Goal: Task Accomplishment & Management: Manage account settings

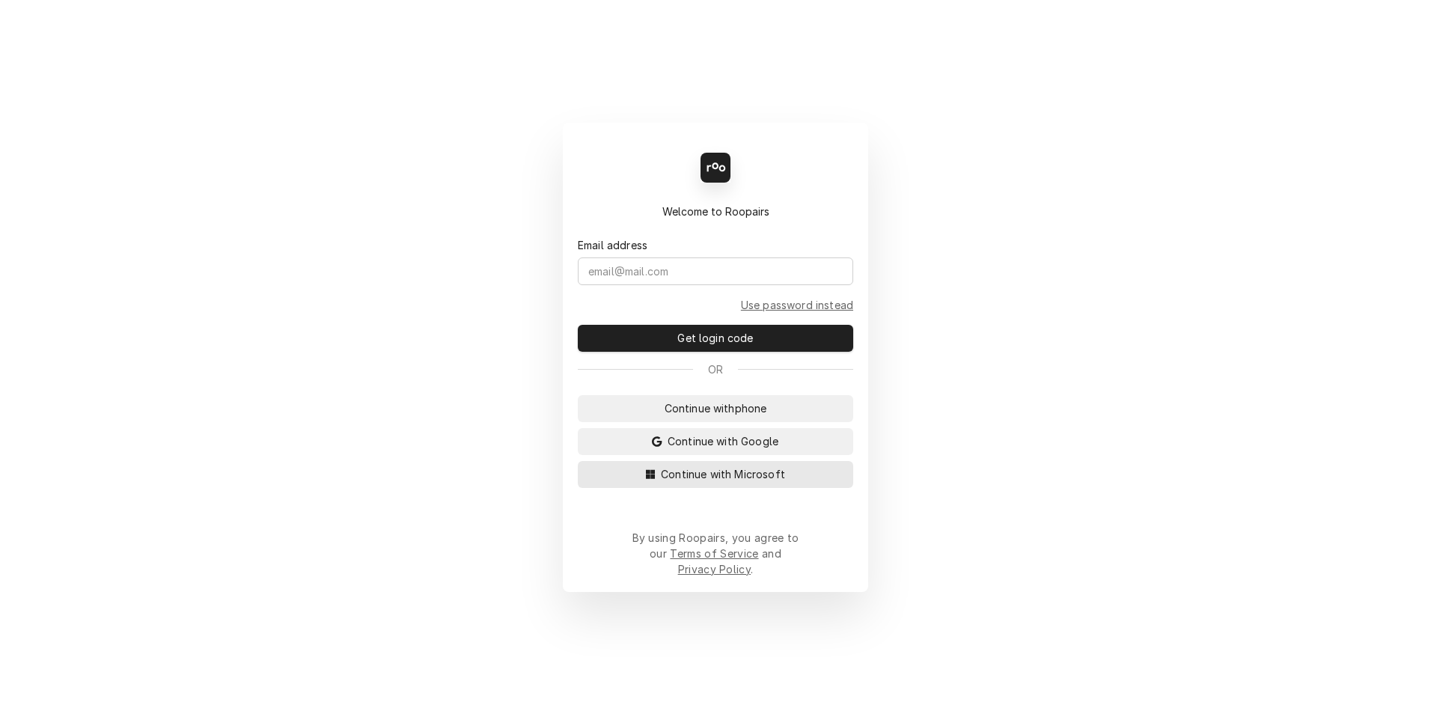
click at [742, 488] on button "Continue with Microsoft" at bounding box center [715, 474] width 275 height 27
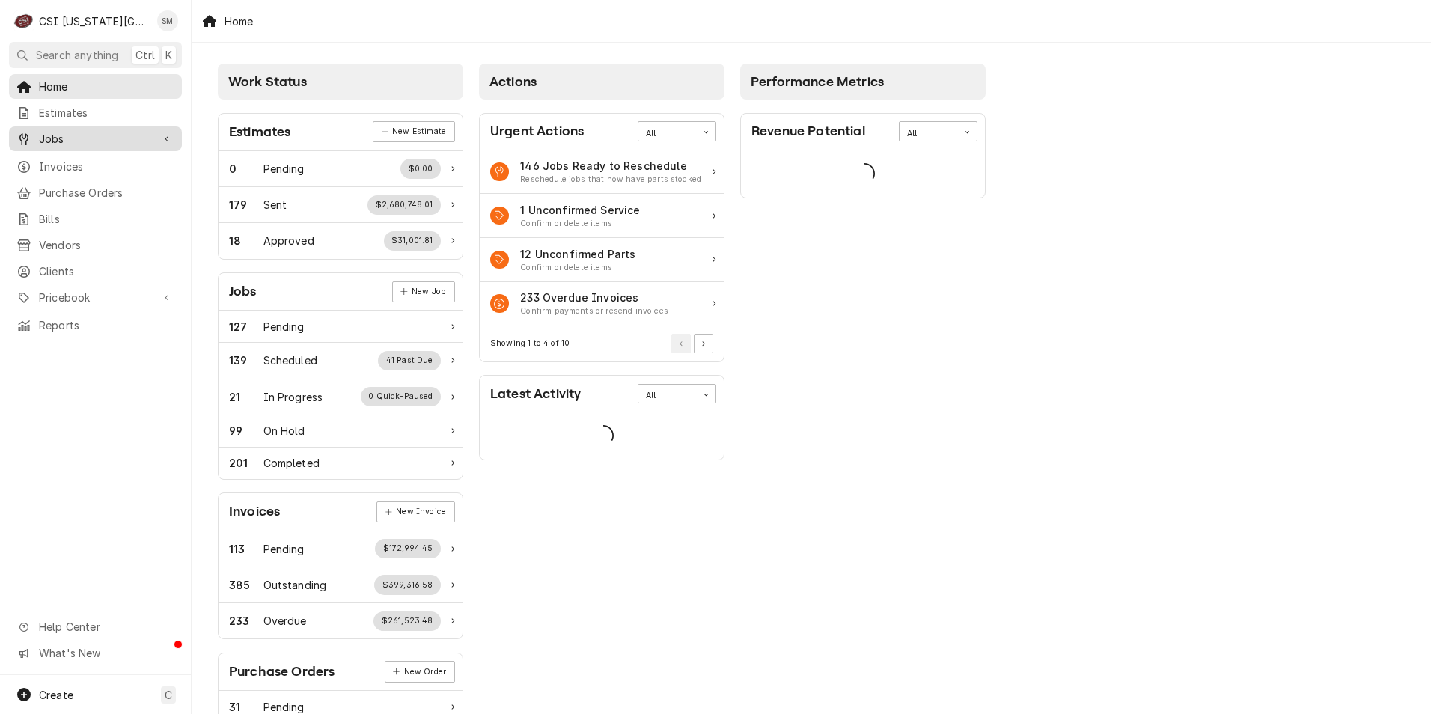
click at [63, 132] on span "Jobs" at bounding box center [95, 139] width 113 height 16
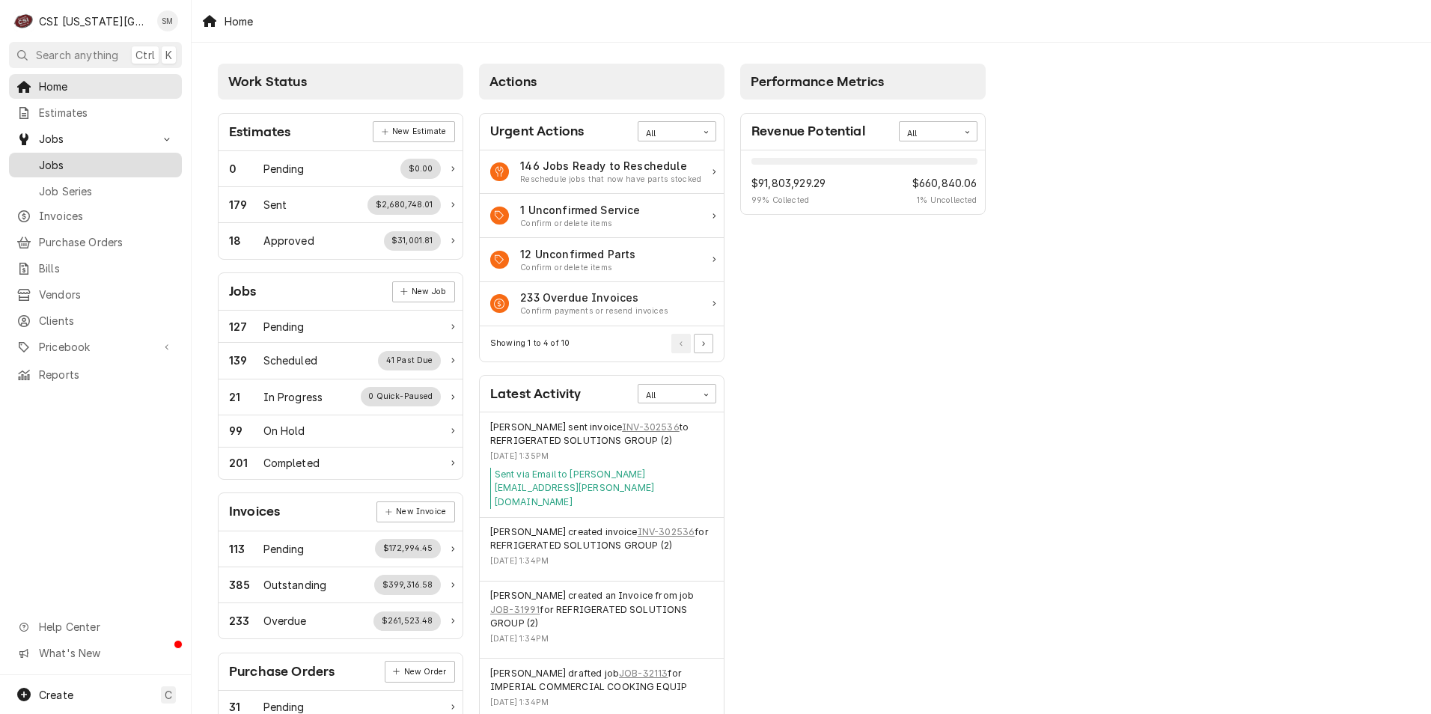
click at [61, 161] on span "Jobs" at bounding box center [106, 165] width 135 height 16
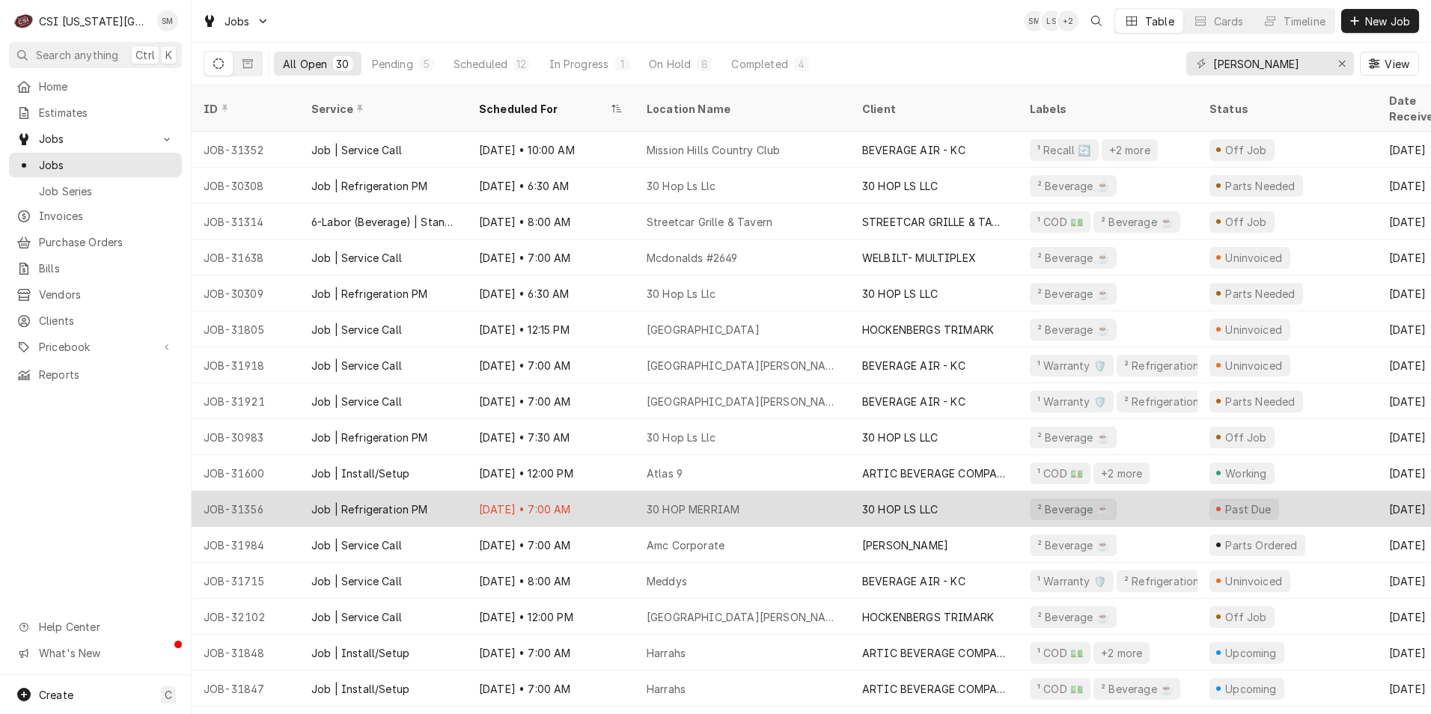
click at [730, 501] on div "30 HOP MERRIAM" at bounding box center [693, 509] width 93 height 16
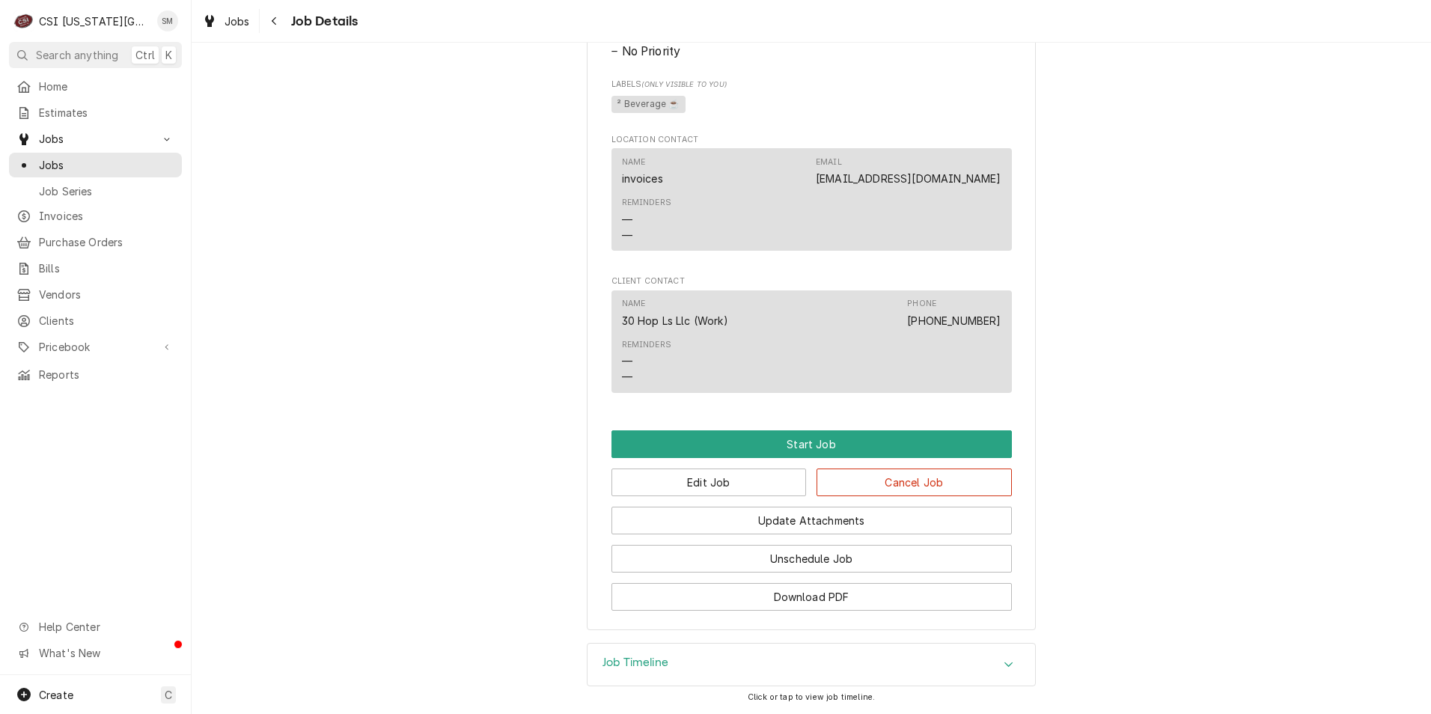
scroll to position [936, 0]
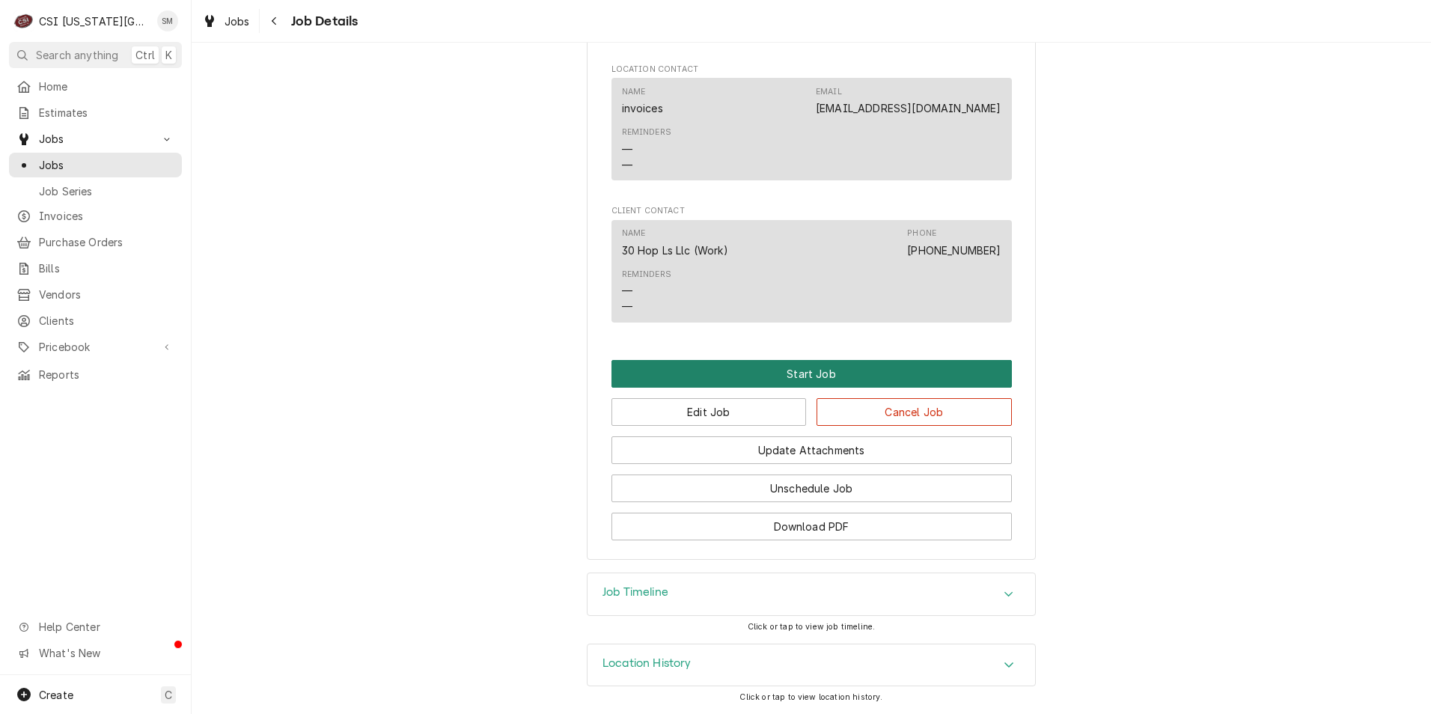
click at [805, 370] on button "Start Job" at bounding box center [811, 374] width 400 height 28
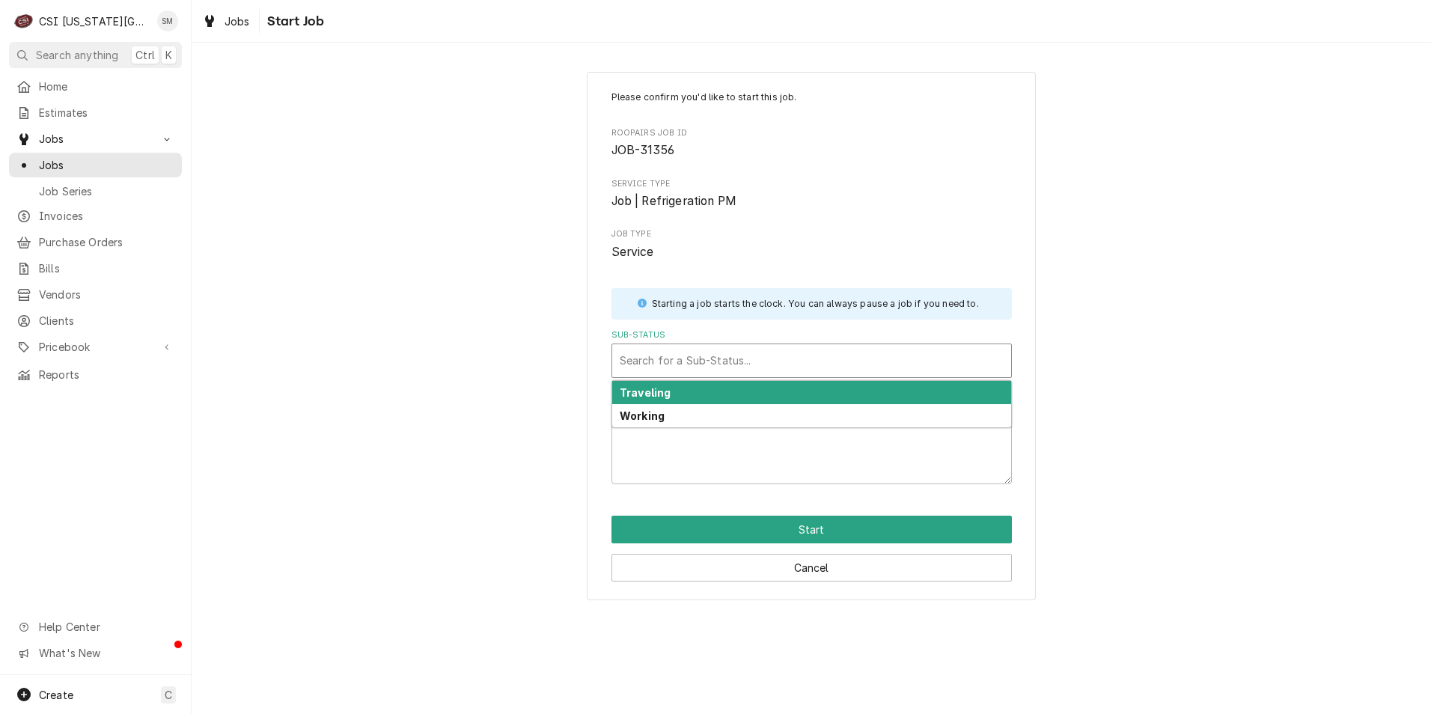
click at [714, 365] on div "Sub-Status" at bounding box center [812, 360] width 384 height 27
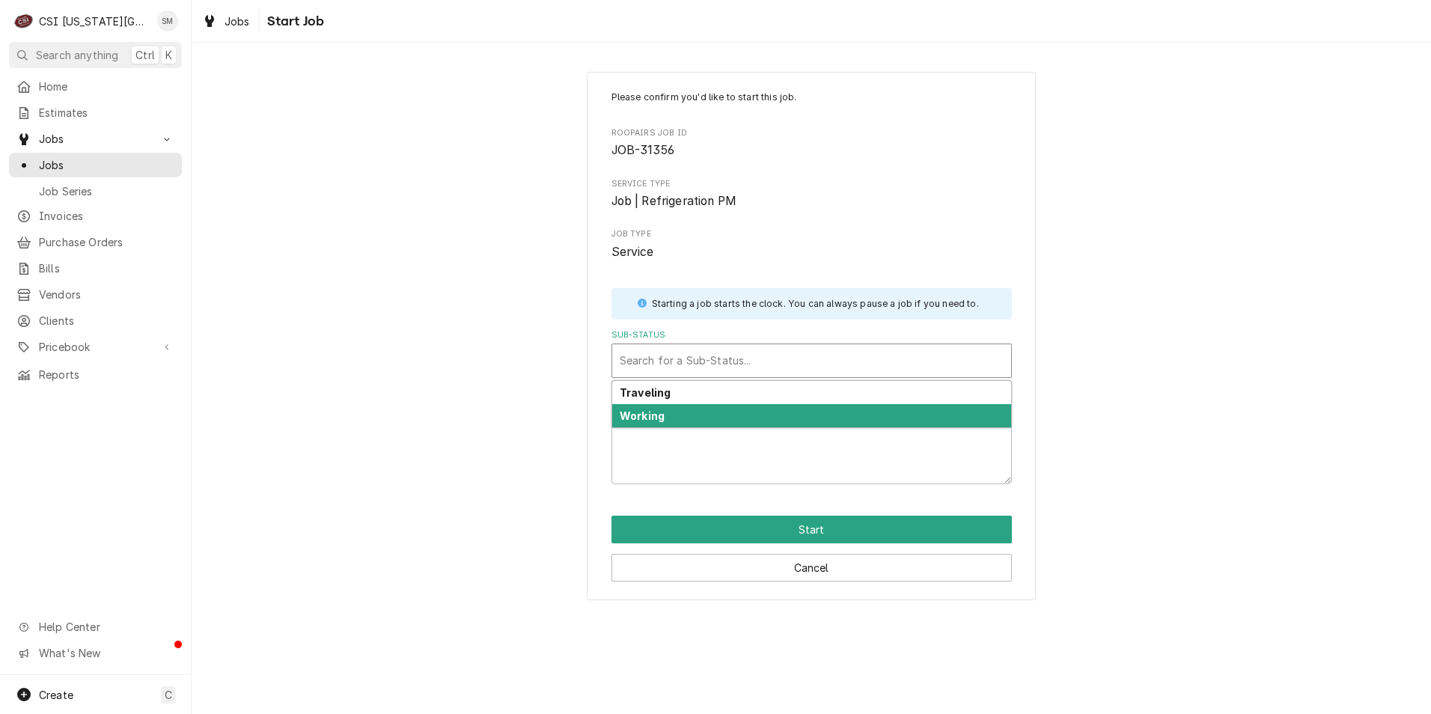
click at [682, 422] on div "Working" at bounding box center [811, 415] width 399 height 23
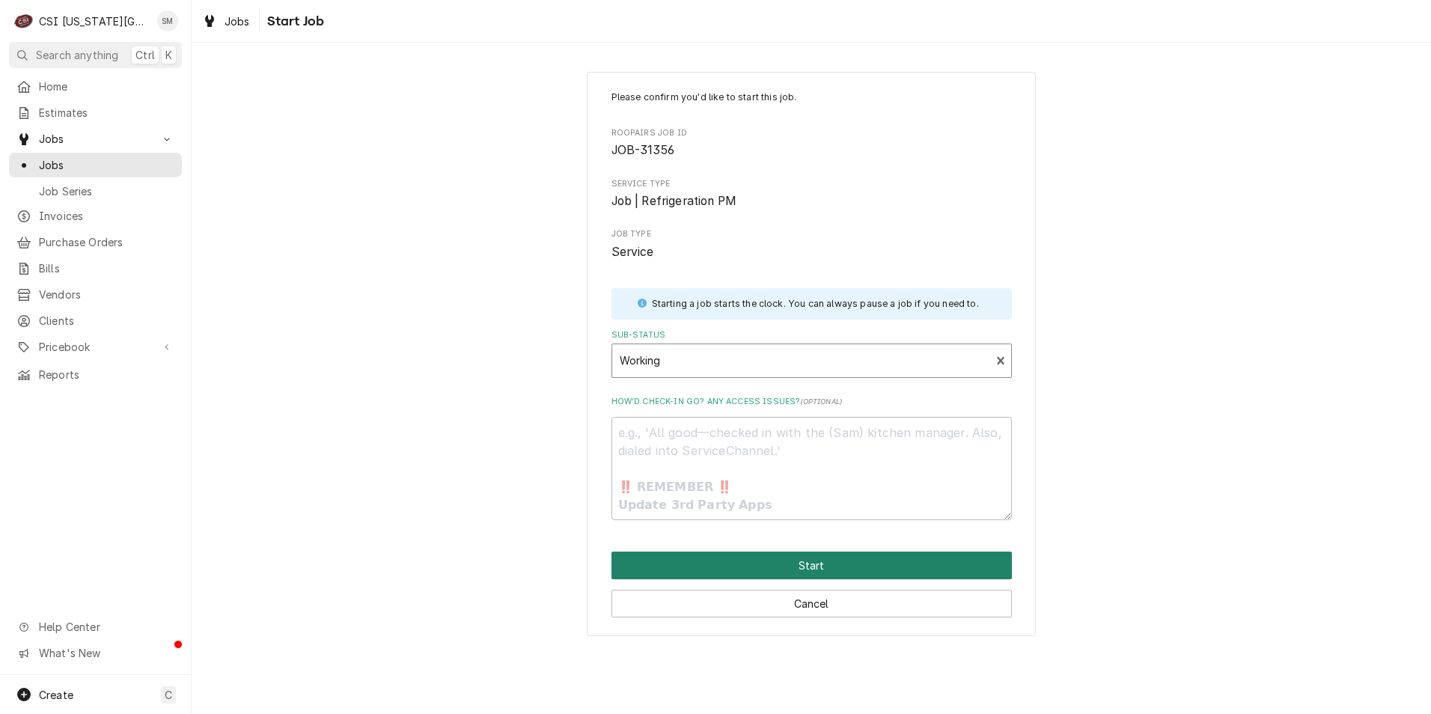
click at [820, 564] on button "Start" at bounding box center [811, 566] width 400 height 28
type textarea "x"
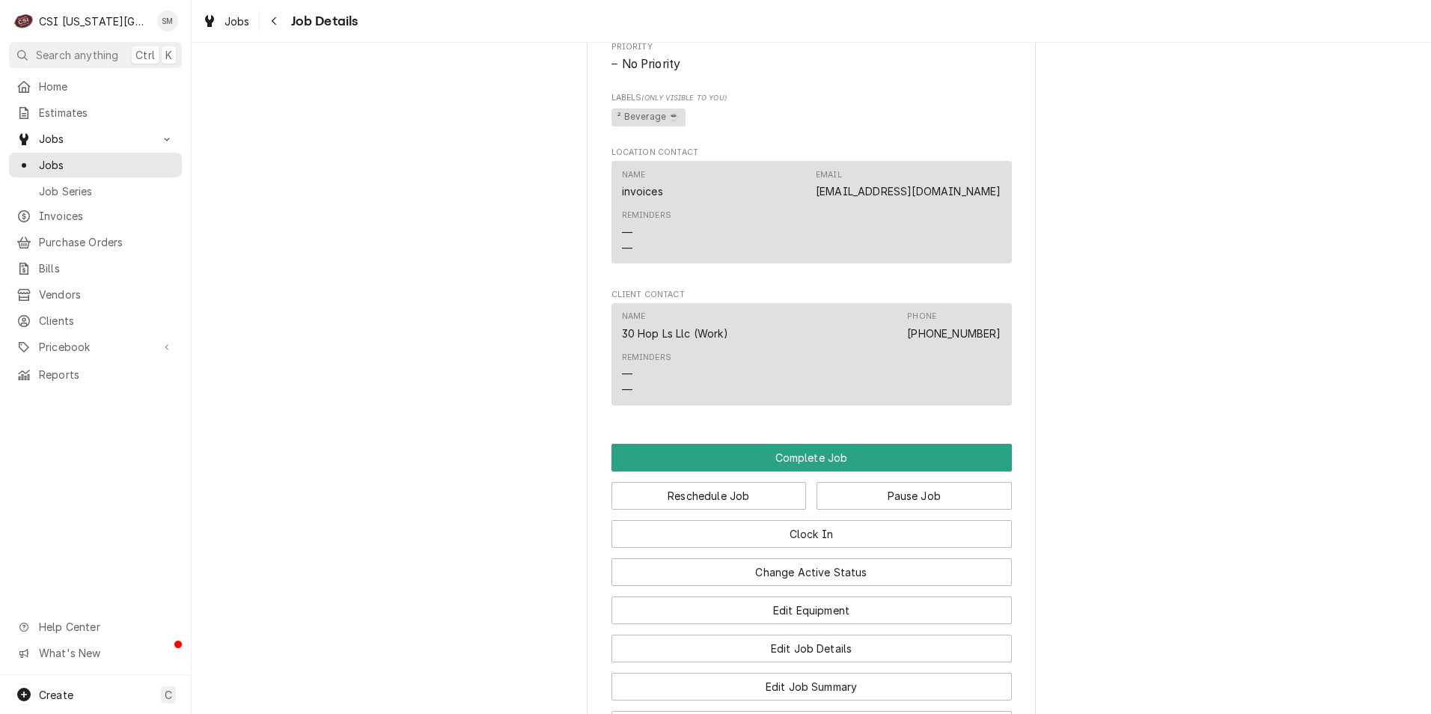
scroll to position [1123, 0]
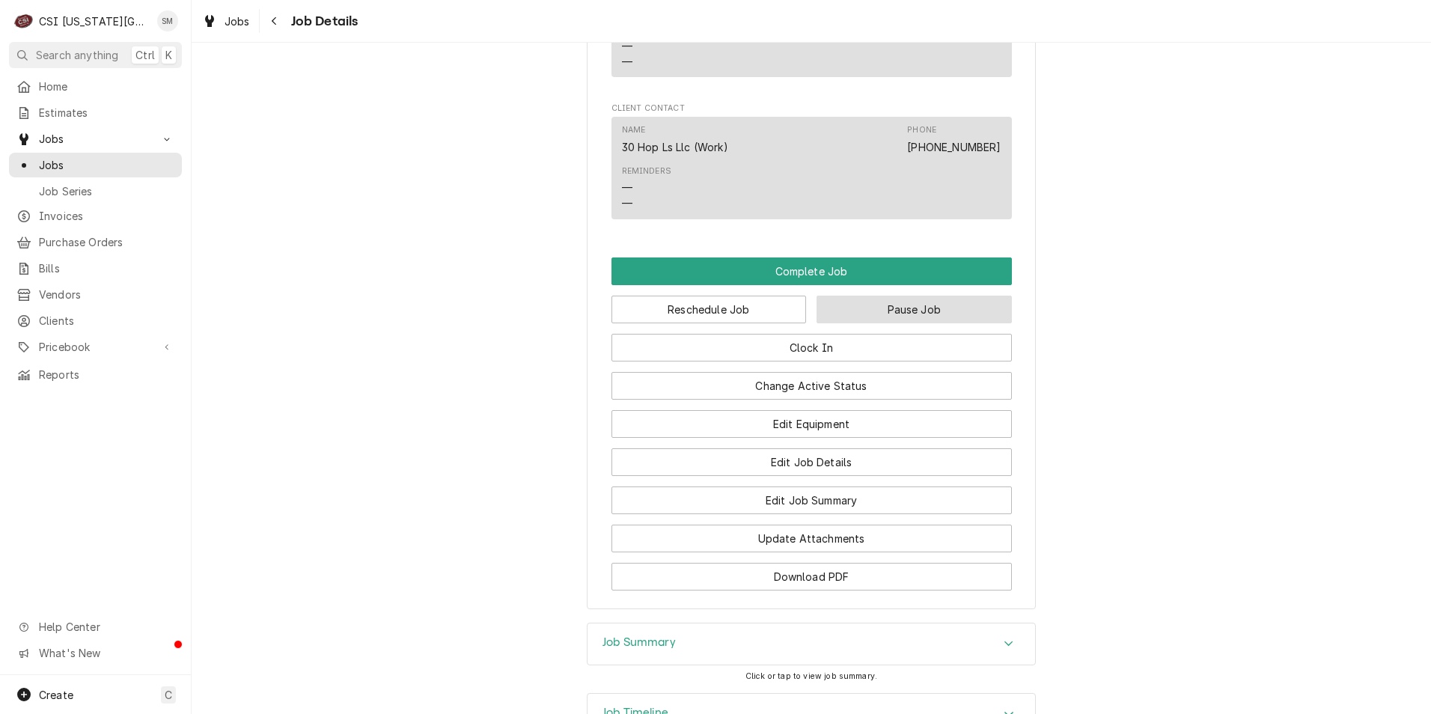
click at [877, 323] on button "Pause Job" at bounding box center [914, 310] width 195 height 28
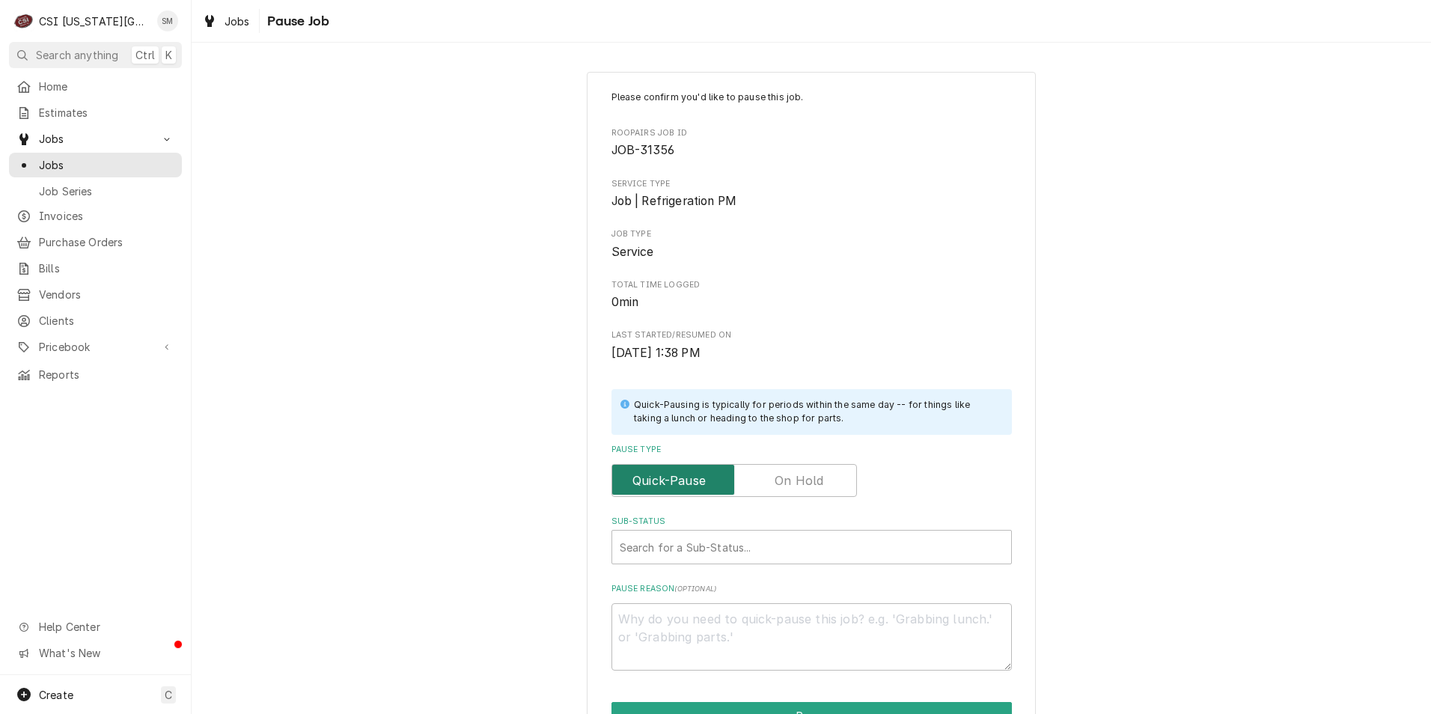
click at [766, 483] on input "Pause Type" at bounding box center [734, 480] width 232 height 33
checkbox input "true"
click at [778, 555] on div "Sub-Status" at bounding box center [812, 547] width 384 height 27
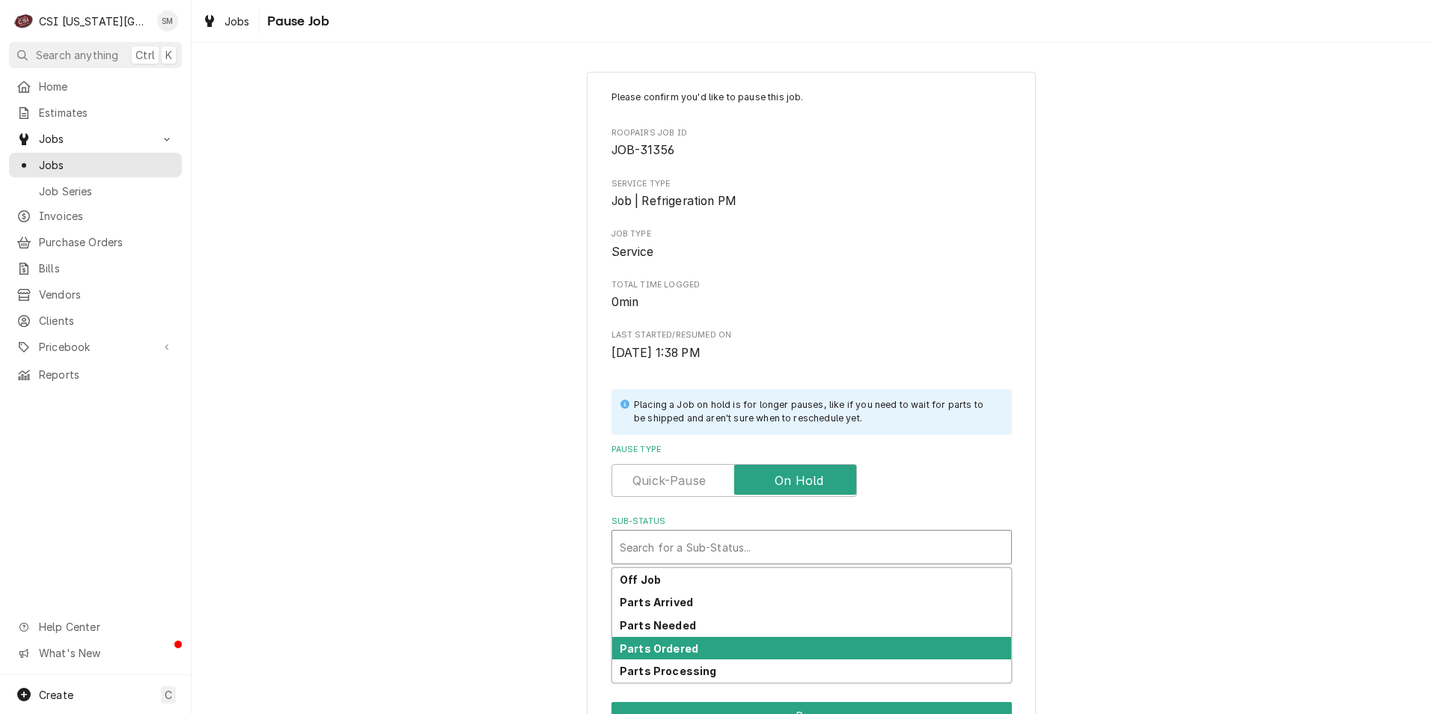
click at [685, 651] on strong "Parts Ordered" at bounding box center [659, 648] width 79 height 13
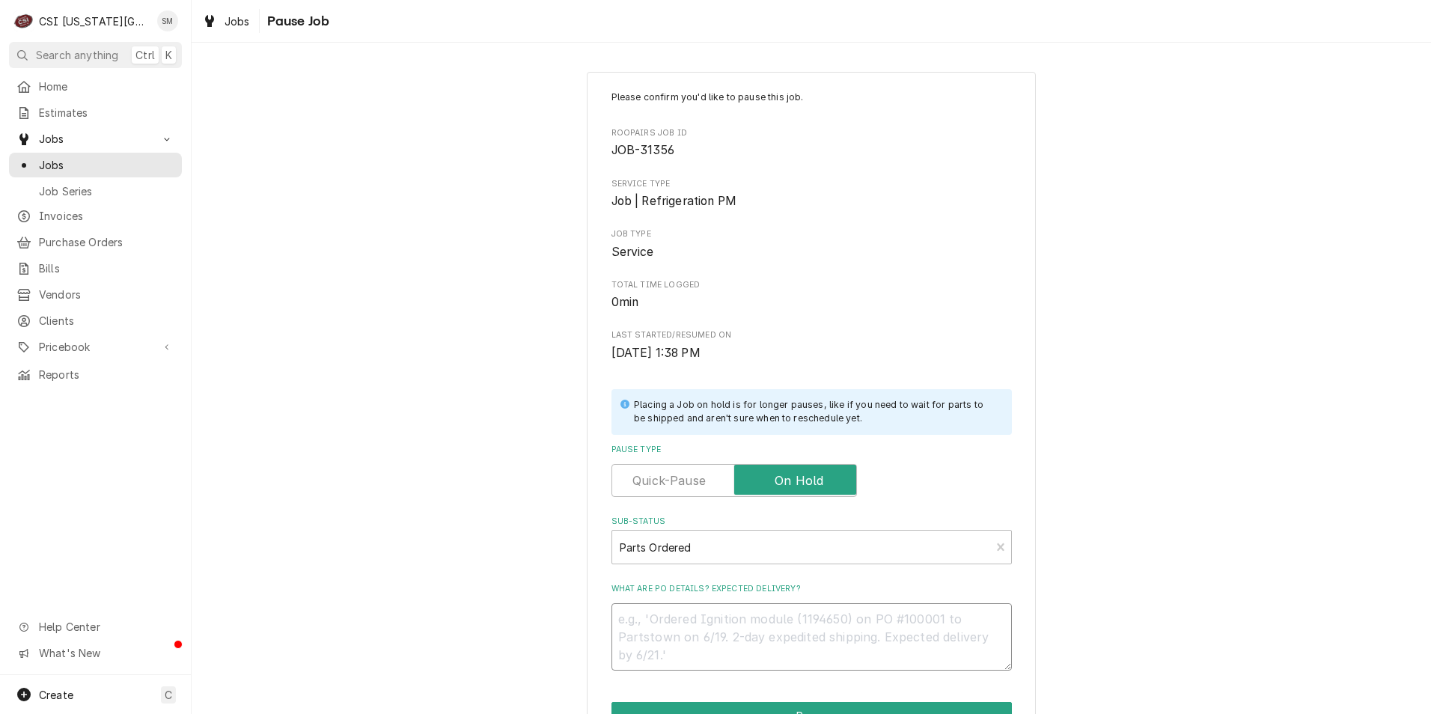
click at [671, 617] on textarea "What are PO details? Expected delivery?" at bounding box center [811, 636] width 400 height 67
type textarea "x"
type textarea "r"
type textarea "x"
type textarea "re"
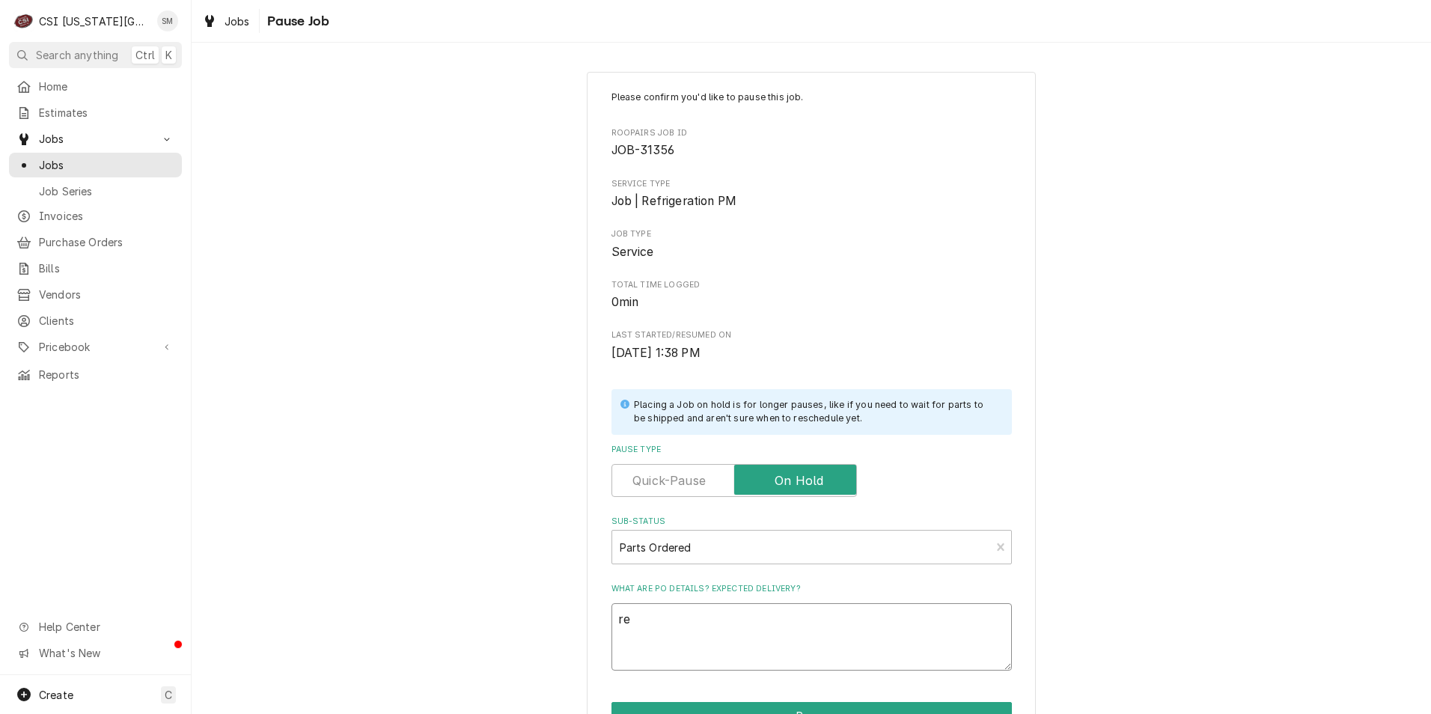
type textarea "x"
type textarea "re"
type textarea "x"
type textarea "re c"
type textarea "x"
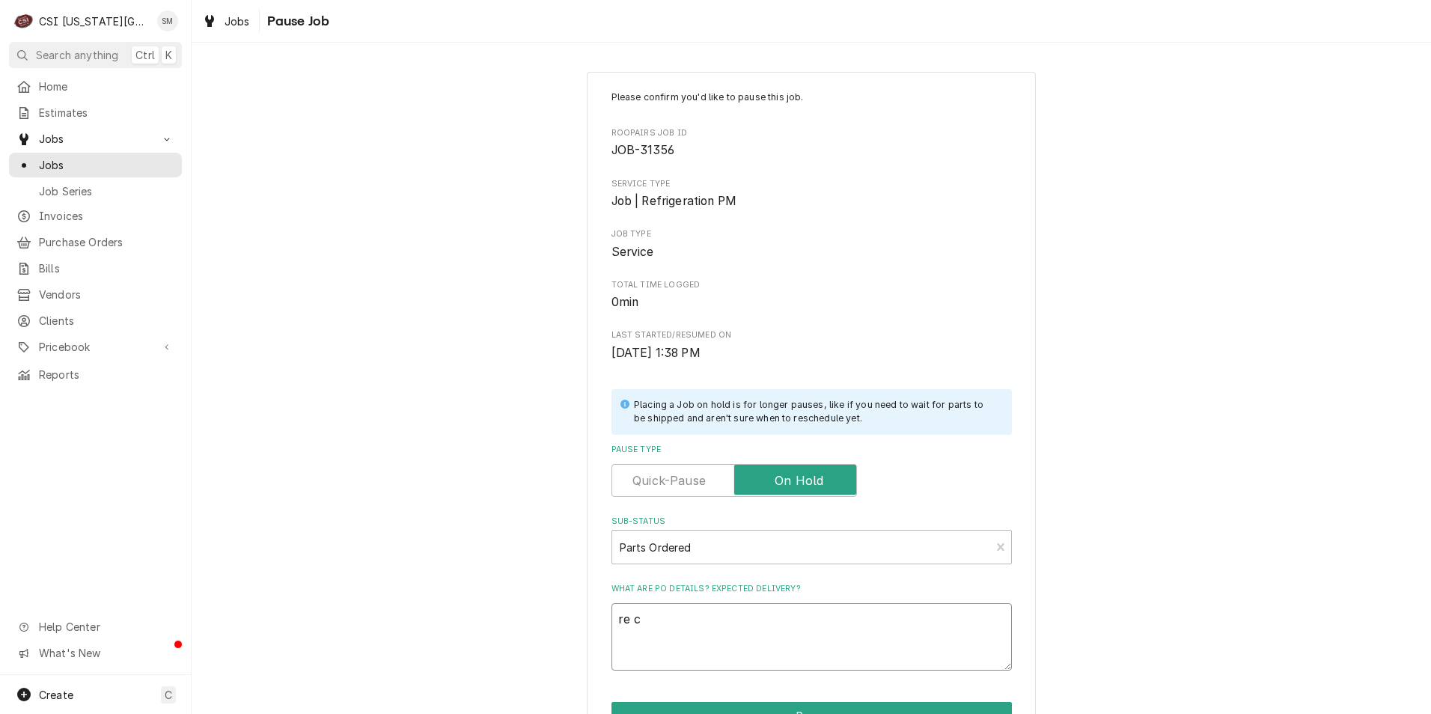
type textarea "re ci"
type textarea "x"
type textarea "re cir"
type textarea "x"
type textarea "re circ"
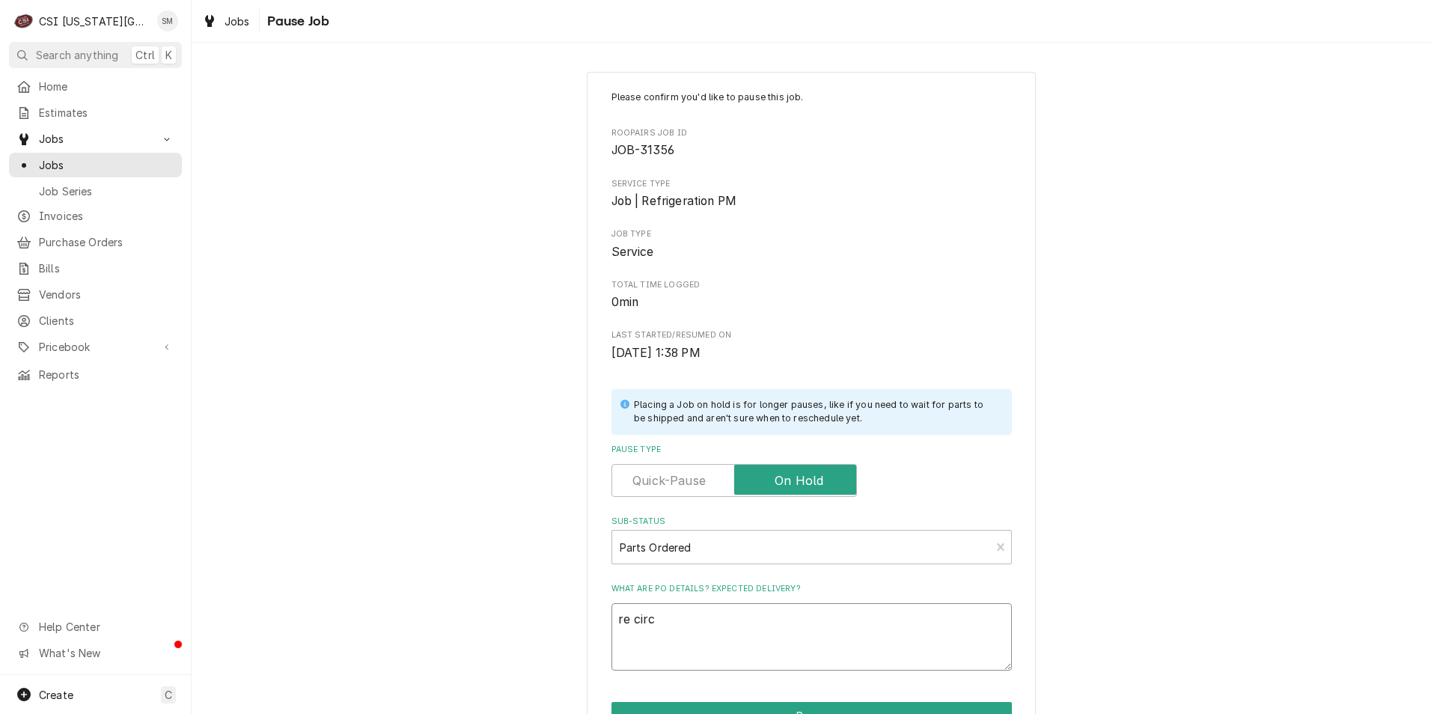
type textarea "x"
type textarea "re circ"
type textarea "x"
type textarea "re circ p"
type textarea "x"
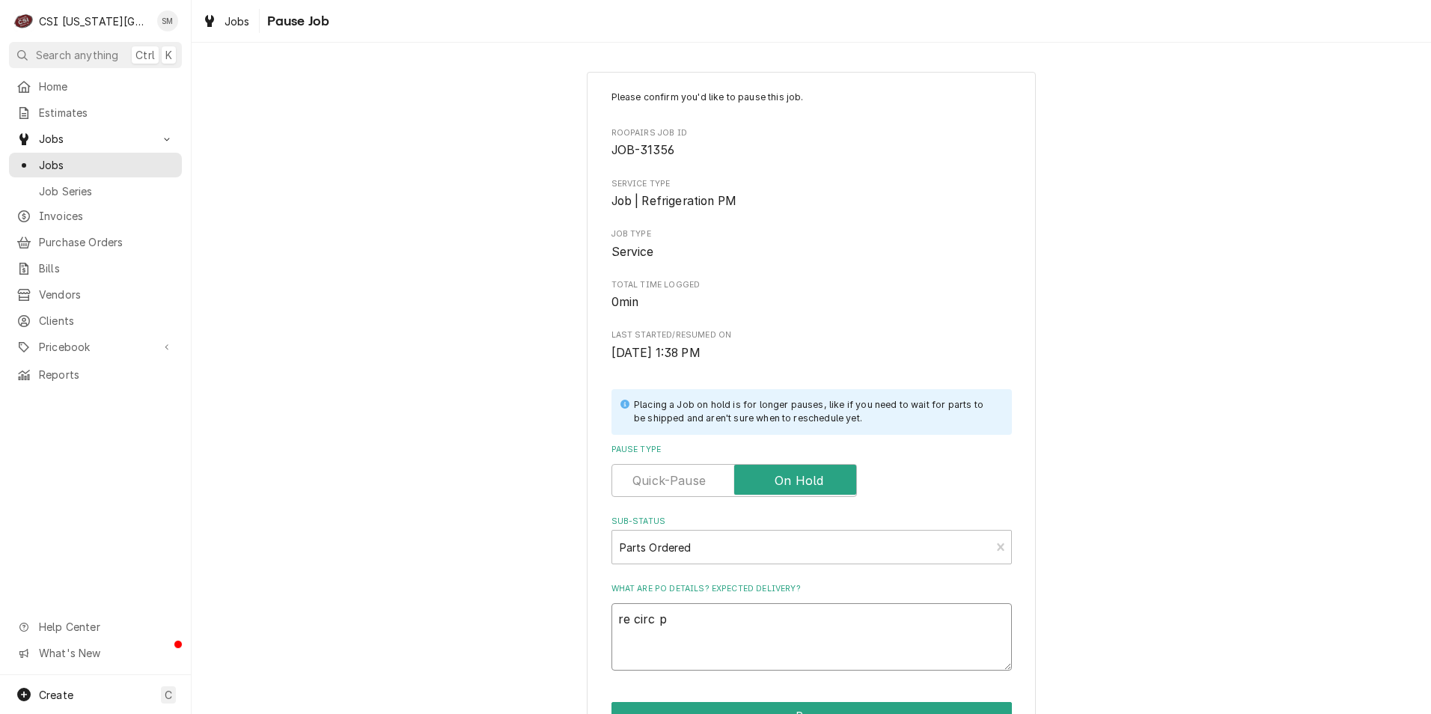
type textarea "re circ pu"
type textarea "x"
type textarea "re circ pum"
type textarea "x"
type textarea "re circ pump"
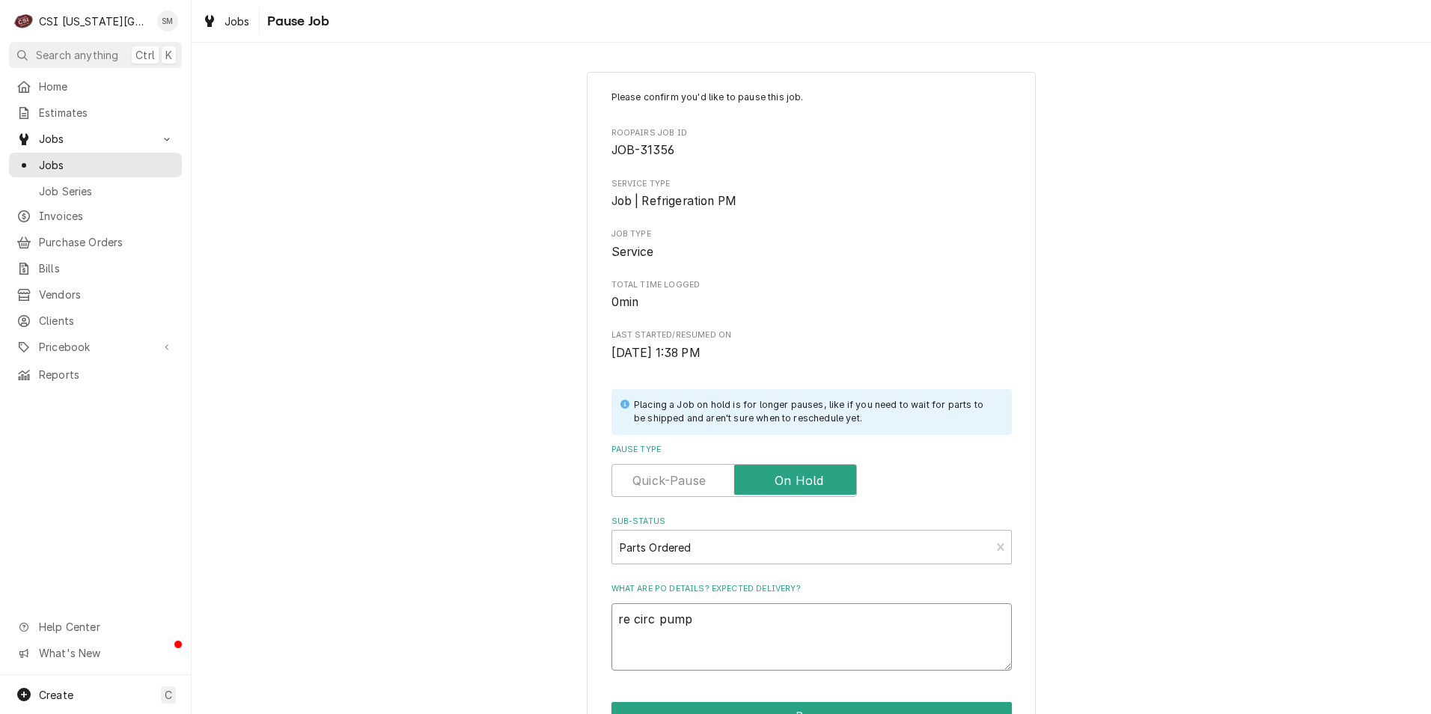
type textarea "x"
type textarea "re circ pump"
type textarea "x"
type textarea "re circ pump o"
type textarea "x"
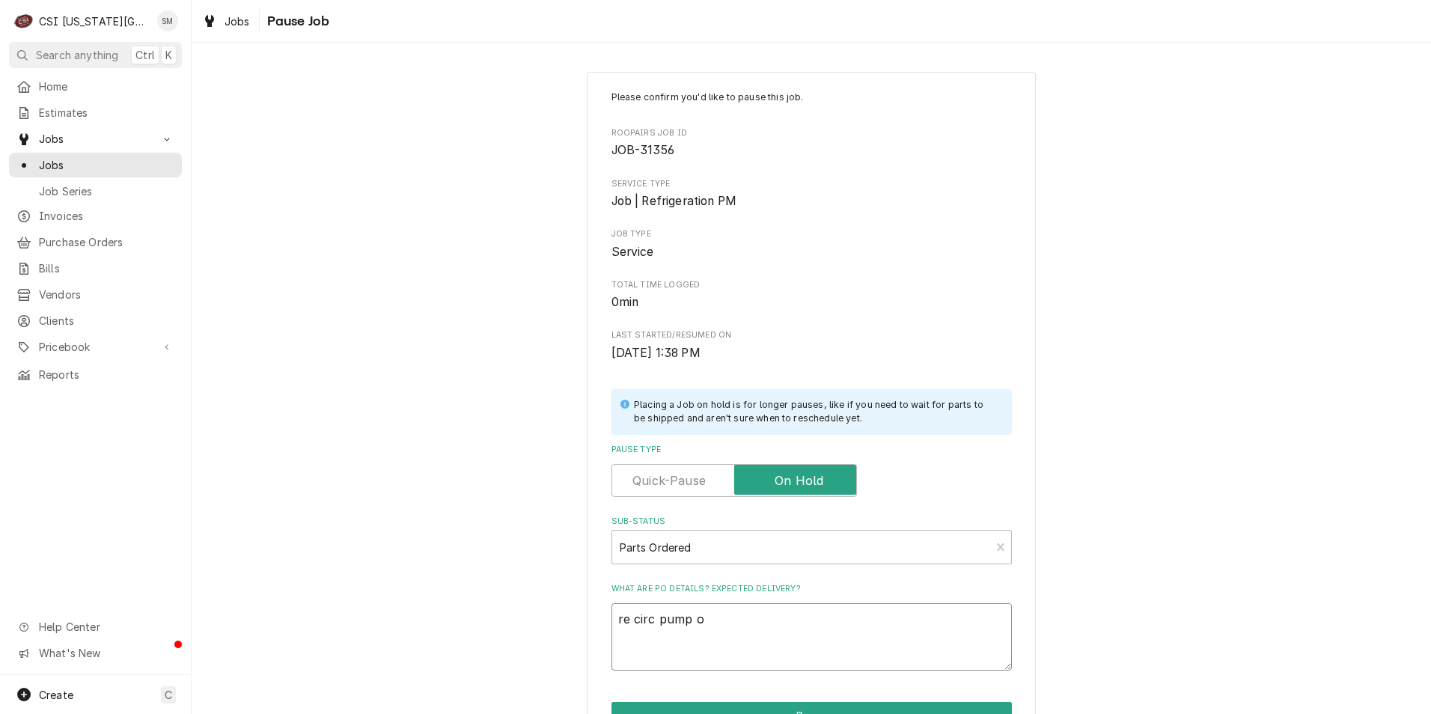
type textarea "re circ pump or"
type textarea "x"
type textarea "re circ pump ord"
type textarea "x"
type textarea "re circ pump orde"
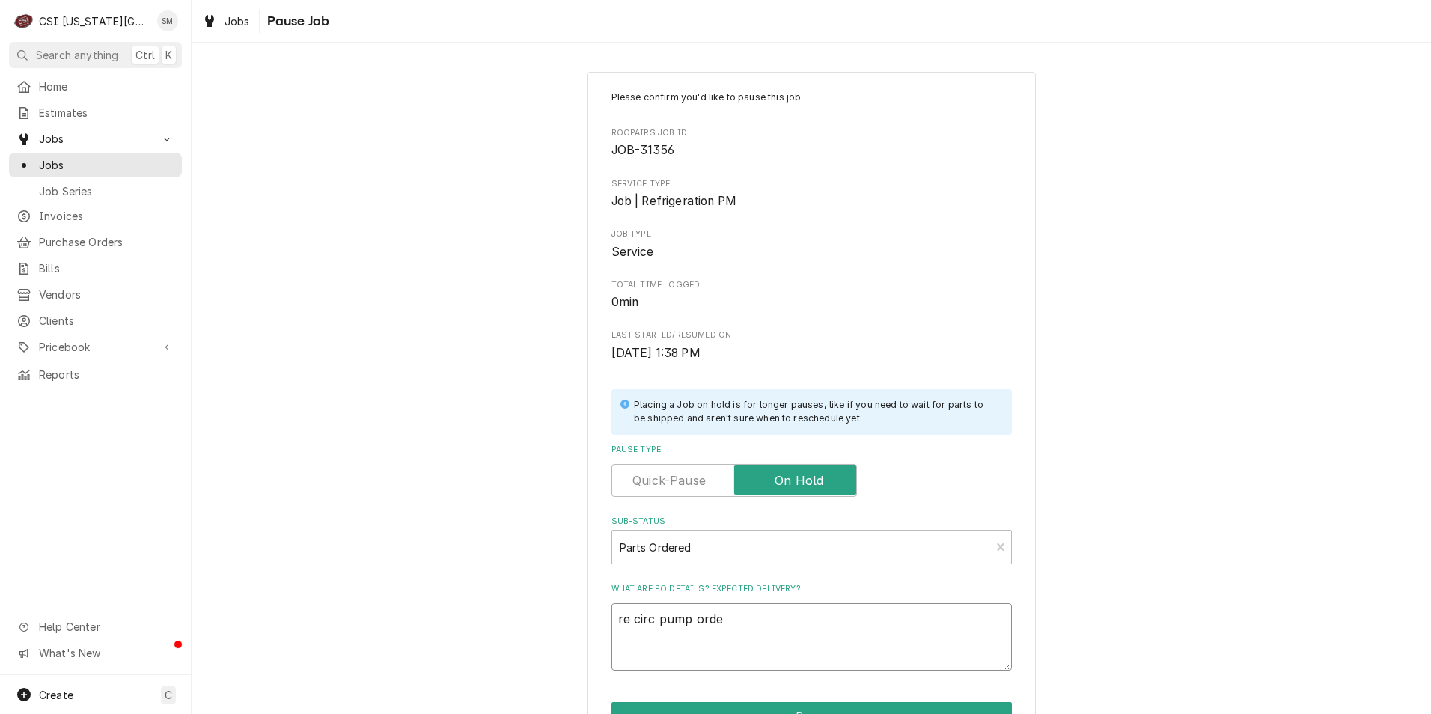
type textarea "x"
type textarea "re circ pump order"
type textarea "x"
type textarea "re circ pump ordere"
type textarea "x"
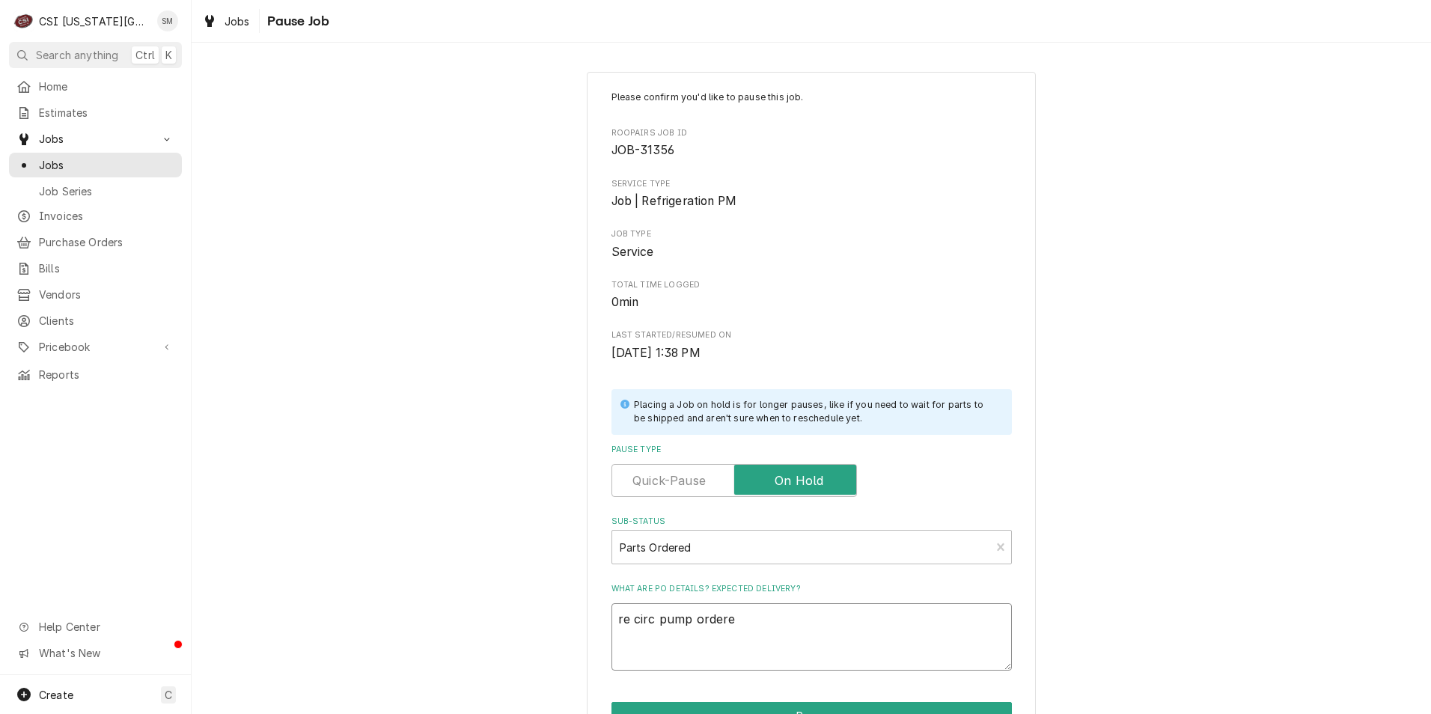
type textarea "re circ pump ordered"
type textarea "x"
type textarea "re circ pump ordered"
type textarea "x"
type textarea "re circ pump ordered w"
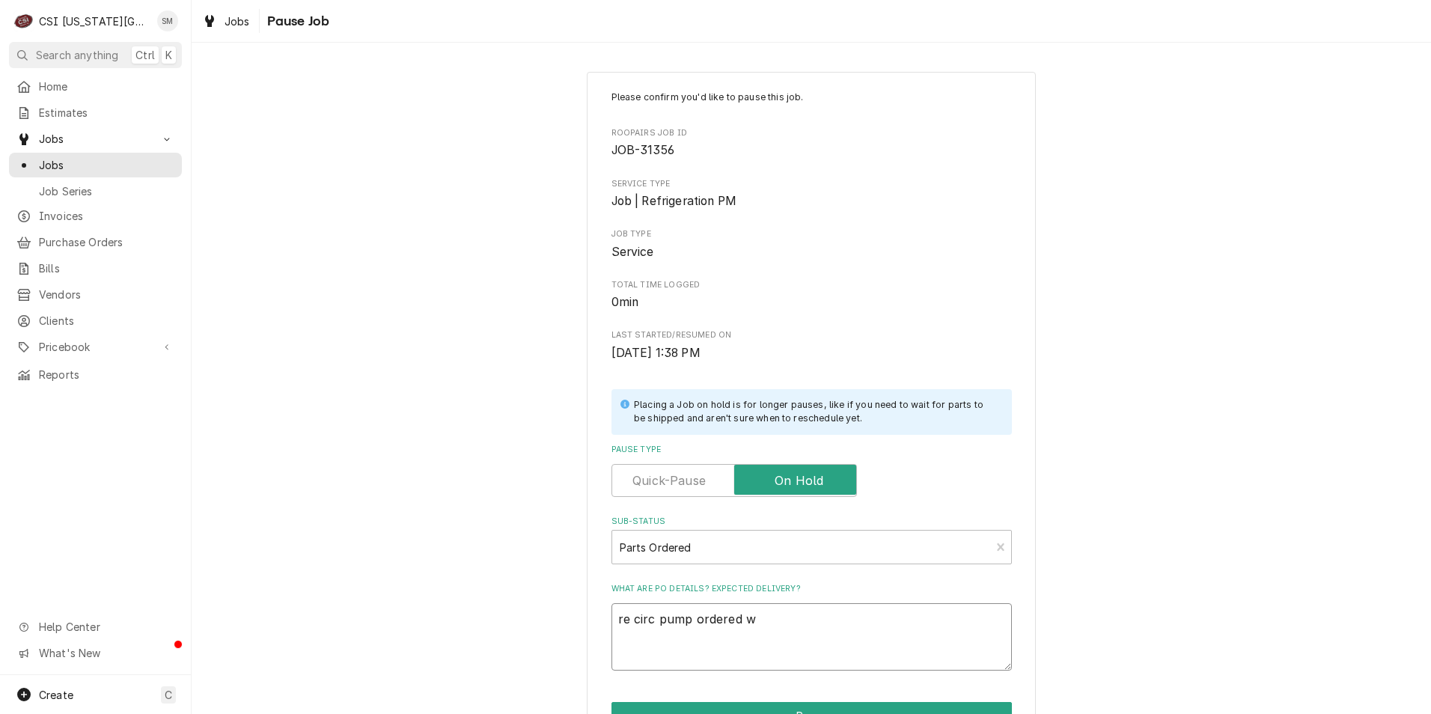
type textarea "x"
type textarea "re circ pump ordered wi"
type textarea "x"
type textarea "re circ pump ordered wil"
type textarea "x"
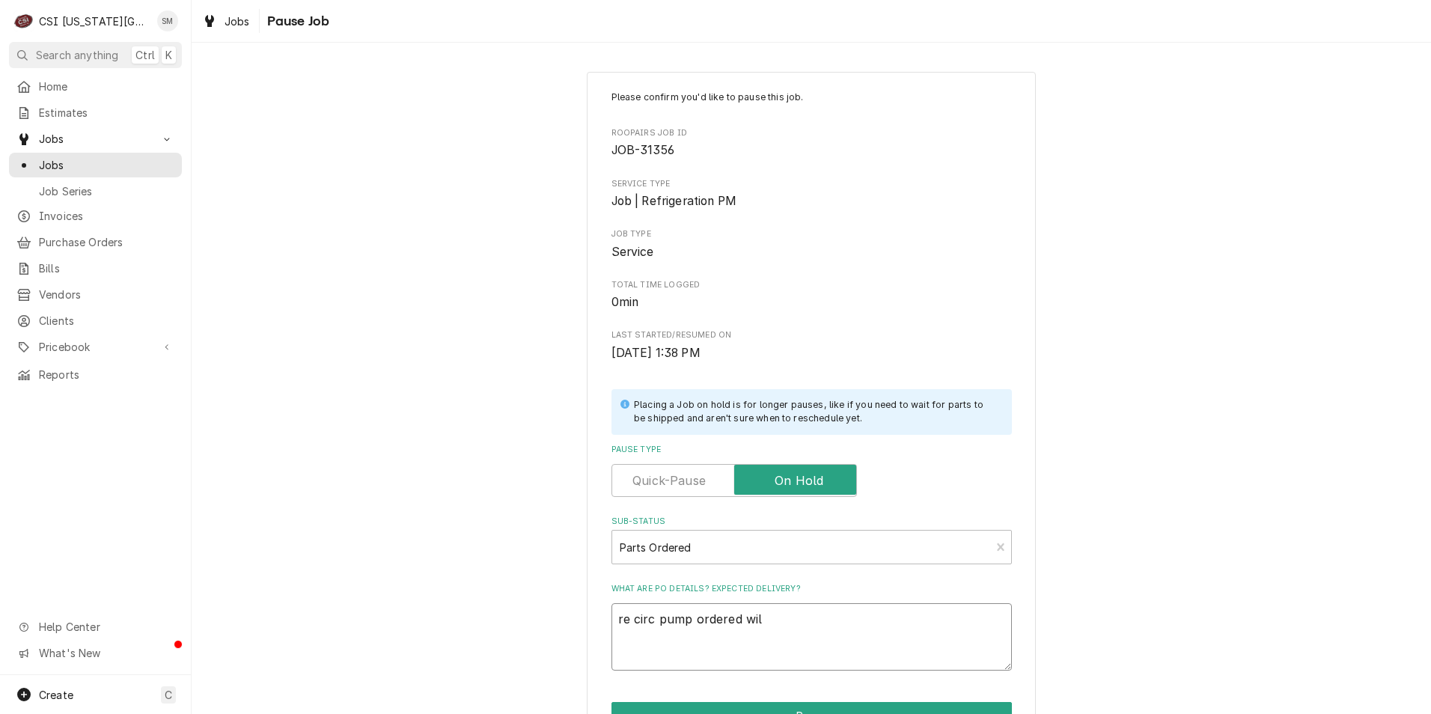
type textarea "re circ pump ordered will"
type textarea "x"
type textarea "re circ pump ordered will"
type textarea "x"
type textarea "re circ pump ordered will c"
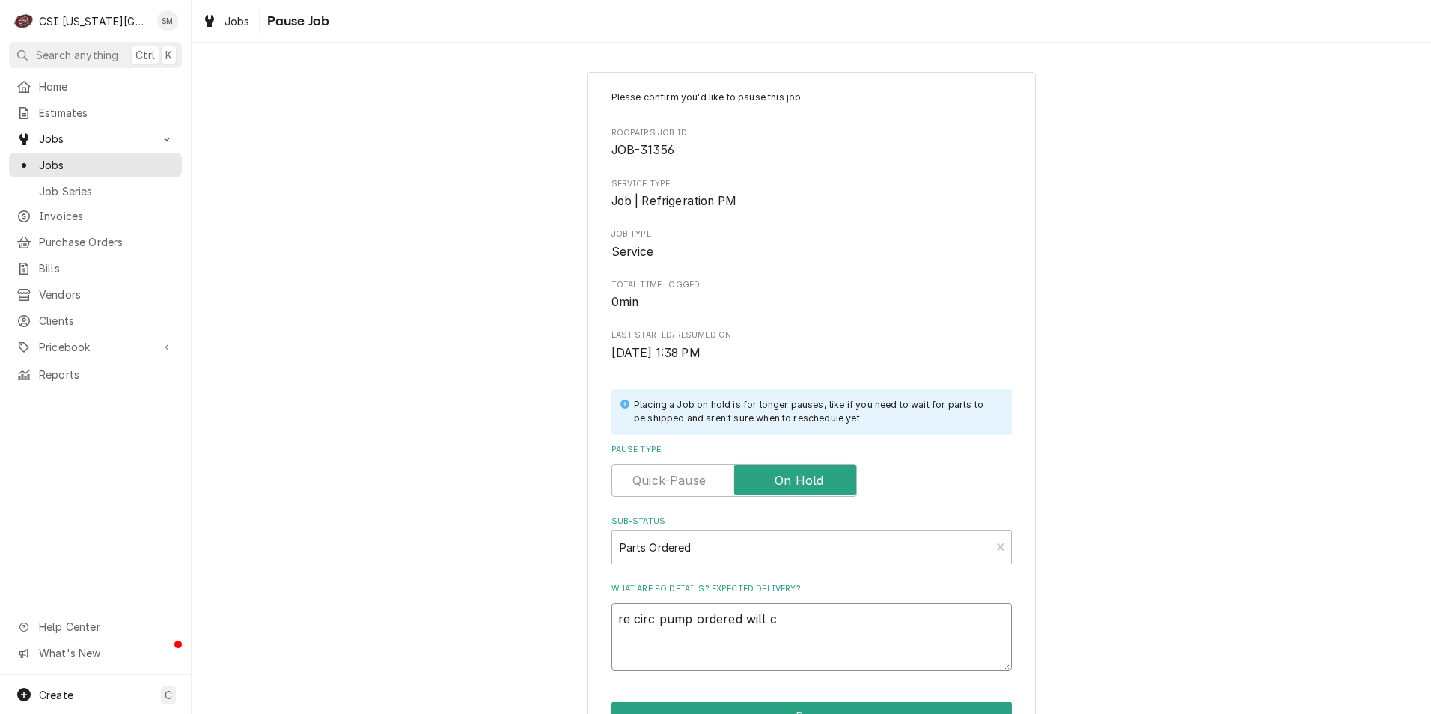
type textarea "x"
type textarea "re circ pump ordered will co"
type textarea "x"
type textarea "re circ pump ordered will com"
type textarea "x"
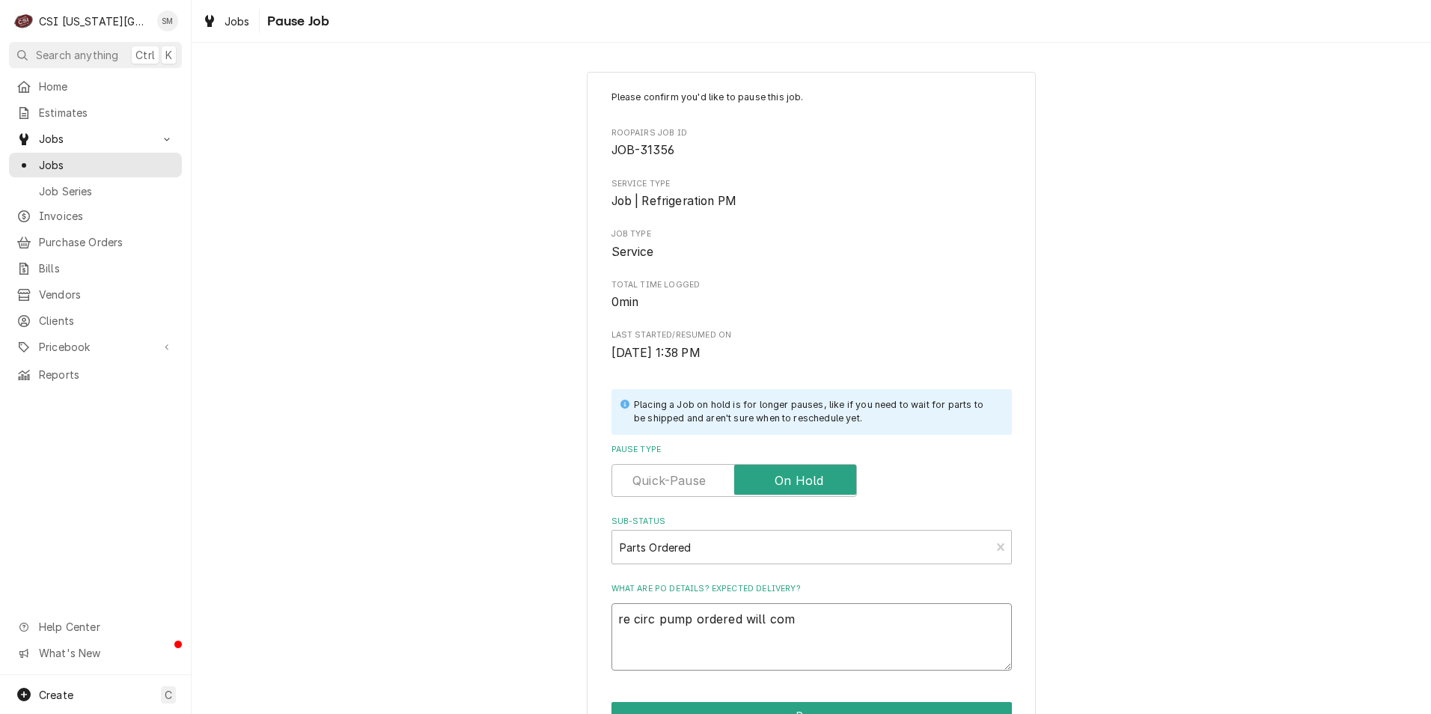
type textarea "re circ pump ordered will comp"
type textarea "x"
type textarea "re circ pump ordered will compl"
type textarea "x"
type textarea "re circ pump ordered will comple"
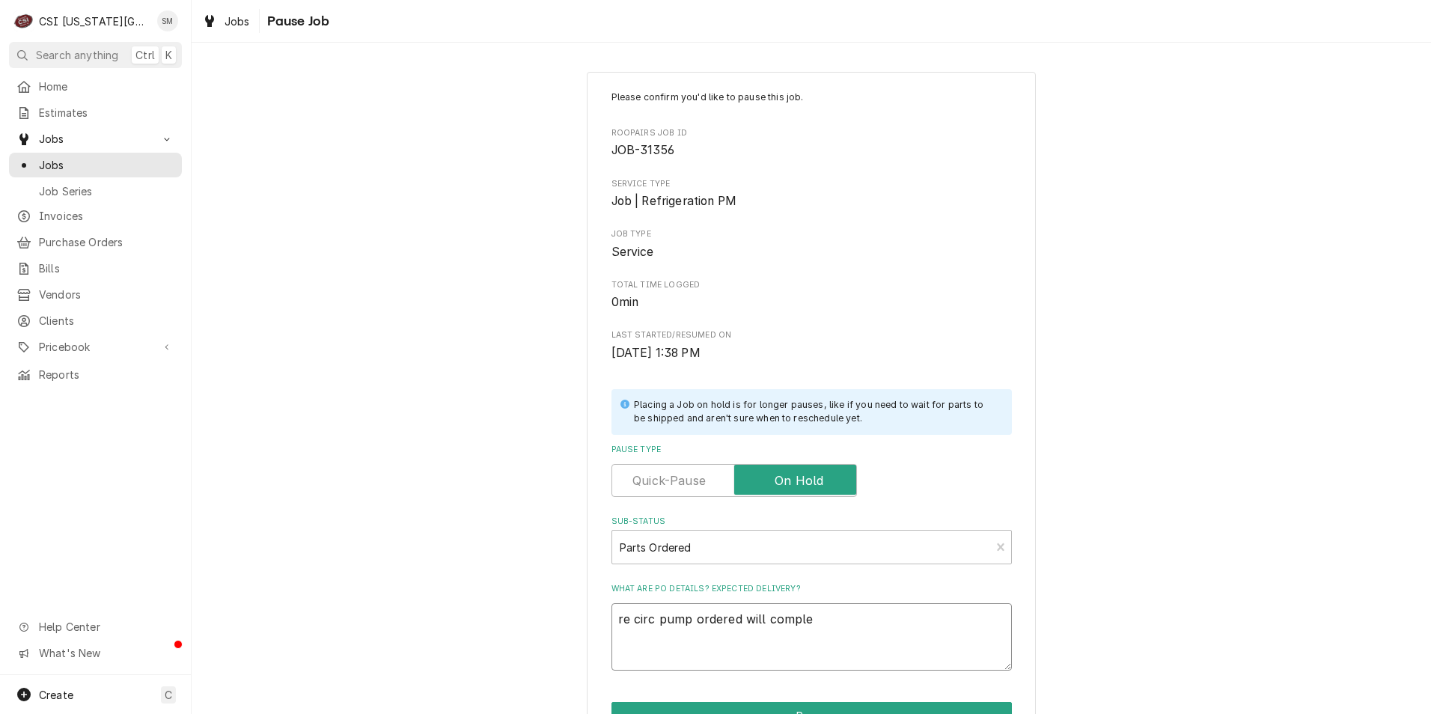
type textarea "x"
type textarea "re circ pump ordered will complet"
type textarea "x"
type textarea "re circ pump ordered will complete"
type textarea "x"
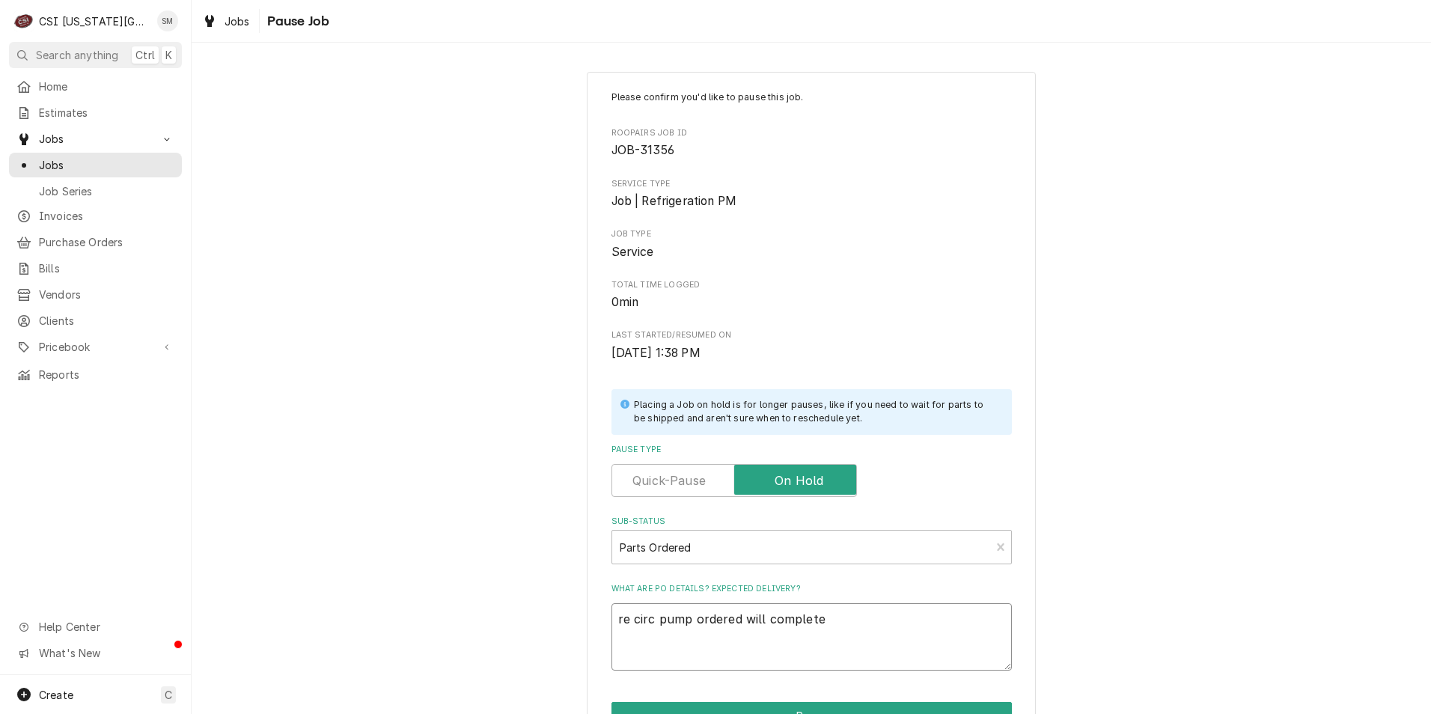
type textarea "re circ pump ordered will complete"
type textarea "x"
type textarea "re circ pump ordered will complete t"
type textarea "x"
type textarea "re circ pump ordered will complete th"
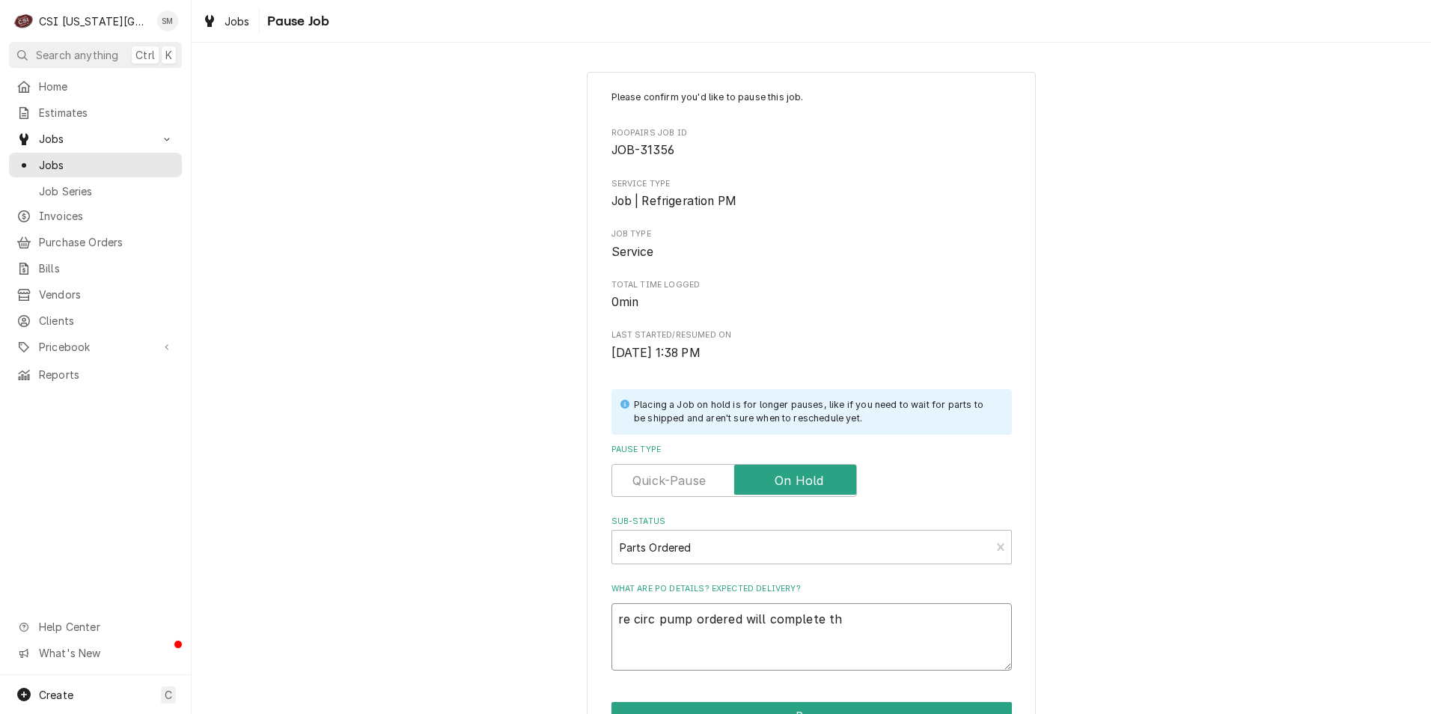
type textarea "x"
type textarea "re circ pump ordered will complete the"
type textarea "x"
type textarea "re circ pump ordered will complete the"
type textarea "x"
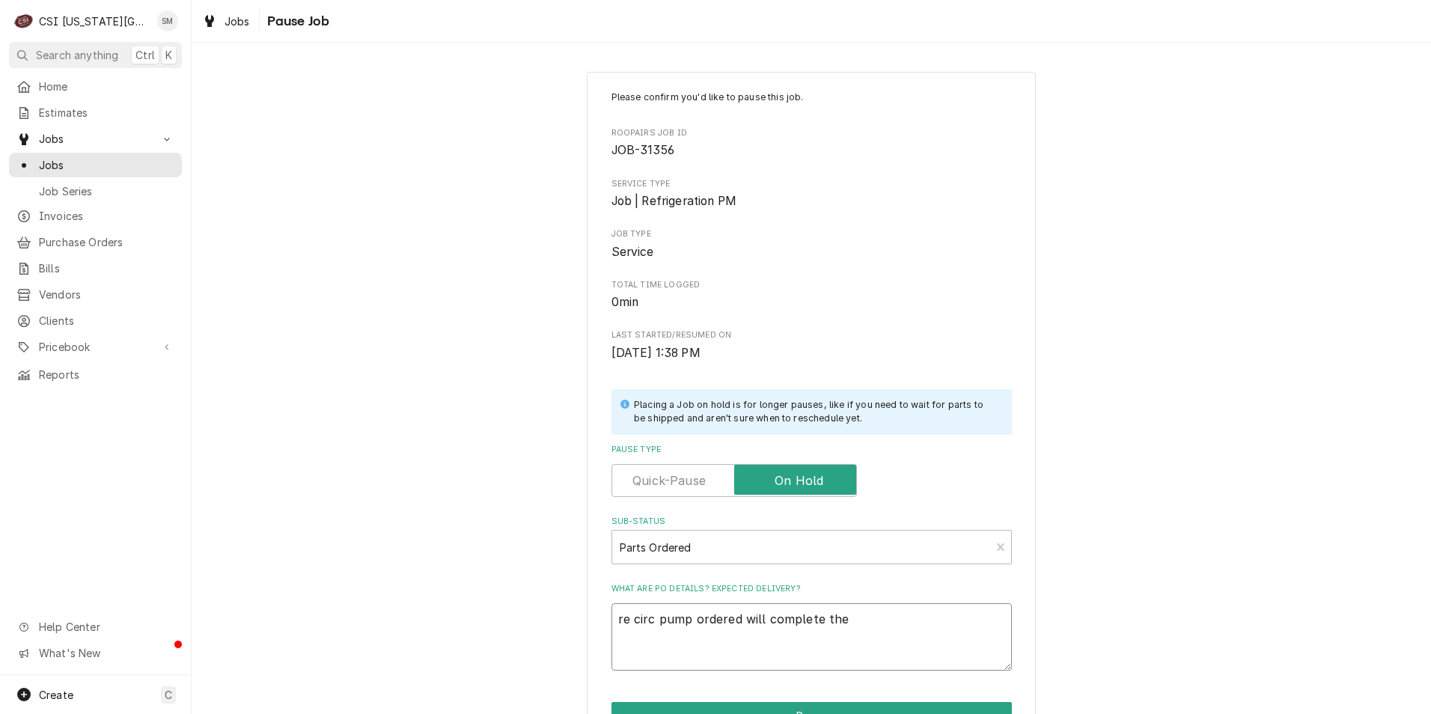
type textarea "re circ pump ordered will complete the r"
type textarea "x"
type textarea "re circ pump ordered will complete the re"
type textarea "x"
type textarea "re circ pump ordered will complete the res"
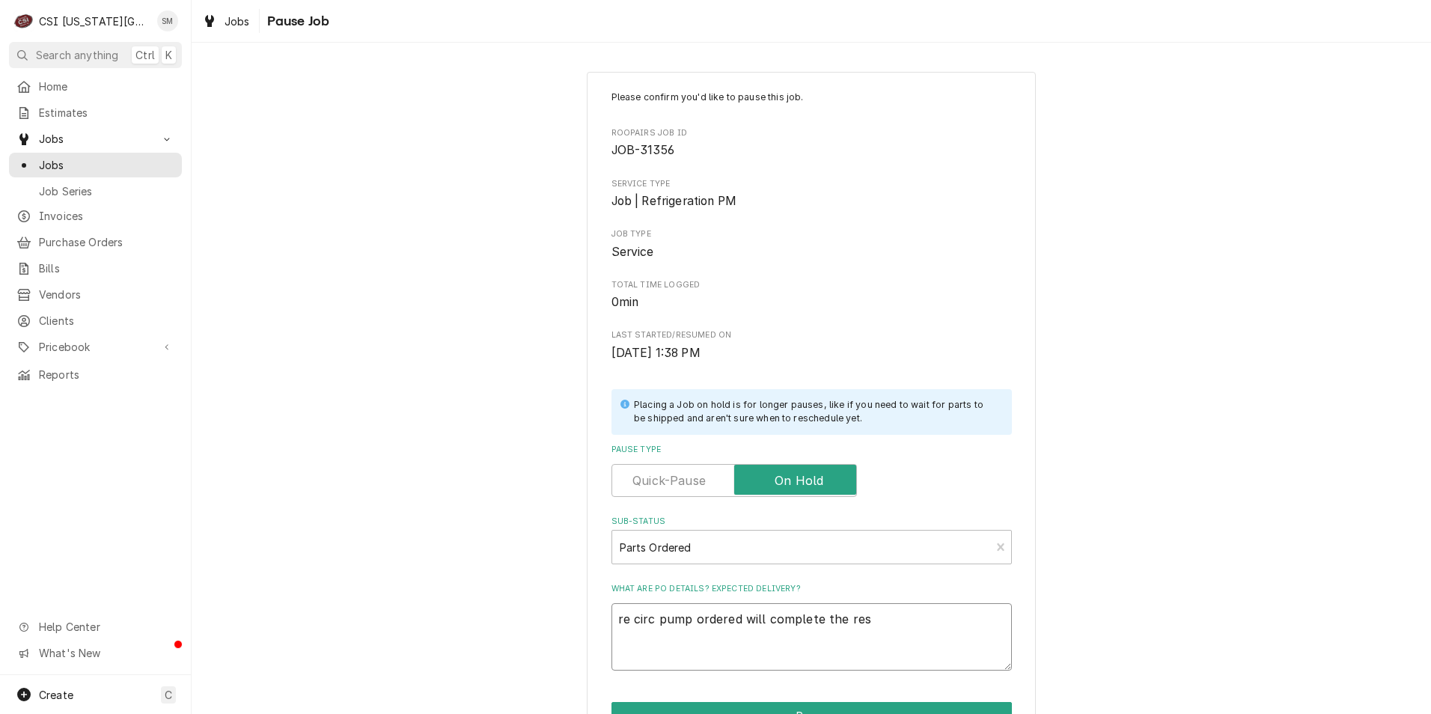
type textarea "x"
type textarea "re circ pump ordered will complete the rest"
type textarea "x"
type textarea "re circ pump ordered will complete the rest"
type textarea "x"
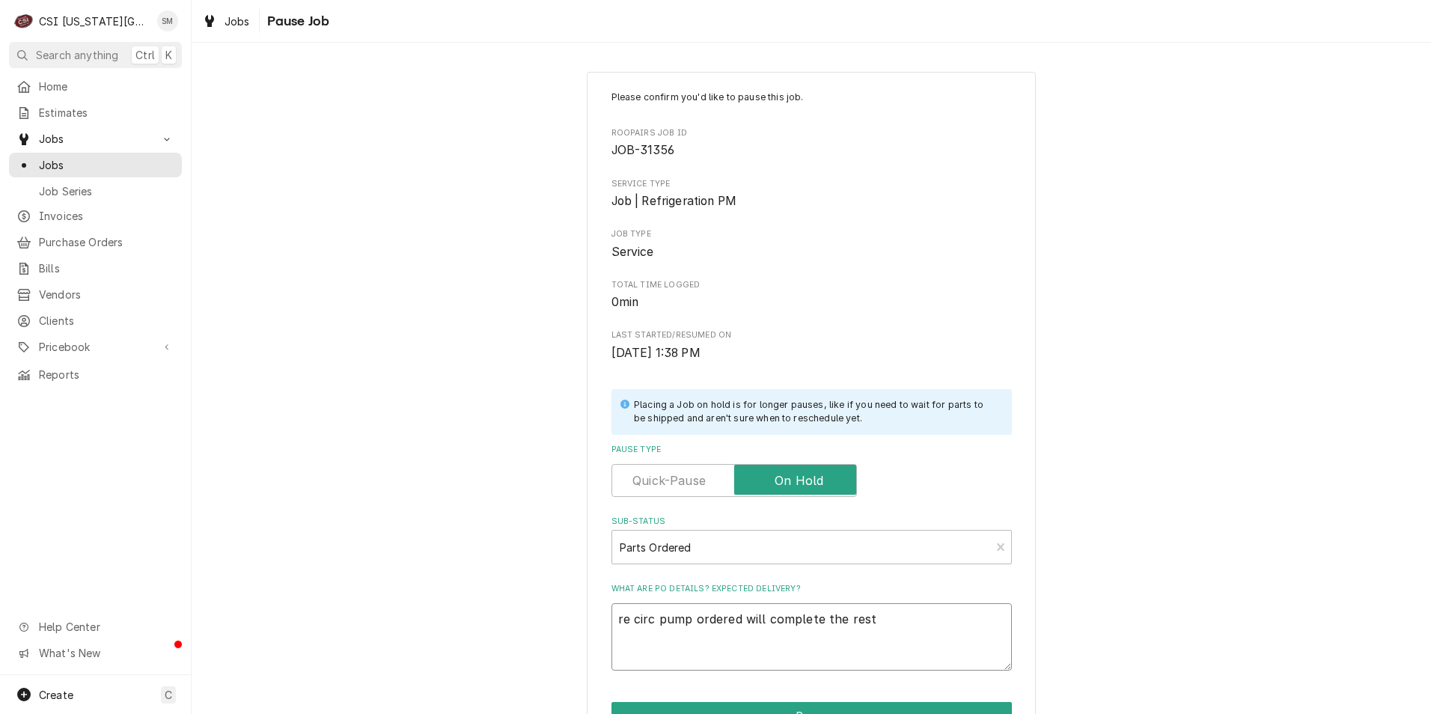
type textarea "re circ pump ordered will complete the rest n"
type textarea "x"
type textarea "re circ pump ordered will complete the rest ne"
type textarea "x"
type textarea "re circ pump ordered will complete the rest nec"
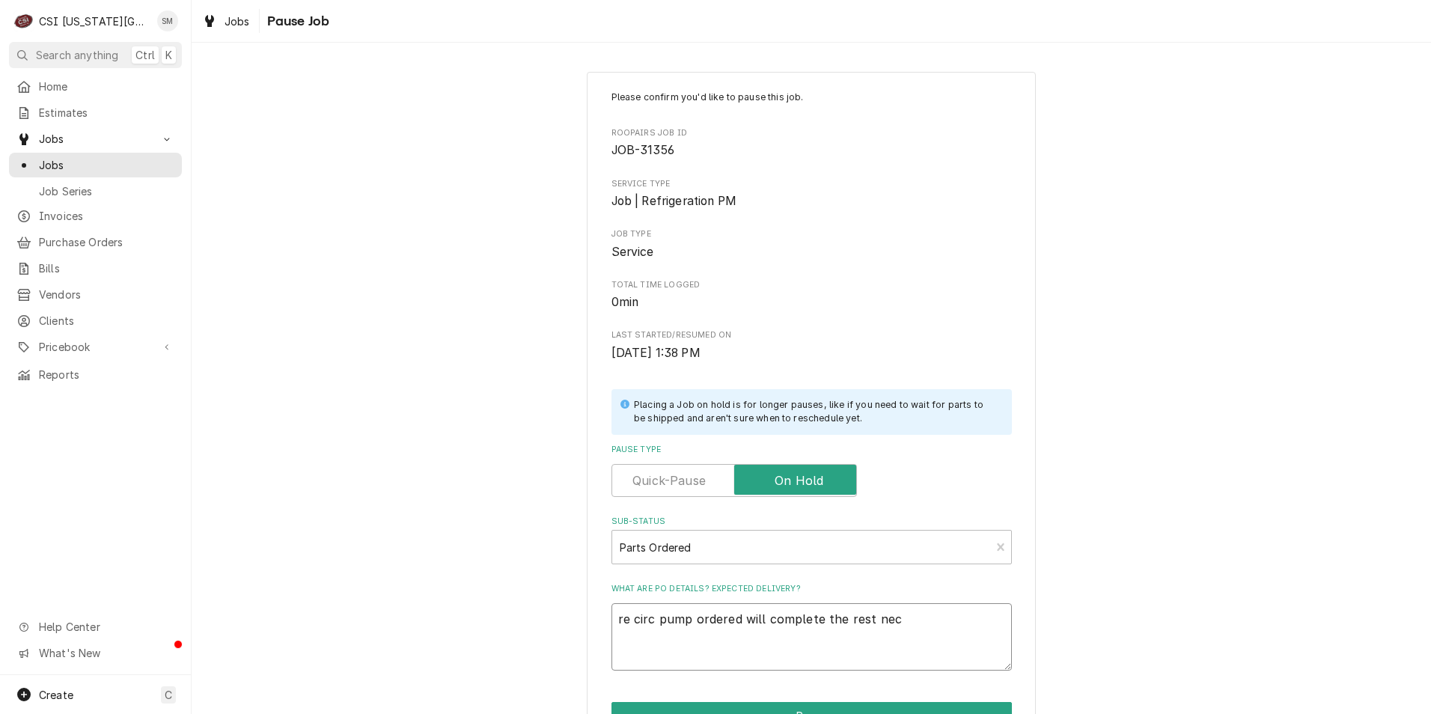
type textarea "x"
type textarea "re circ pump ordered will complete the rest ne"
type textarea "x"
type textarea "re circ pump ordered will complete the rest nex"
type textarea "x"
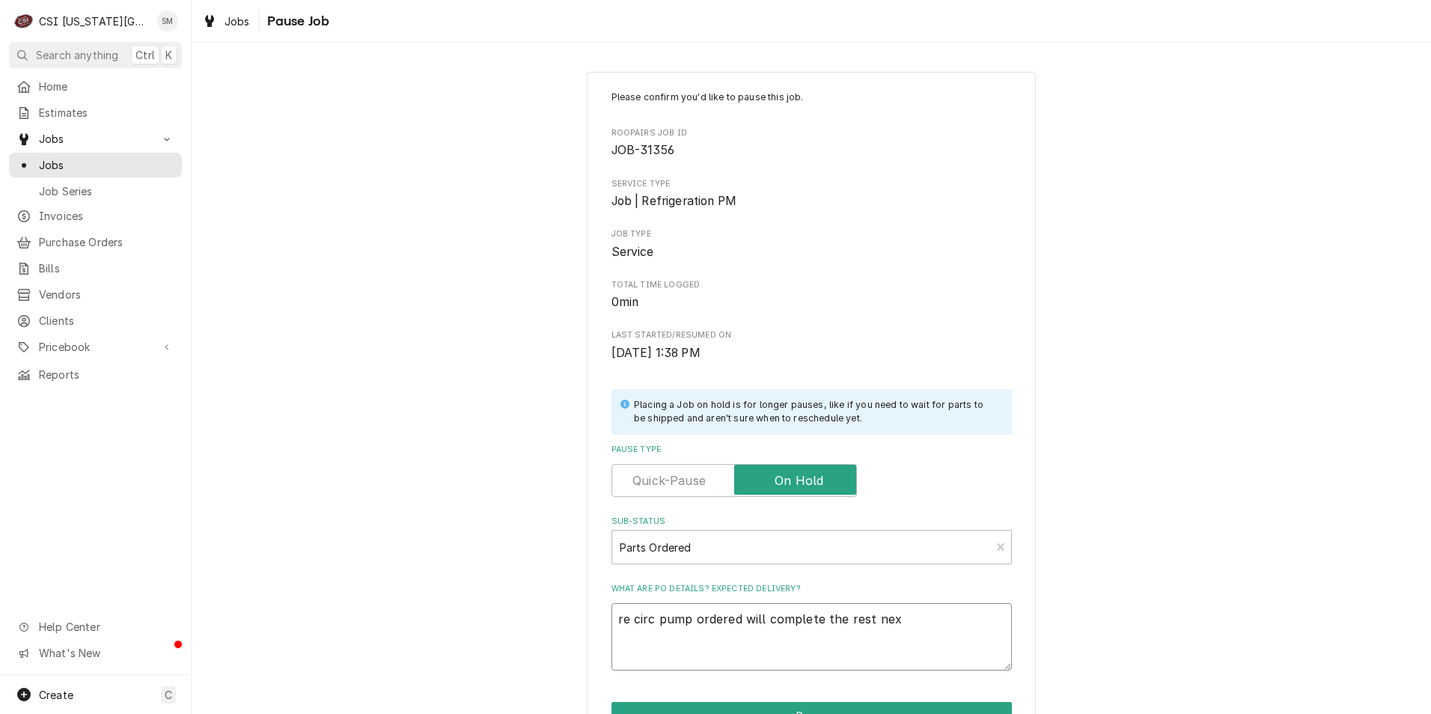
type textarea "re circ pump ordered will complete the rest next"
type textarea "x"
type textarea "re circ pump ordered will complete the rest next"
type textarea "x"
type textarea "re circ pump ordered will complete the rest next v"
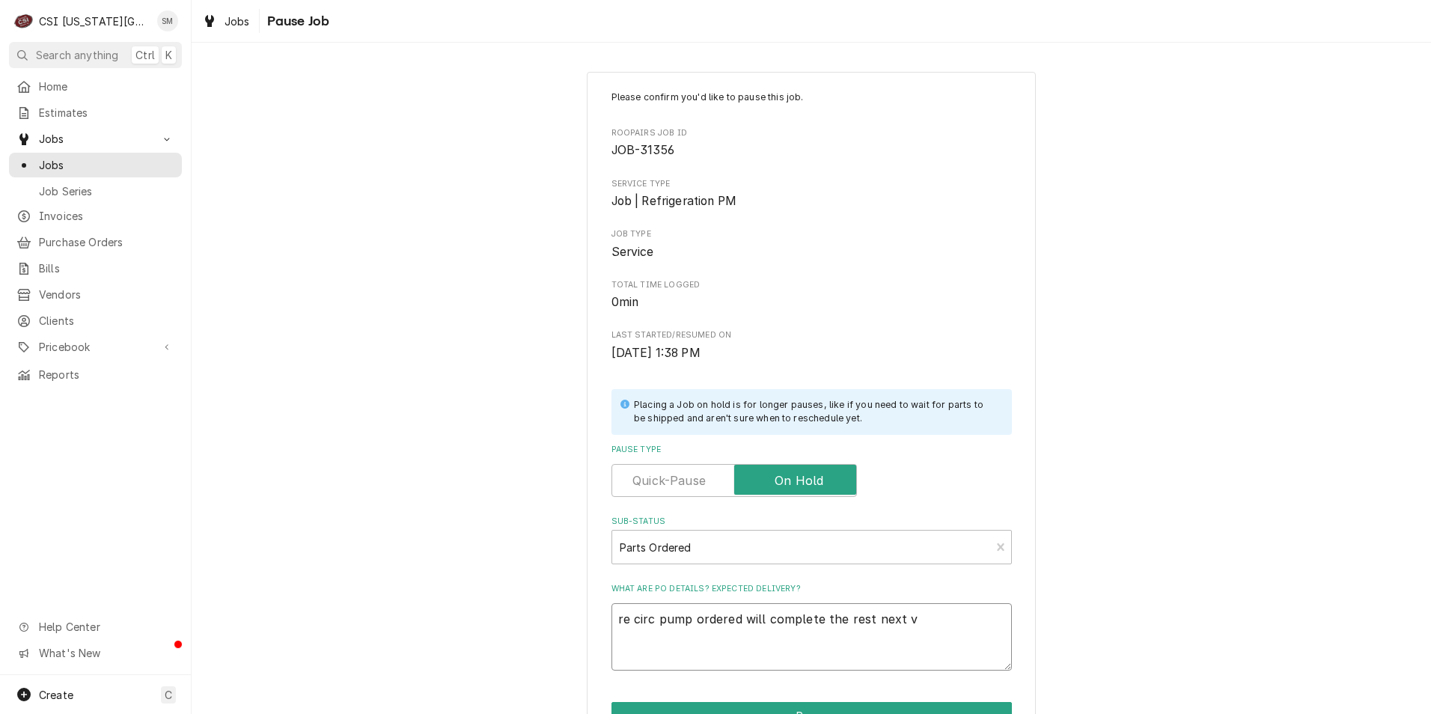
type textarea "x"
type textarea "re circ pump ordered will complete the rest next vi"
type textarea "x"
type textarea "re circ pump ordered will complete the rest next vis"
type textarea "x"
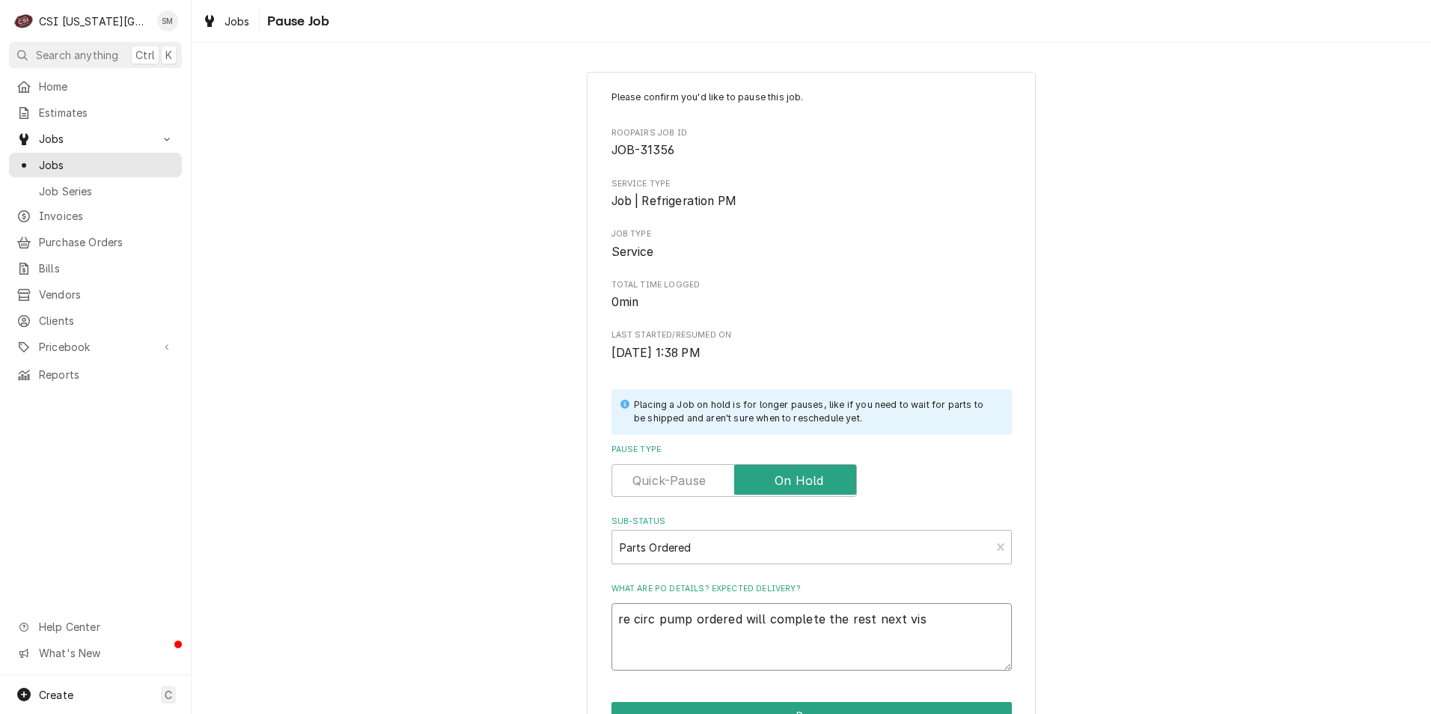
type textarea "re circ pump ordered will complete the rest next visi"
type textarea "x"
type textarea "re circ pump ordered will complete the rest next visit"
type textarea "x"
type textarea "re circ pump ordered will complete the rest next visit"
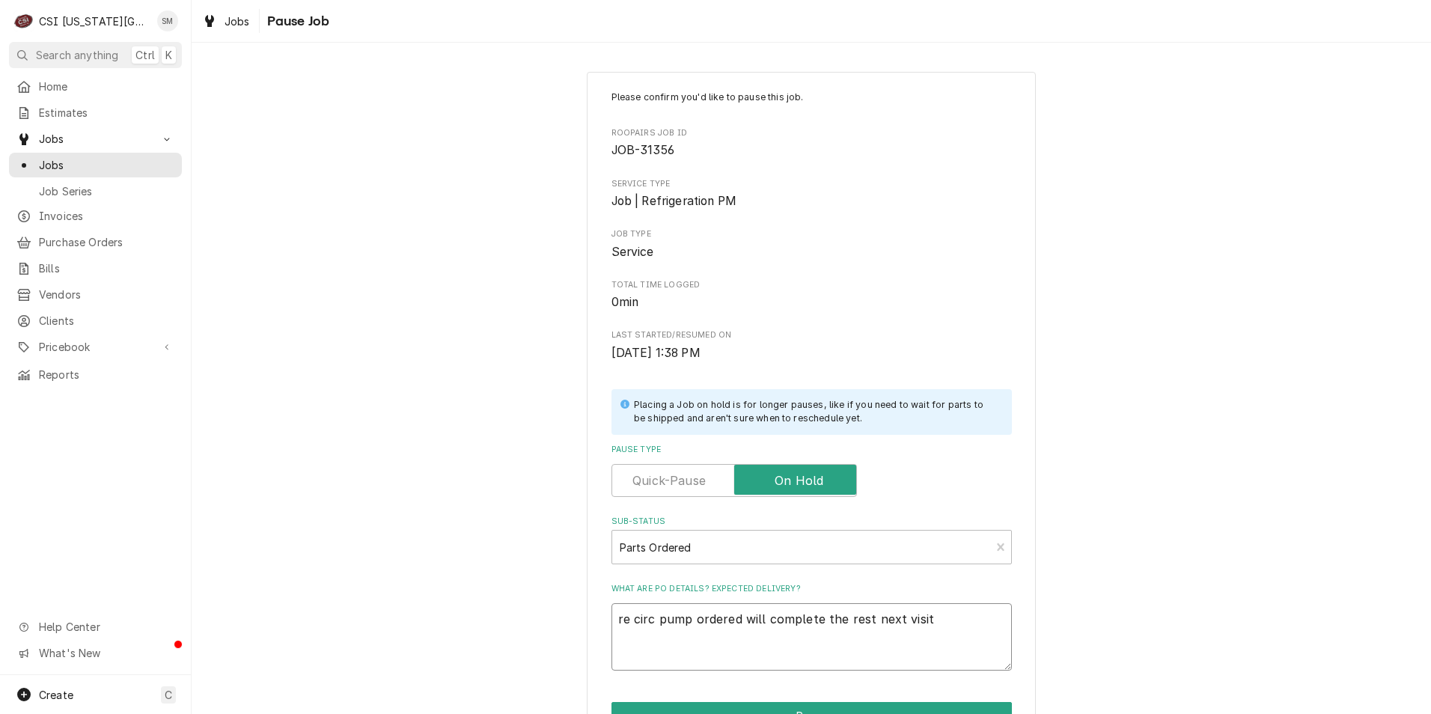
type textarea "x"
type textarea "re circ pump ordered will complete the rest next visit a"
type textarea "x"
type textarea "re circ pump ordered will complete the rest next visit an"
type textarea "x"
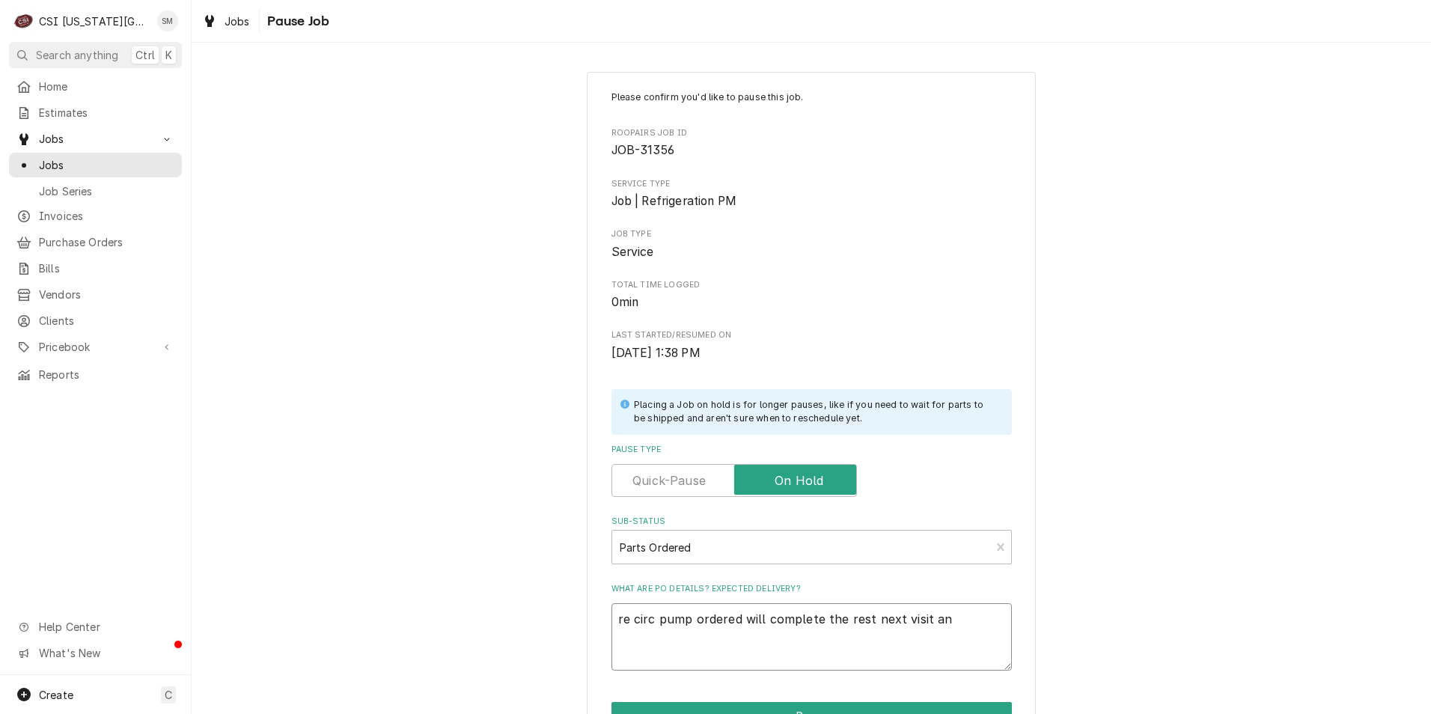
type textarea "re circ pump ordered will complete the rest next visit and"
type textarea "x"
type textarea "re circ pump ordered will complete the rest next visit and"
type textarea "x"
type textarea "re circ pump ordered will complete the rest next visit and b"
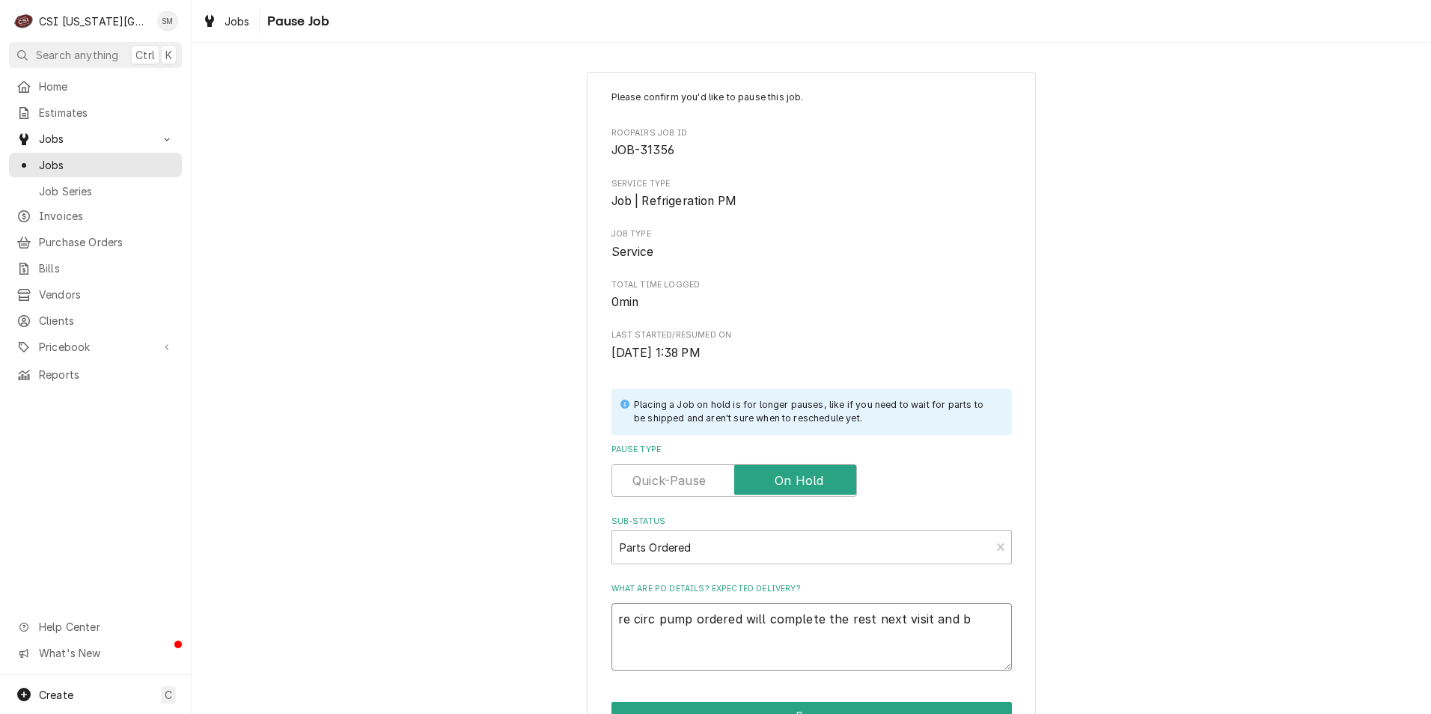
type textarea "x"
type textarea "re circ pump ordered will complete the rest next visit and bi"
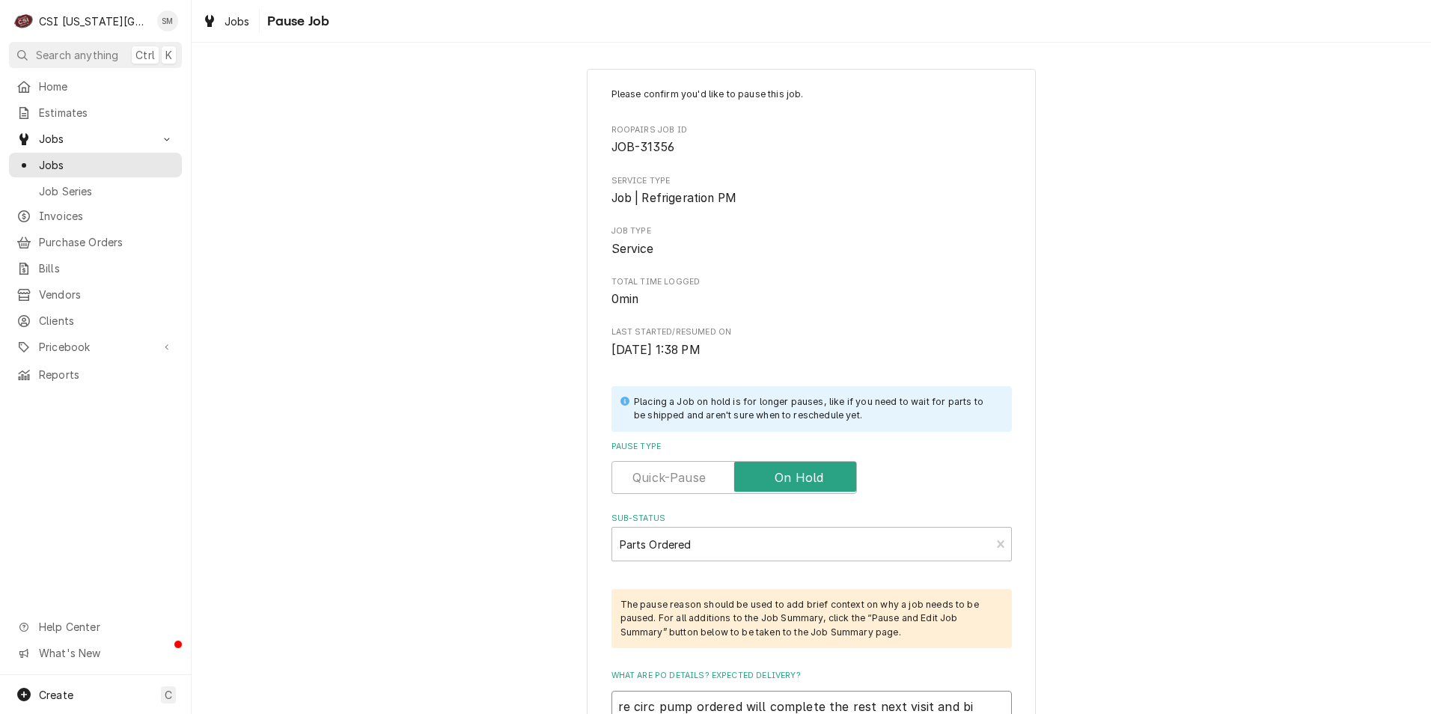
type textarea "x"
type textarea "re circ pump ordered will complete the rest next visit and bil"
type textarea "x"
type textarea "re circ pump ordered will complete the rest next visit and bill"
type textarea "x"
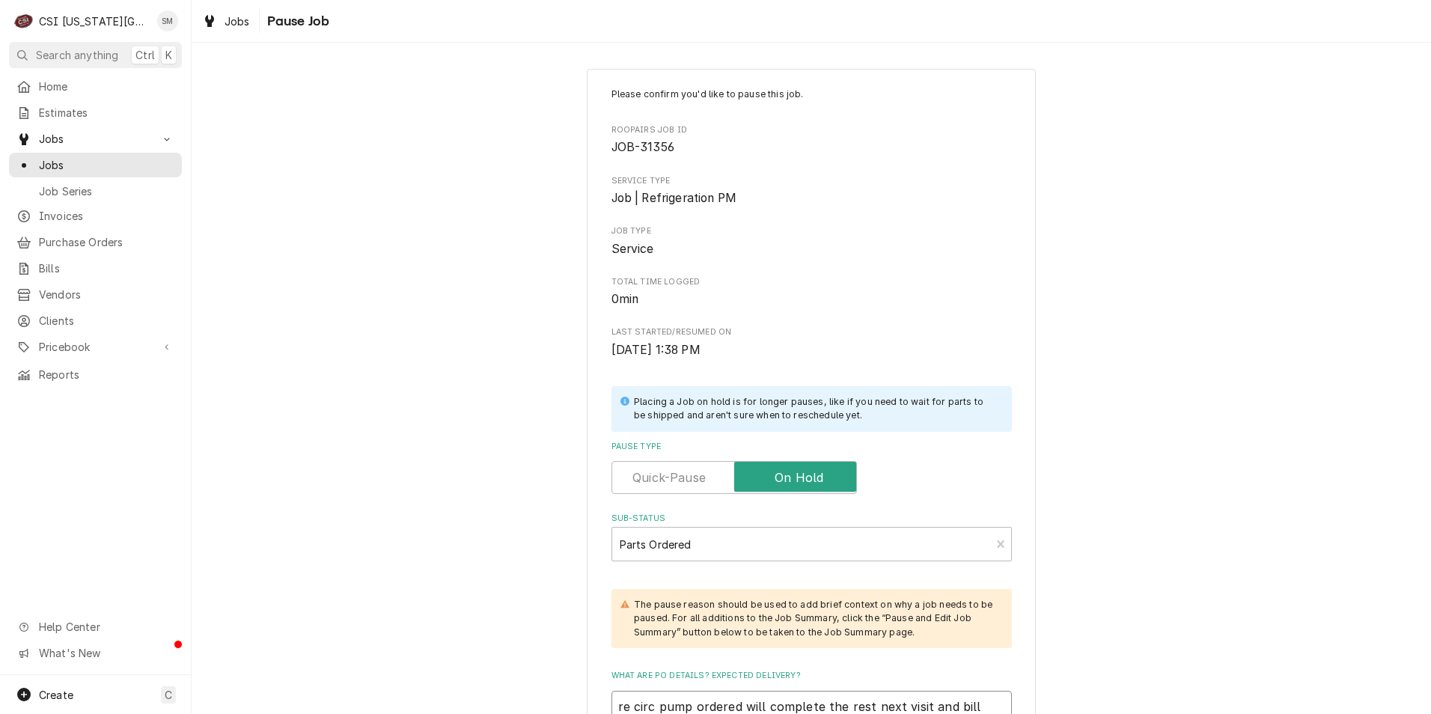
type textarea "re circ pump ordered will complete the rest next visit and bill"
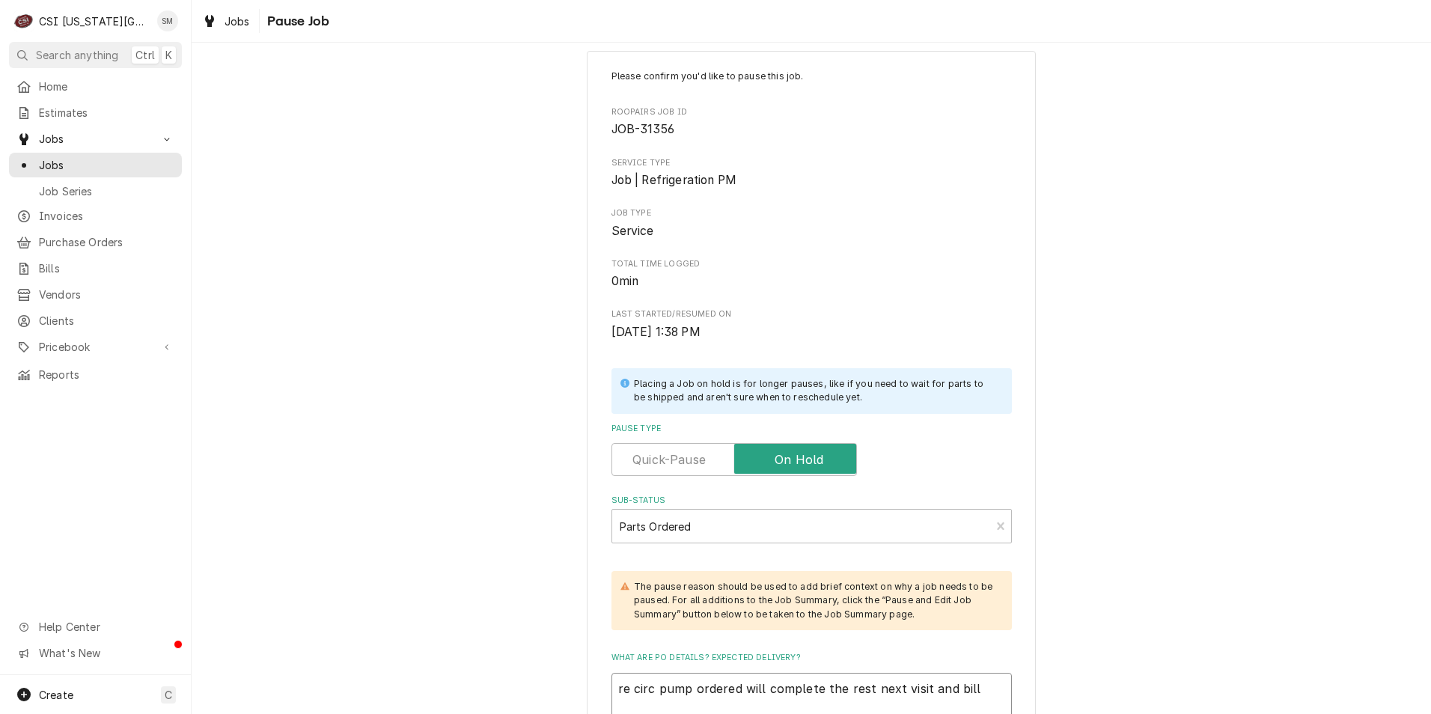
type textarea "x"
type textarea "re circ pump ordered will complete the rest next visit and bill S"
type textarea "x"
type textarea "re circ pump ordered will complete the rest next visit and bill Se"
type textarea "x"
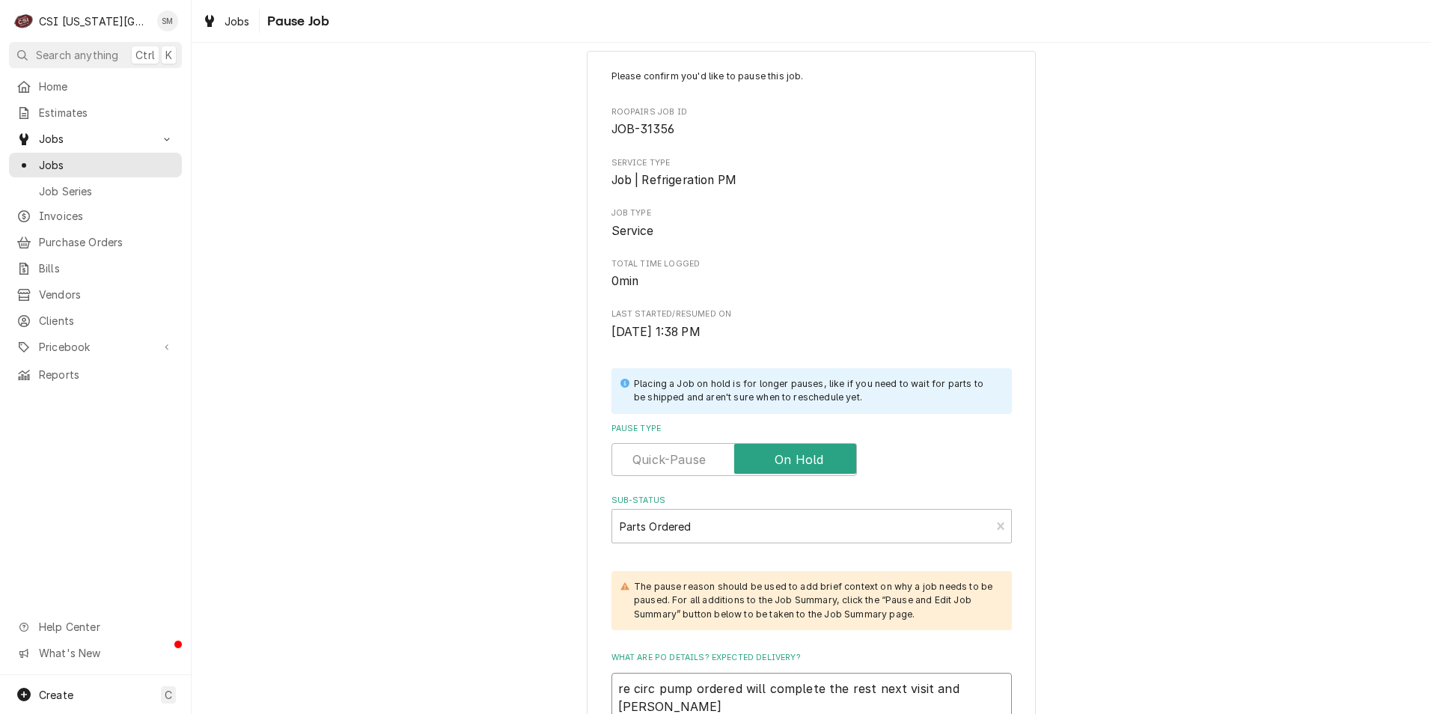
type textarea "re circ pump ordered will complete the rest next visit and bill Sea"
type textarea "x"
type textarea "re circ pump ordered will complete the rest next visit and bill Sean"
type textarea "x"
type textarea "re circ pump ordered will complete the rest next visit and bill Sean"
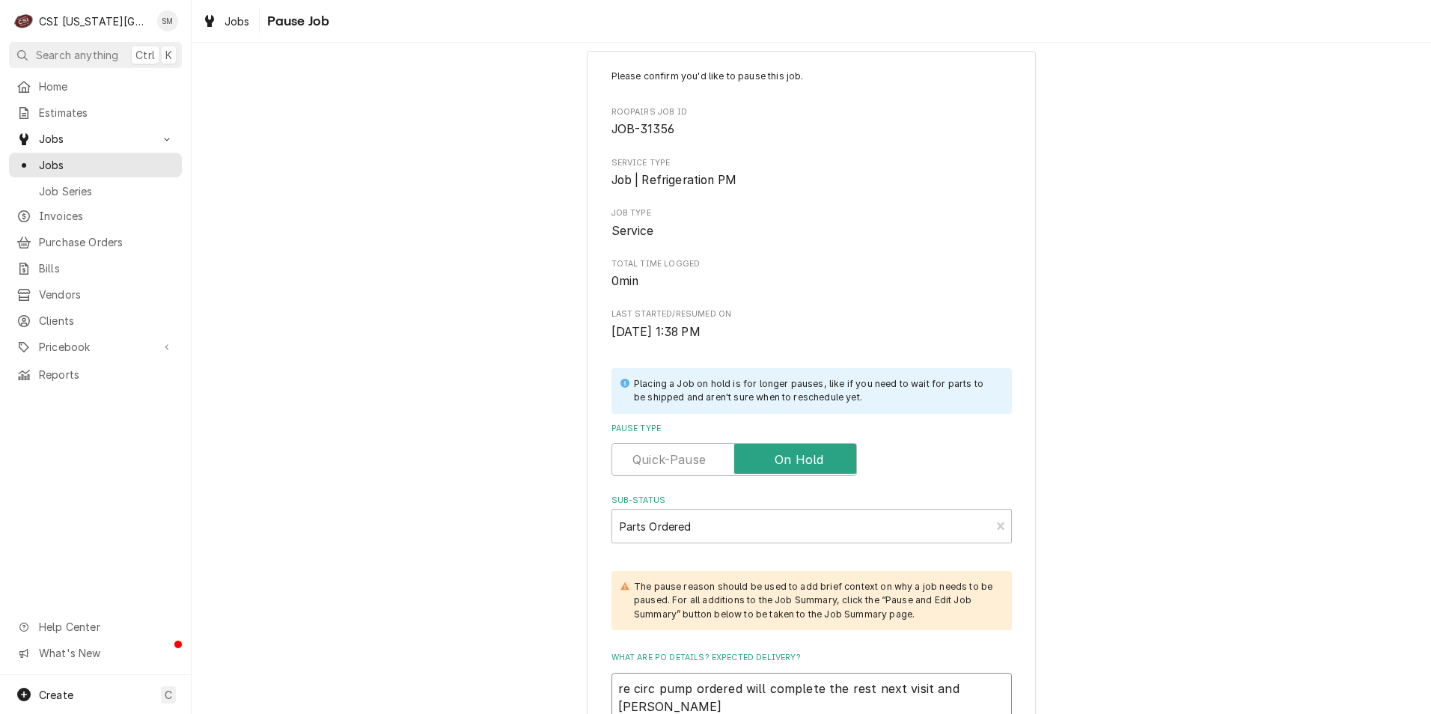
type textarea "x"
type textarea "re circ pump ordered will complete the rest next visit and bill Sean 7"
type textarea "x"
type textarea "re circ pump ordered will complete the rest next visit and bill Sean 7-"
type textarea "x"
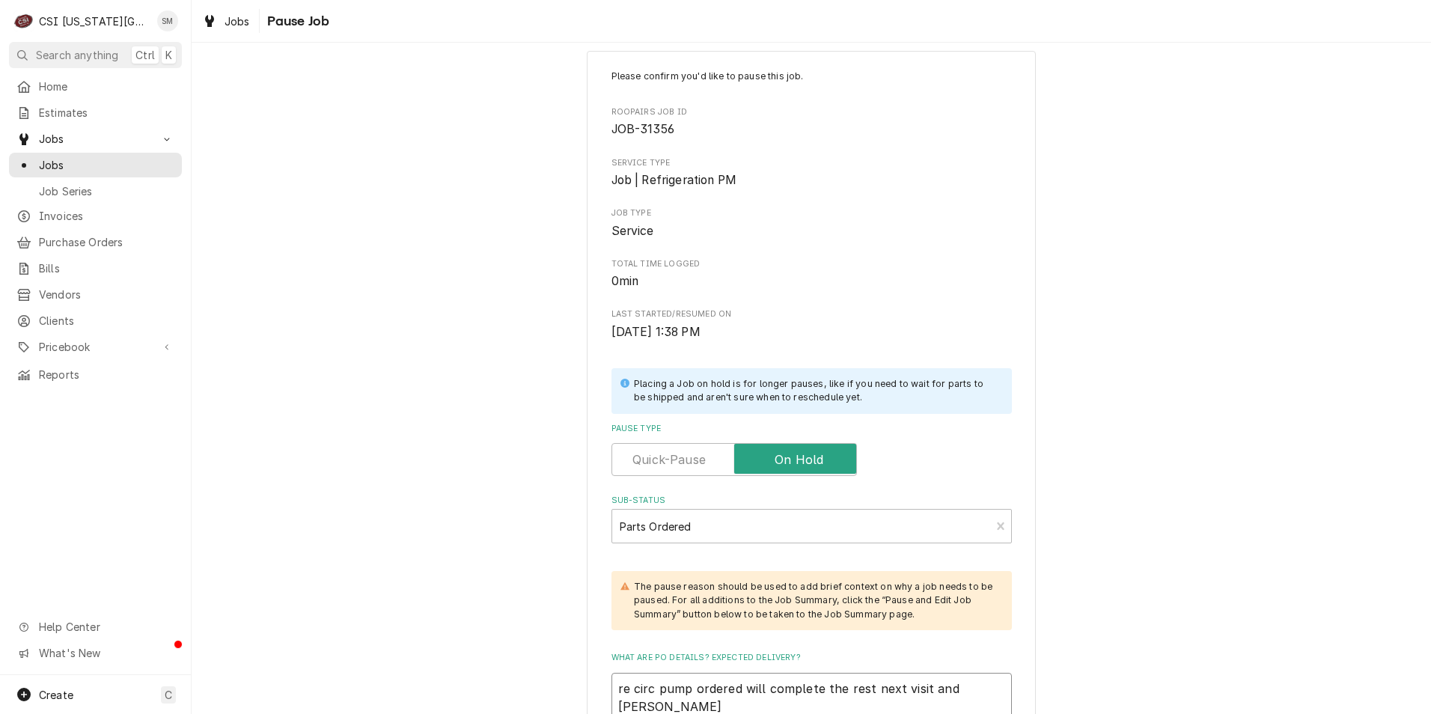
type textarea "re circ pump ordered will complete the rest next visit and bill Sean 7-1"
type textarea "x"
type textarea "re circ pump ordered will complete the rest next visit and bill Sean 7-10"
type textarea "x"
type textarea "re circ pump ordered will complete the rest next visit and bill Sean 7-10a"
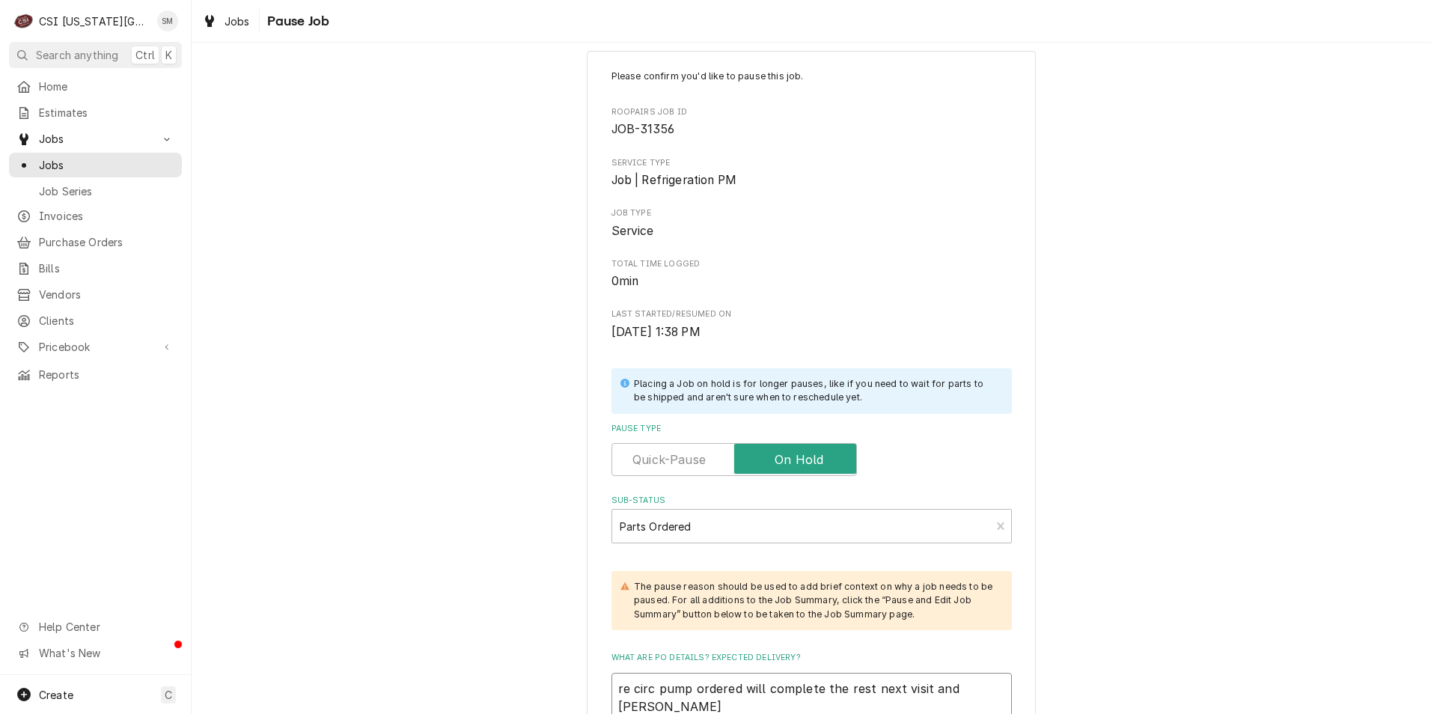
type textarea "x"
type textarea "re circ pump ordered will complete the rest next visit and bill Sean 7-10am"
type textarea "x"
type textarea "re circ pump ordered will complete the rest next visit and bill Sean 7-10am"
type textarea "x"
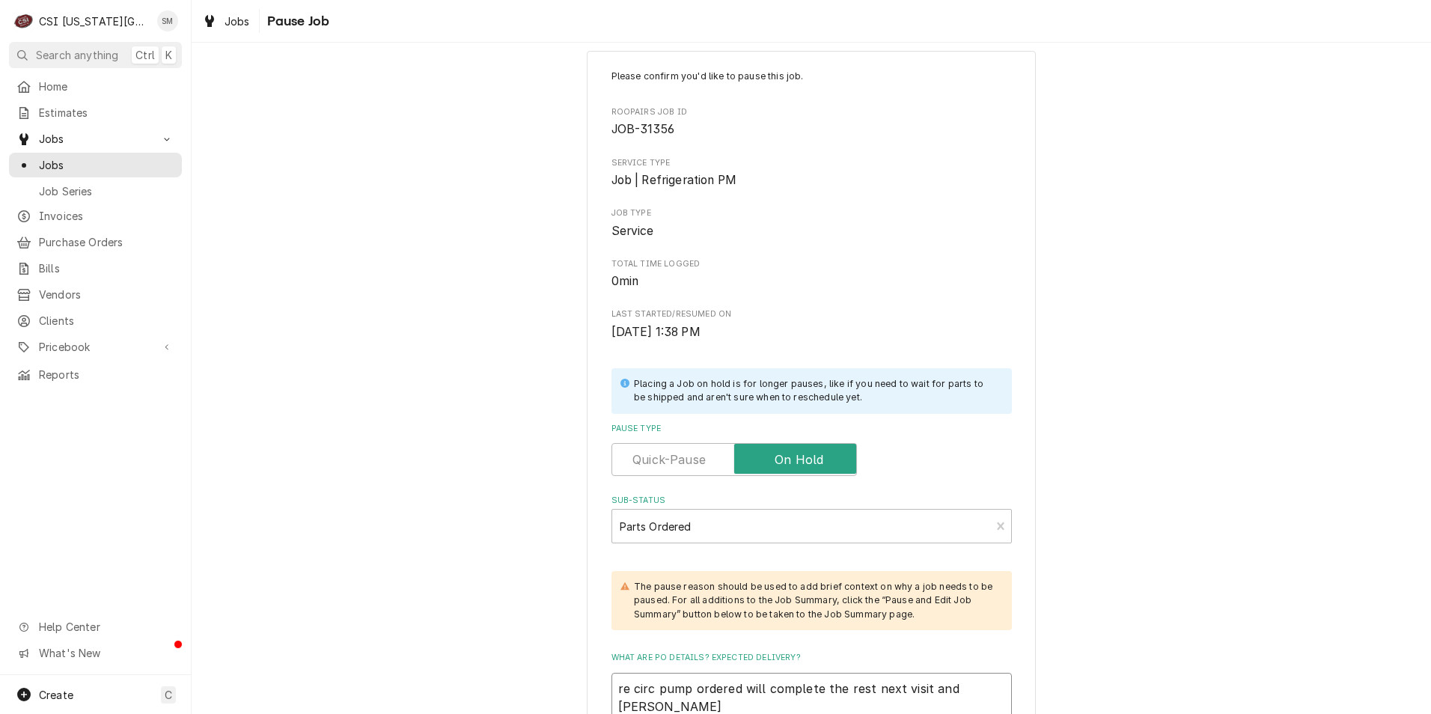
type textarea "re circ pump ordered will complete the rest next visit and bill Sean 7-10am a"
type textarea "x"
type textarea "re circ pump ordered will complete the rest next visit and bill Sean 7-10am au"
type textarea "x"
type textarea "re circ pump ordered will complete the rest next visit and bill Sean 7-10am aug"
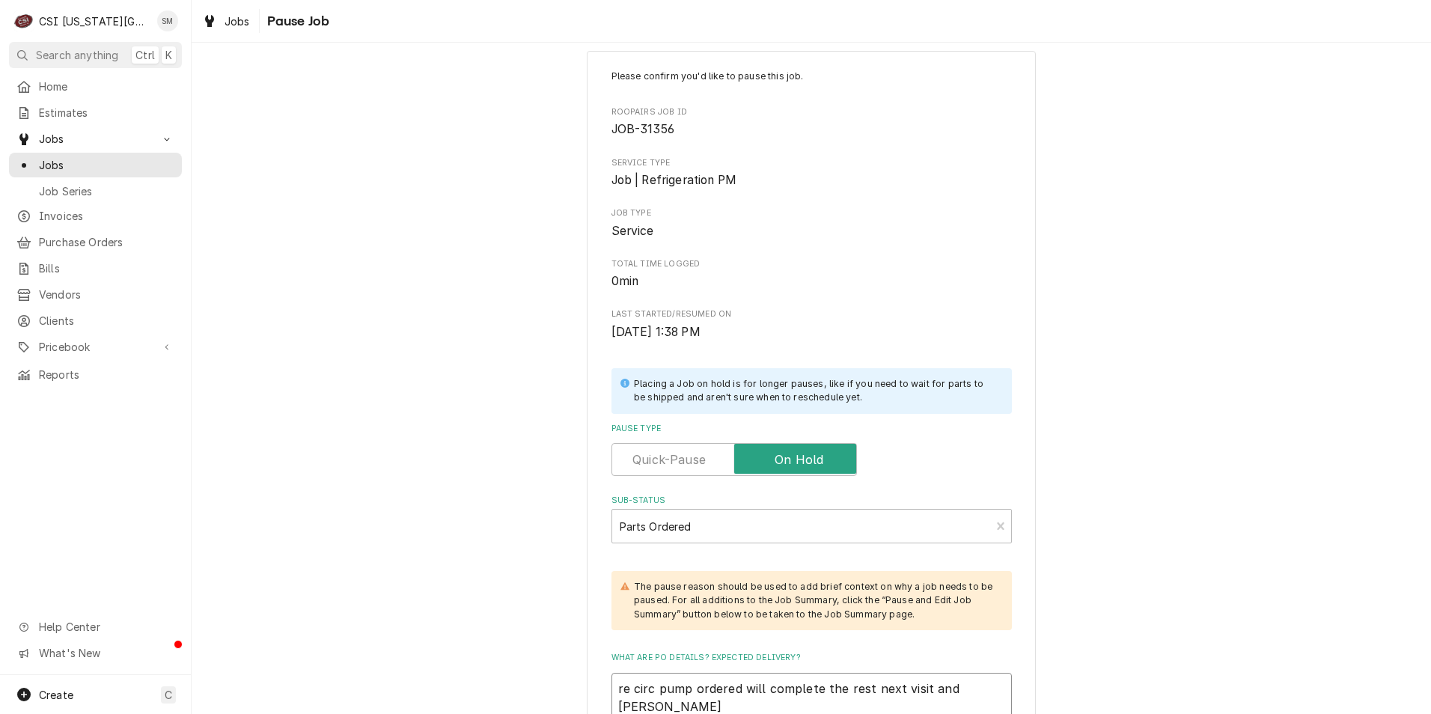
type textarea "x"
type textarea "re circ pump ordered will complete the rest next visit and bill Sean 7-10am augu"
type textarea "x"
type textarea "re circ pump ordered will complete the rest next visit and bill Sean 7-10am aug…"
type textarea "x"
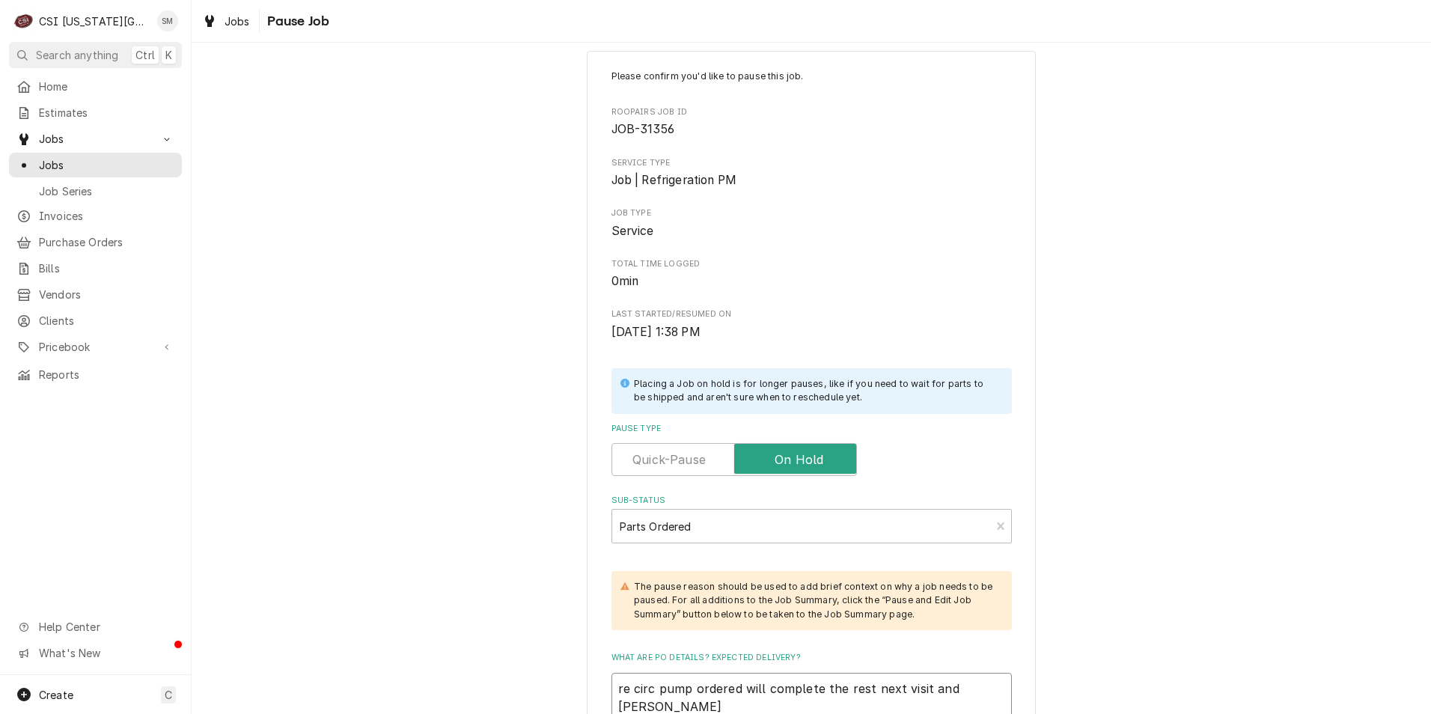
type textarea "re circ pump ordered will complete the rest next visit and bill Sean 7-10am aug…"
type textarea "x"
type textarea "re circ pump ordered will complete the rest next visit and bill Sean 7-10am aug…"
type textarea "x"
type textarea "re circ pump ordered will complete the rest next visit and bill Sean 7-10am aug…"
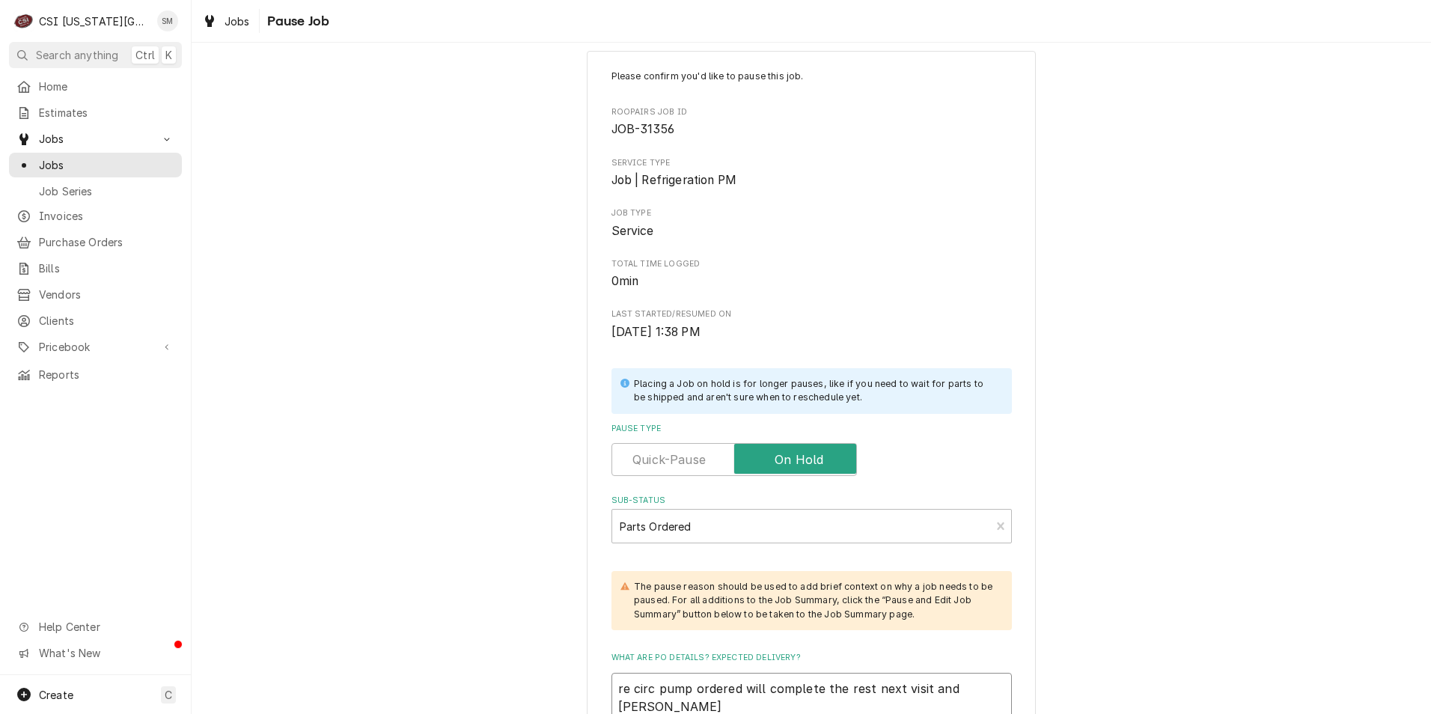
type textarea "x"
type textarea "re circ pump ordered will complete the rest next visit and bill Sean 7-10am aug…"
type textarea "x"
type textarea "re circ pump ordered will complete the rest next visit and bill Sean 7-10am aug…"
type textarea "x"
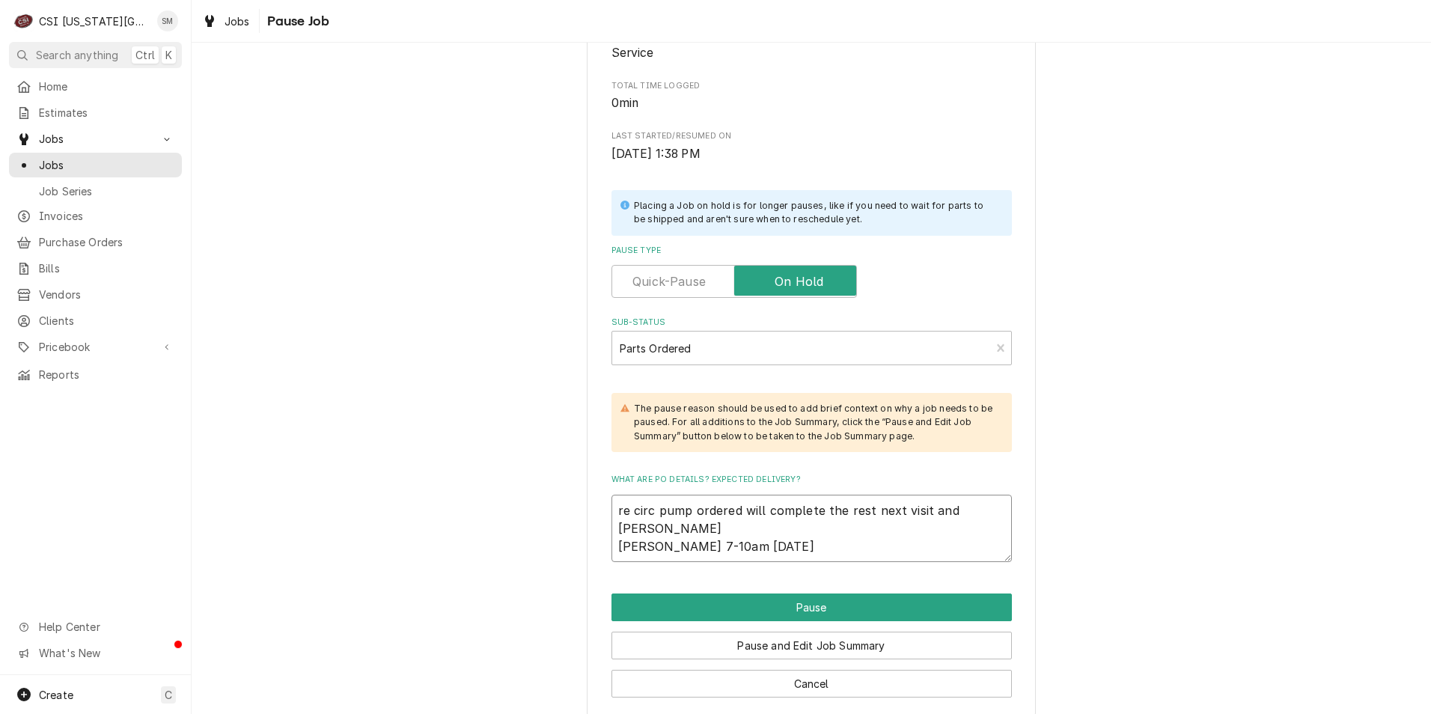
scroll to position [215, 0]
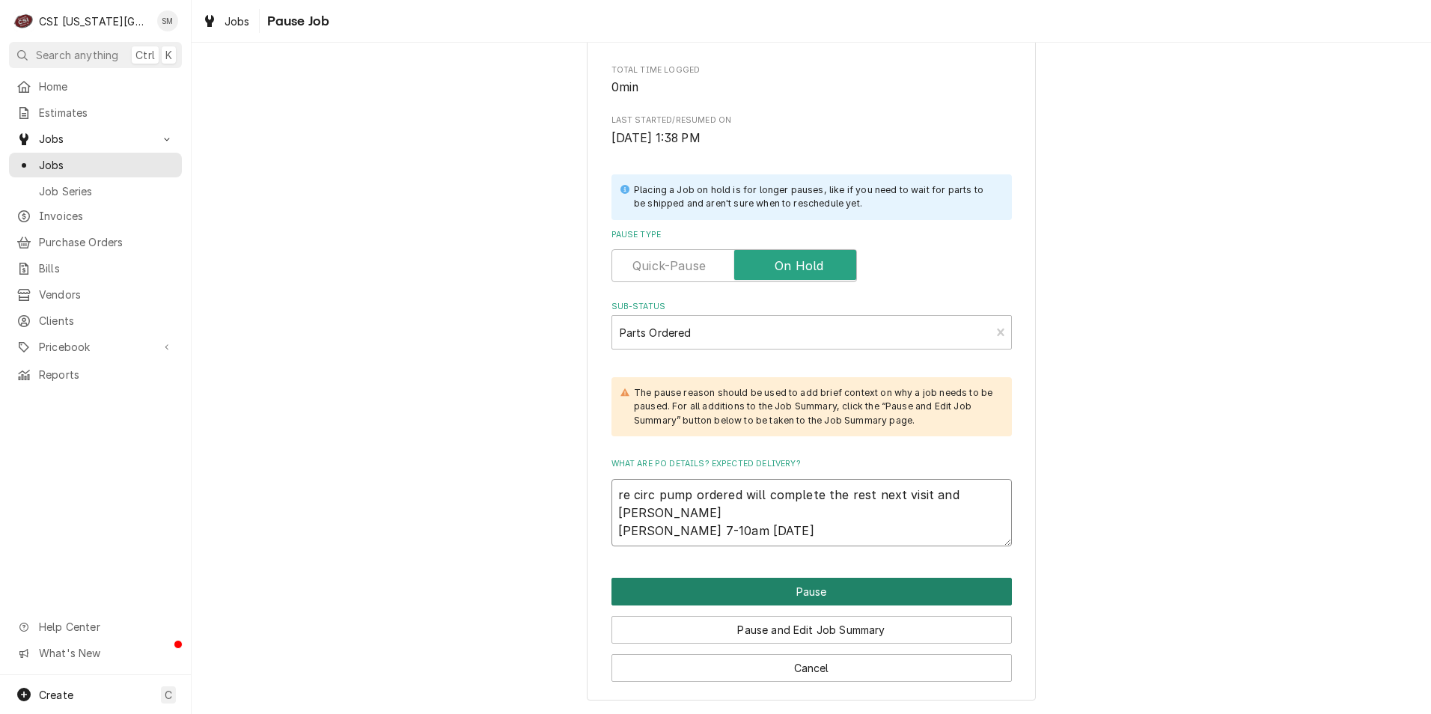
type textarea "re circ pump ordered will complete the rest next visit and bill Sean 7-10am aug…"
click at [815, 591] on button "Pause" at bounding box center [811, 592] width 400 height 28
type textarea "x"
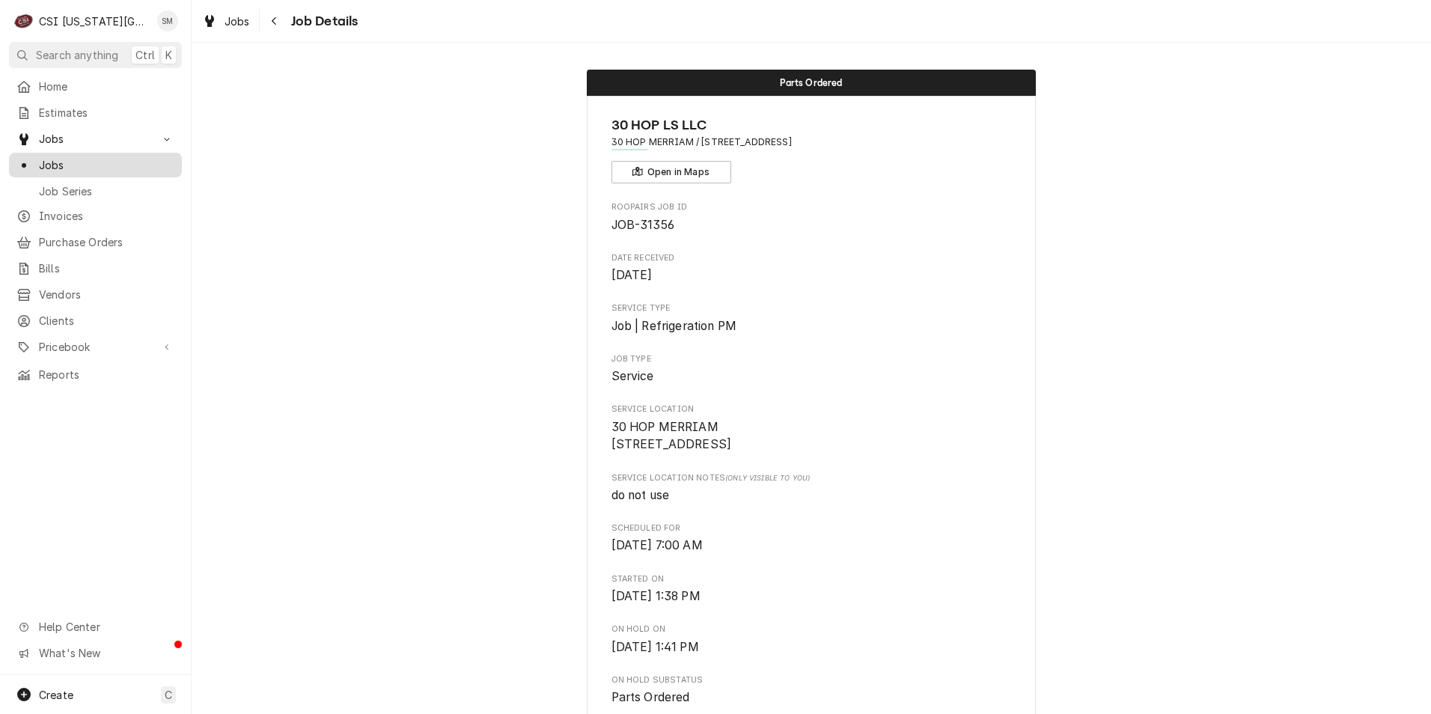
click at [85, 162] on span "Jobs" at bounding box center [106, 165] width 135 height 16
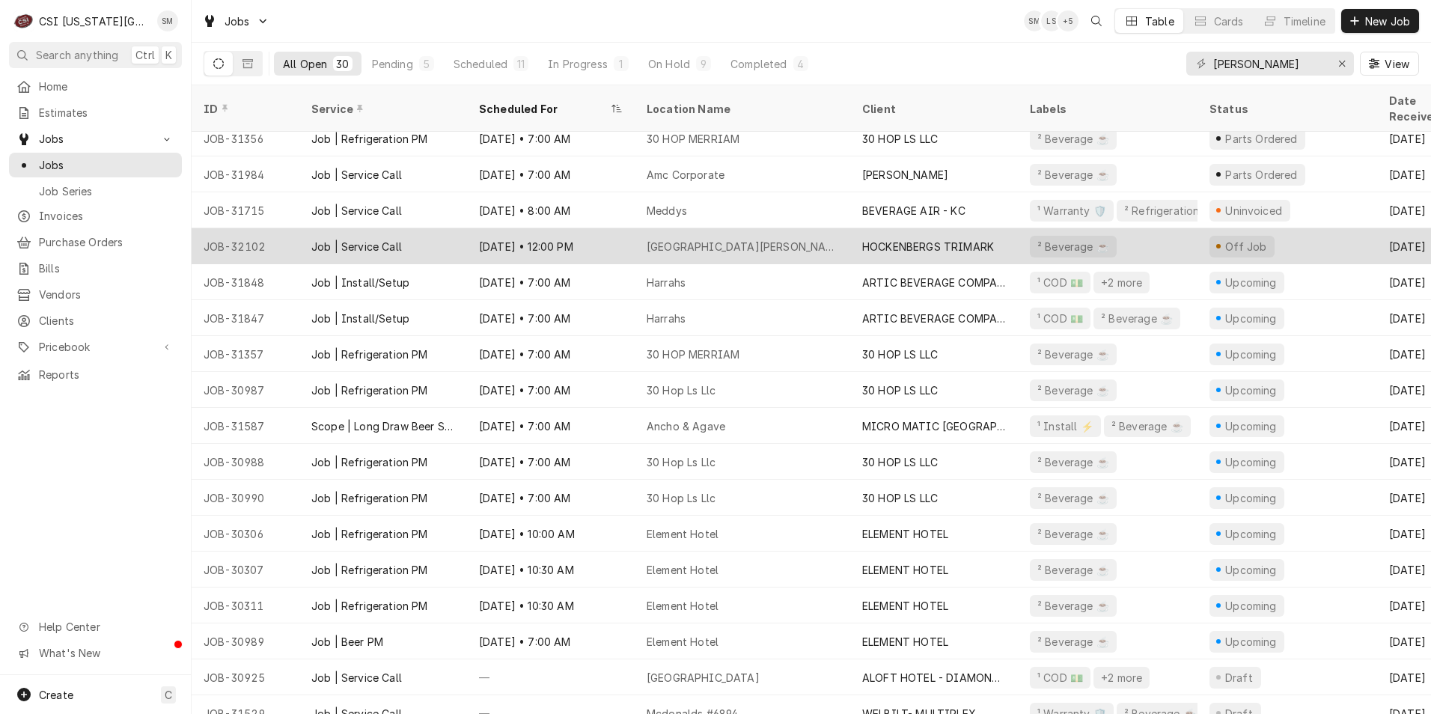
scroll to position [374, 0]
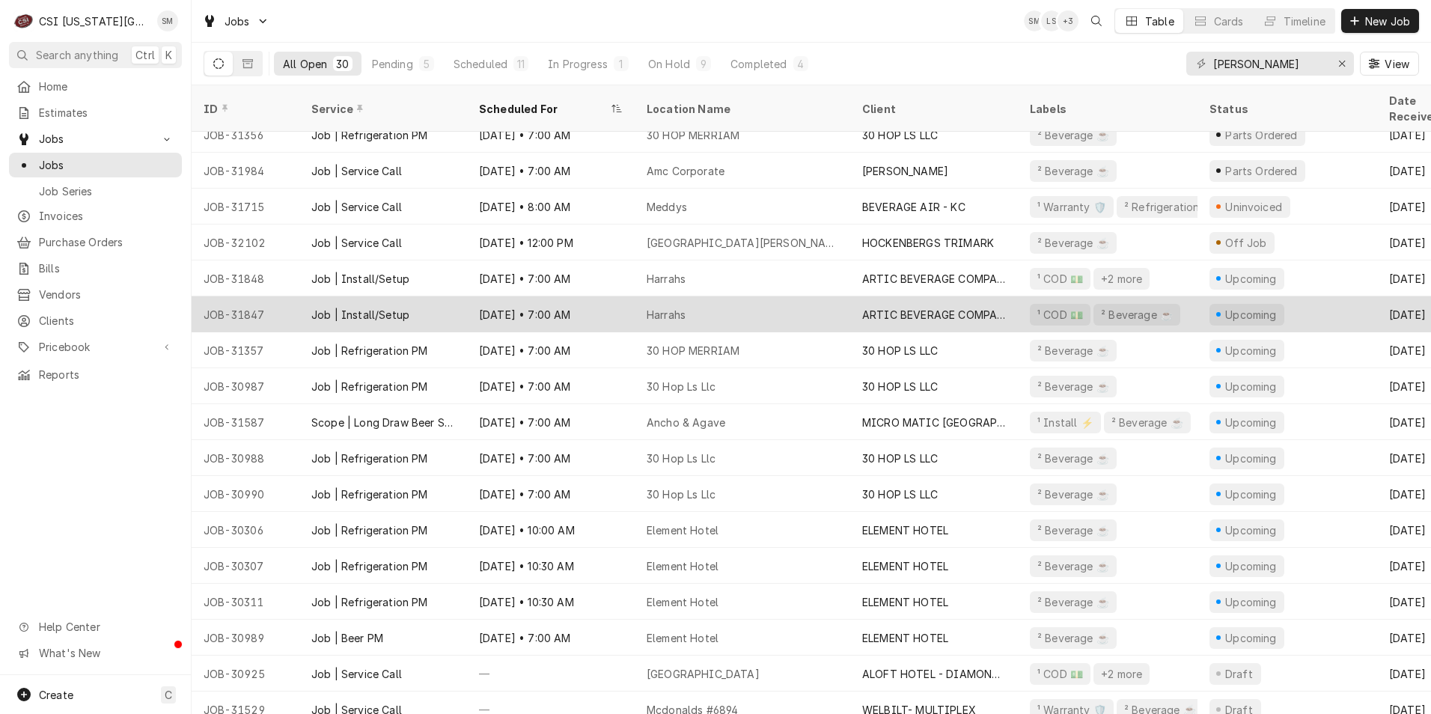
click at [681, 307] on div "Harrahs" at bounding box center [666, 315] width 39 height 16
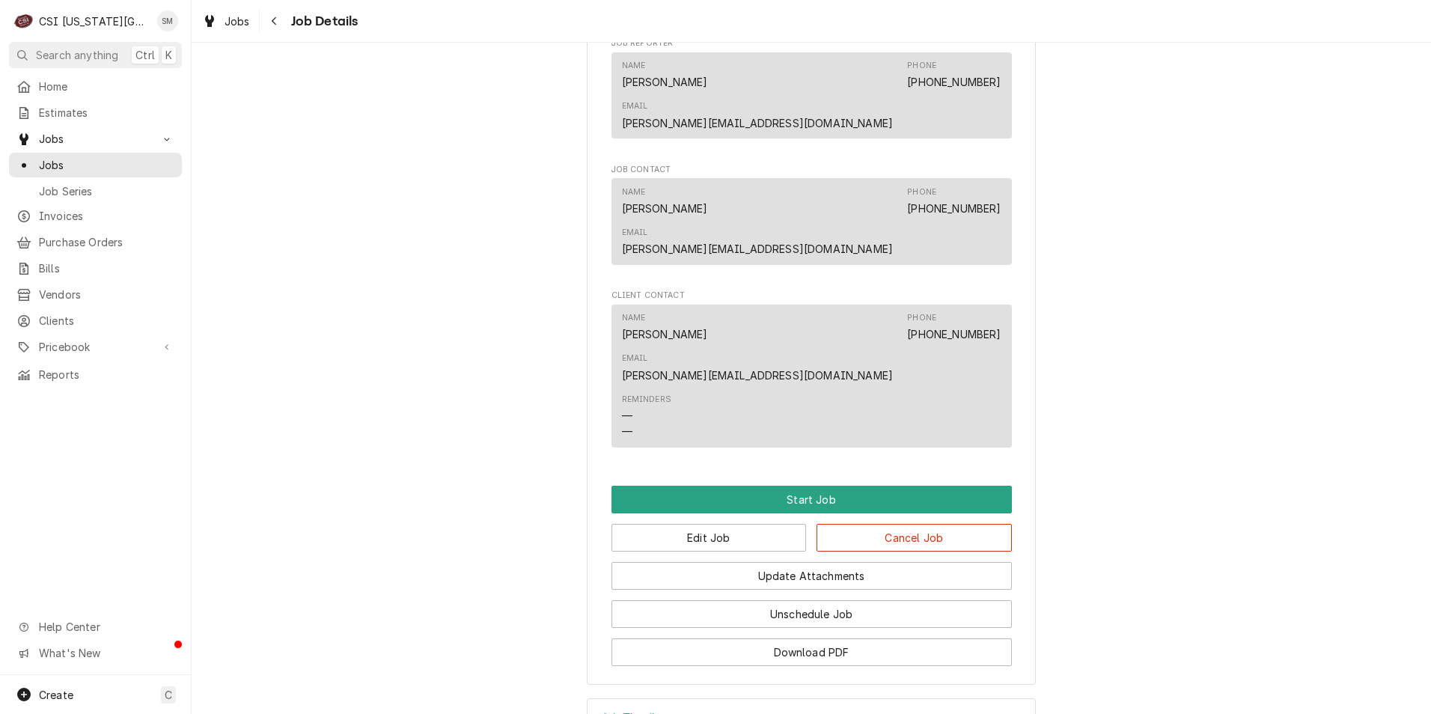
scroll to position [1033, 0]
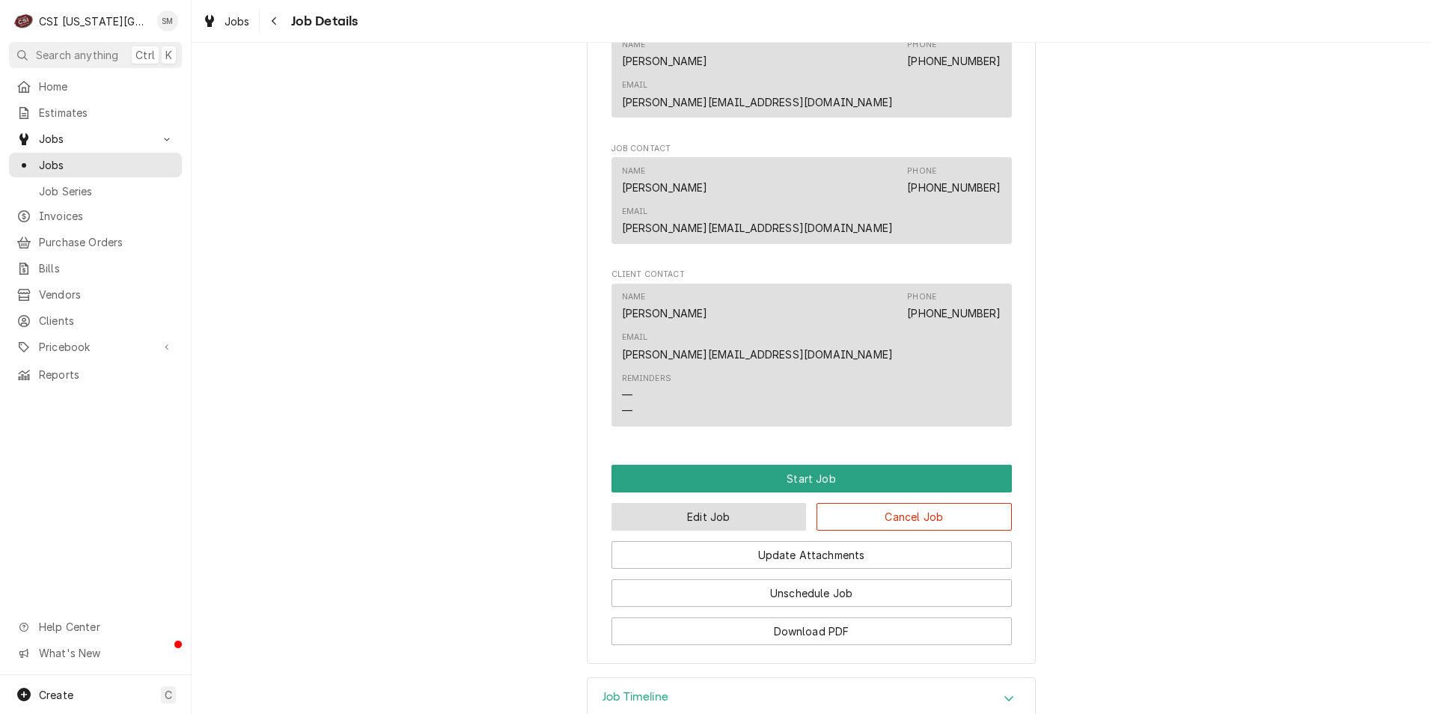
click at [677, 503] on button "Edit Job" at bounding box center [708, 517] width 195 height 28
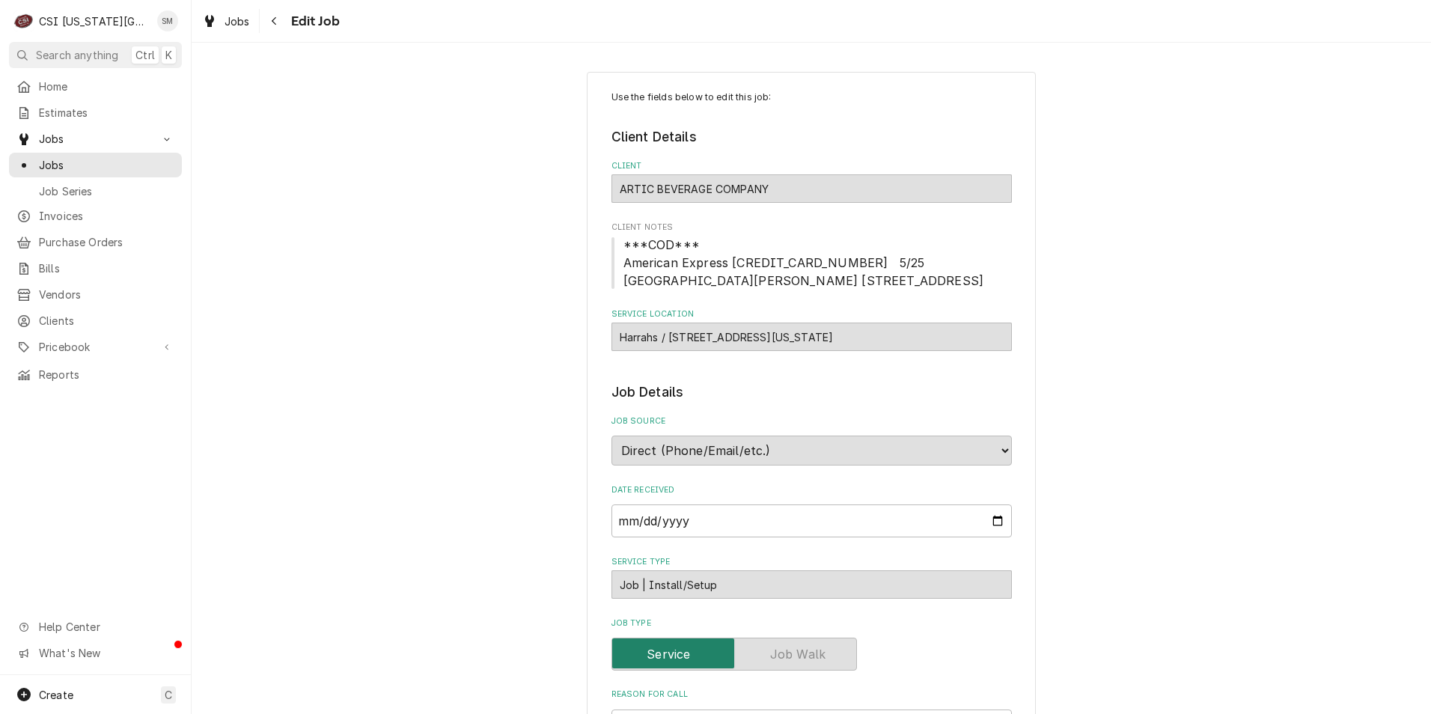
type textarea "x"
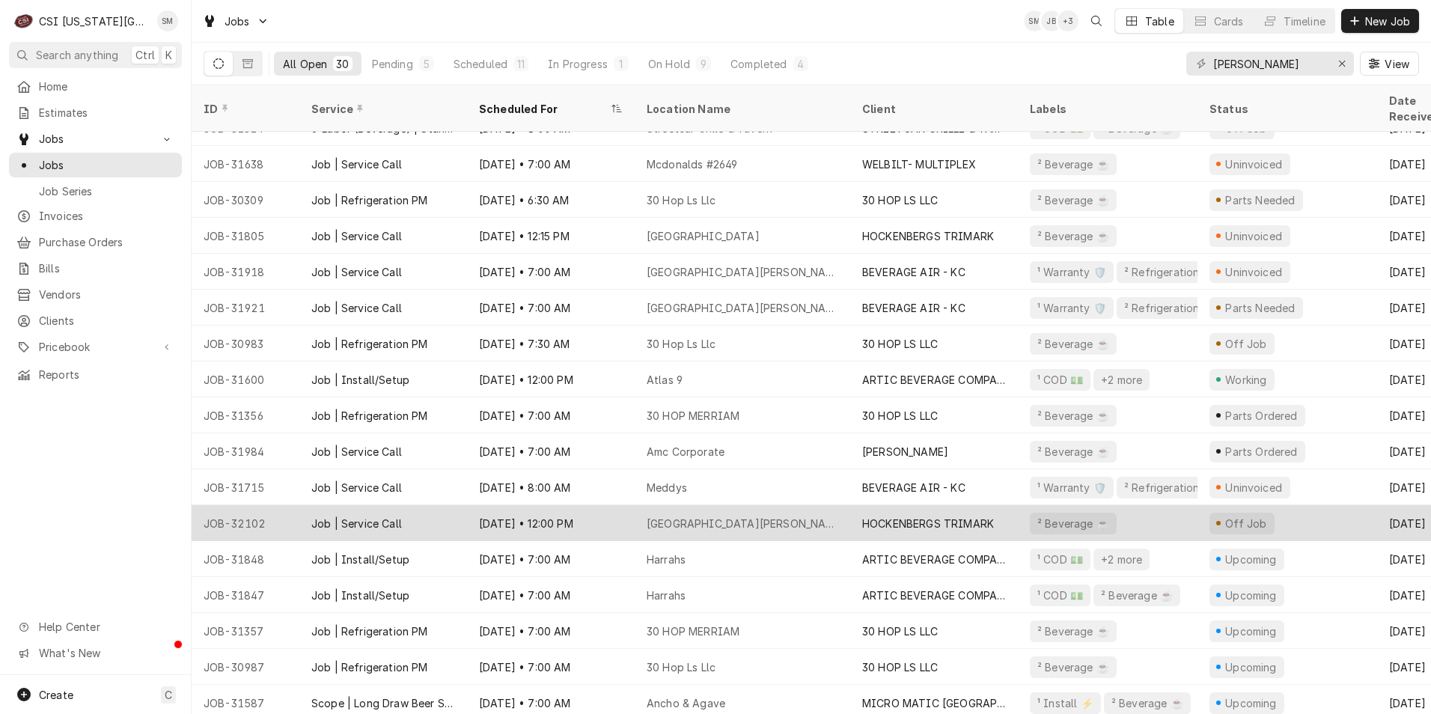
scroll to position [201, 0]
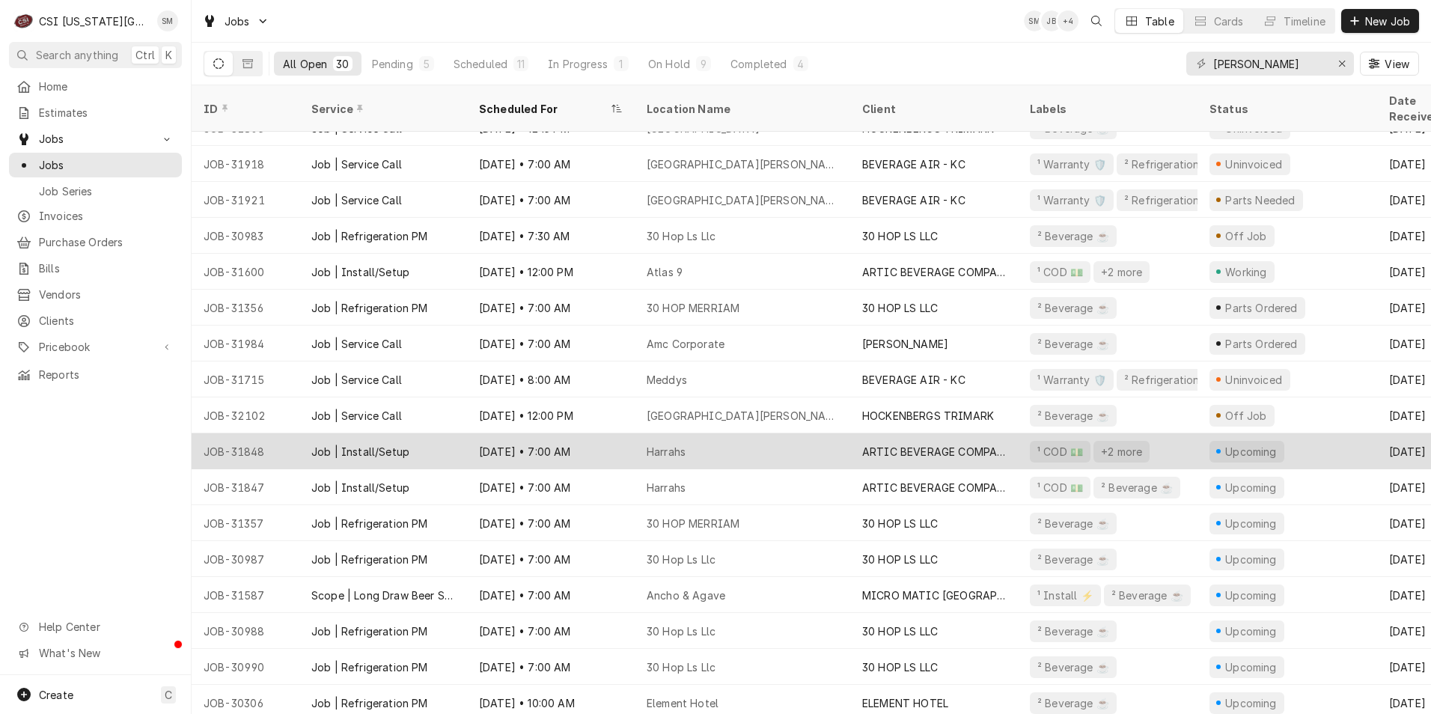
click at [638, 448] on div "Harrahs" at bounding box center [743, 451] width 216 height 36
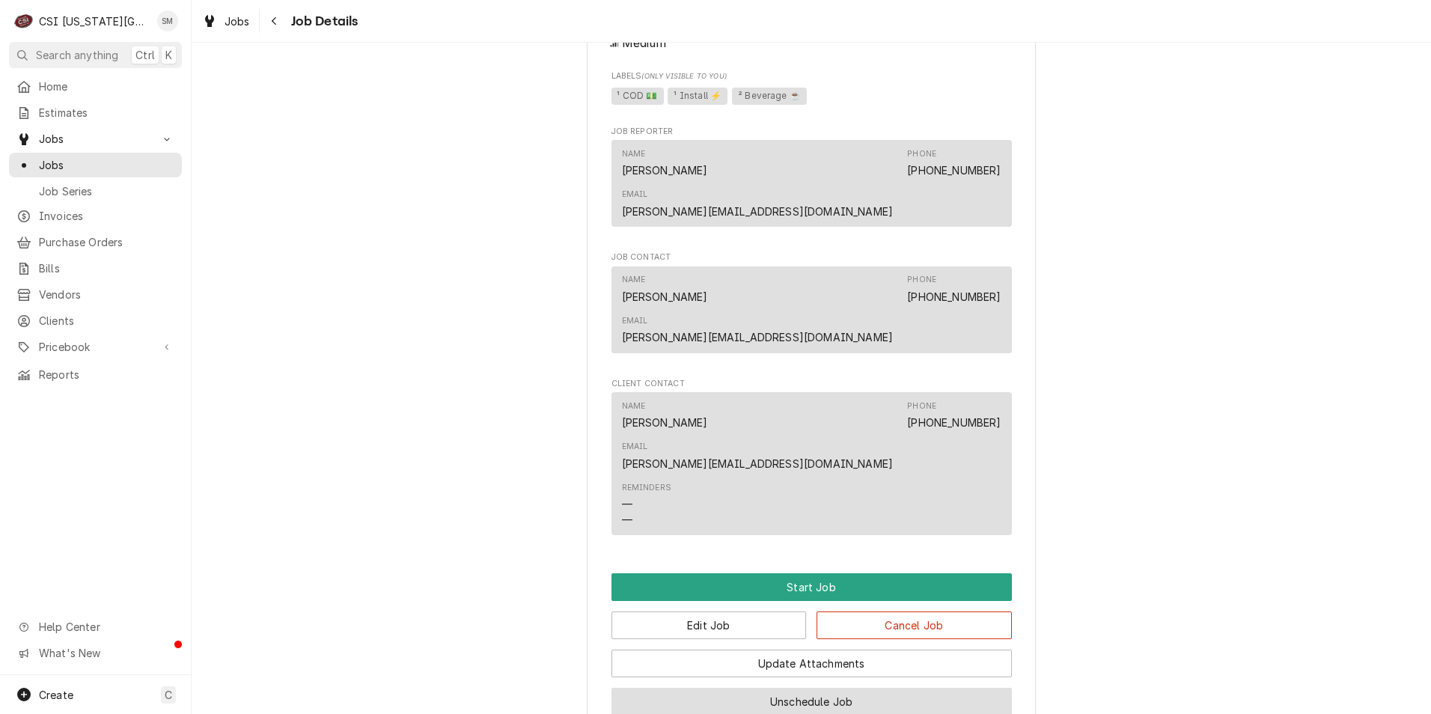
scroll to position [1050, 0]
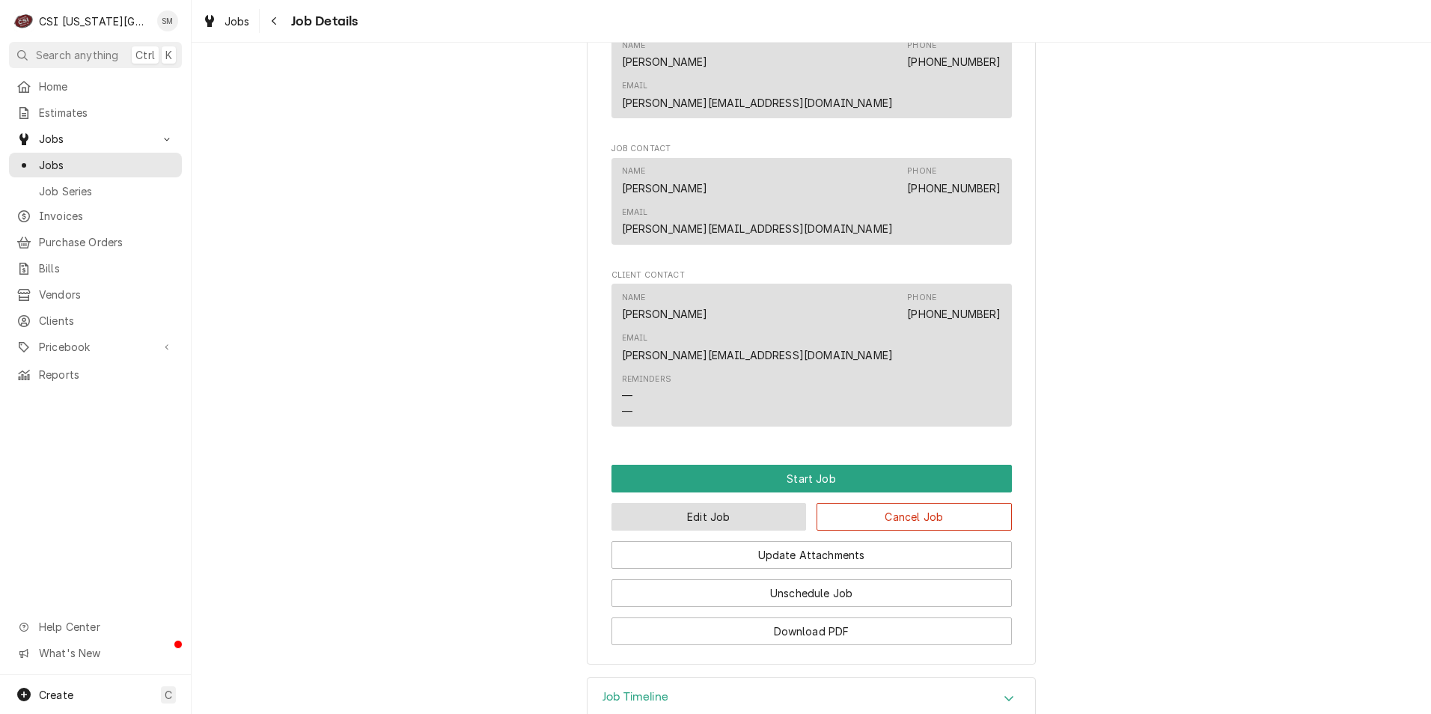
click at [721, 503] on button "Edit Job" at bounding box center [708, 517] width 195 height 28
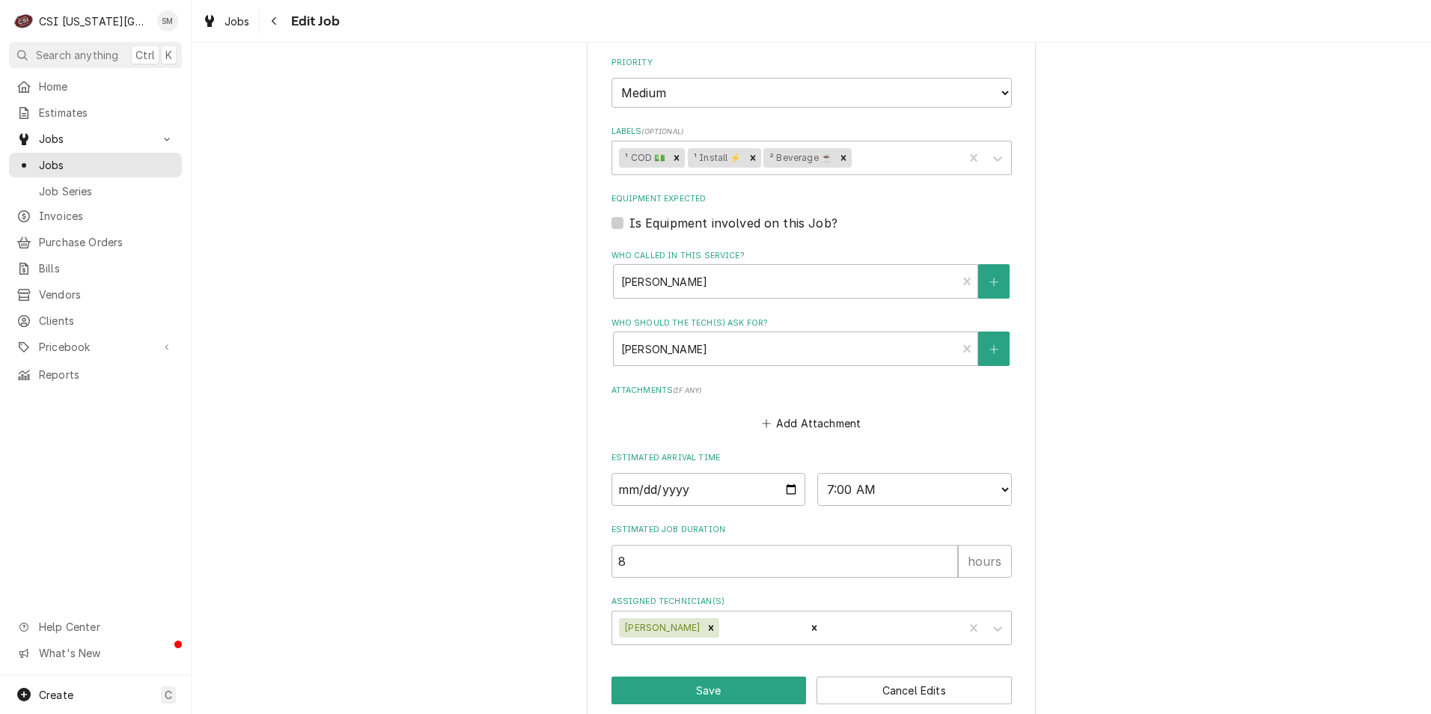
scroll to position [867, 0]
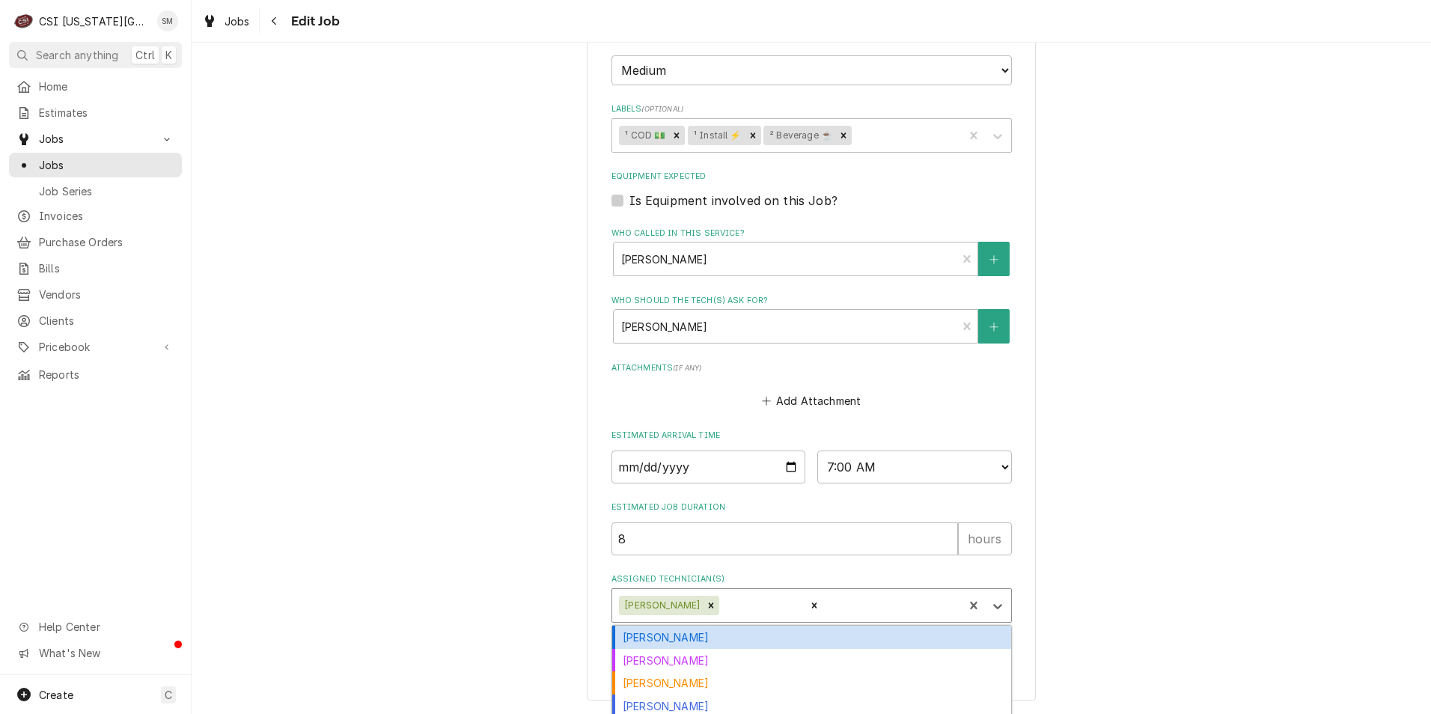
click at [861, 605] on div "Assigned Technician(s)" at bounding box center [891, 605] width 131 height 27
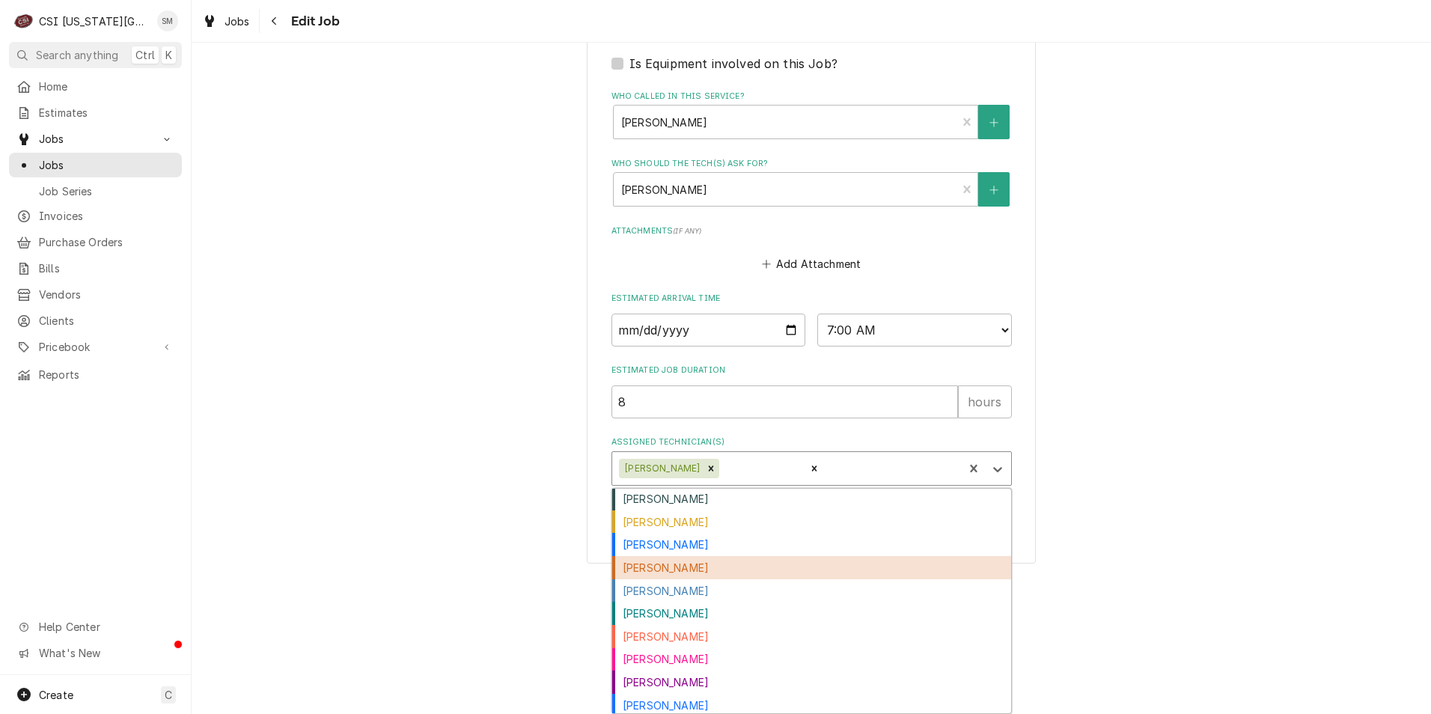
scroll to position [371, 0]
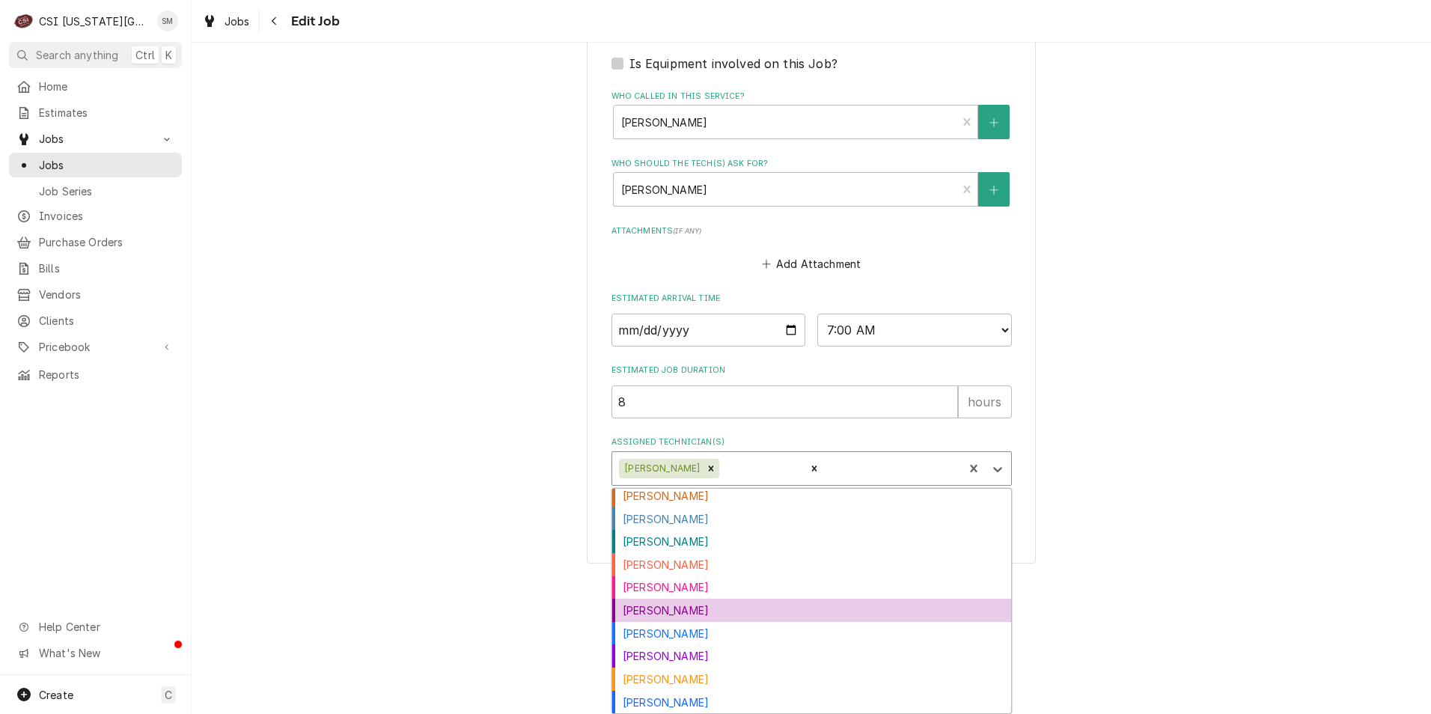
click at [670, 616] on div "Will Larsen" at bounding box center [811, 610] width 399 height 23
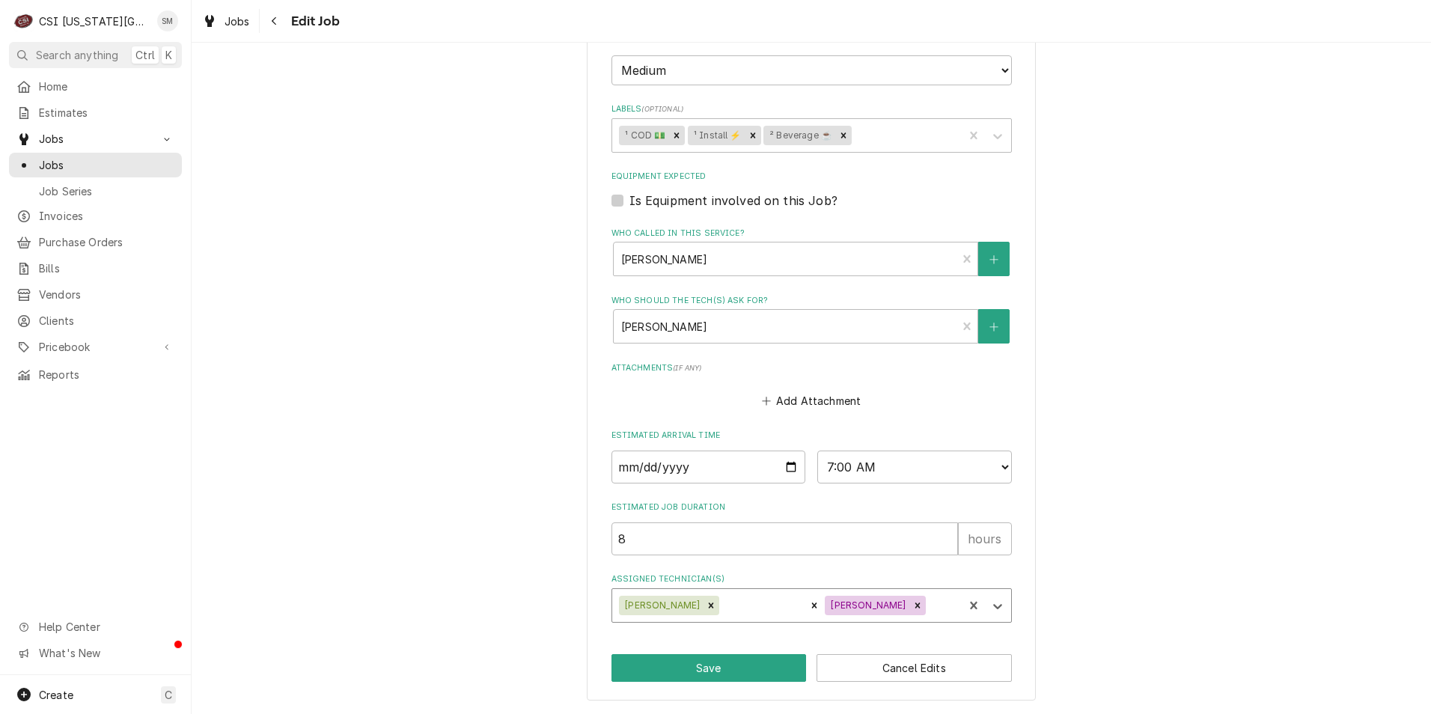
click at [904, 609] on div "option Will Larsen, selected. Damon Cantu Sean Mckelvey Will Larsen" at bounding box center [811, 605] width 400 height 34
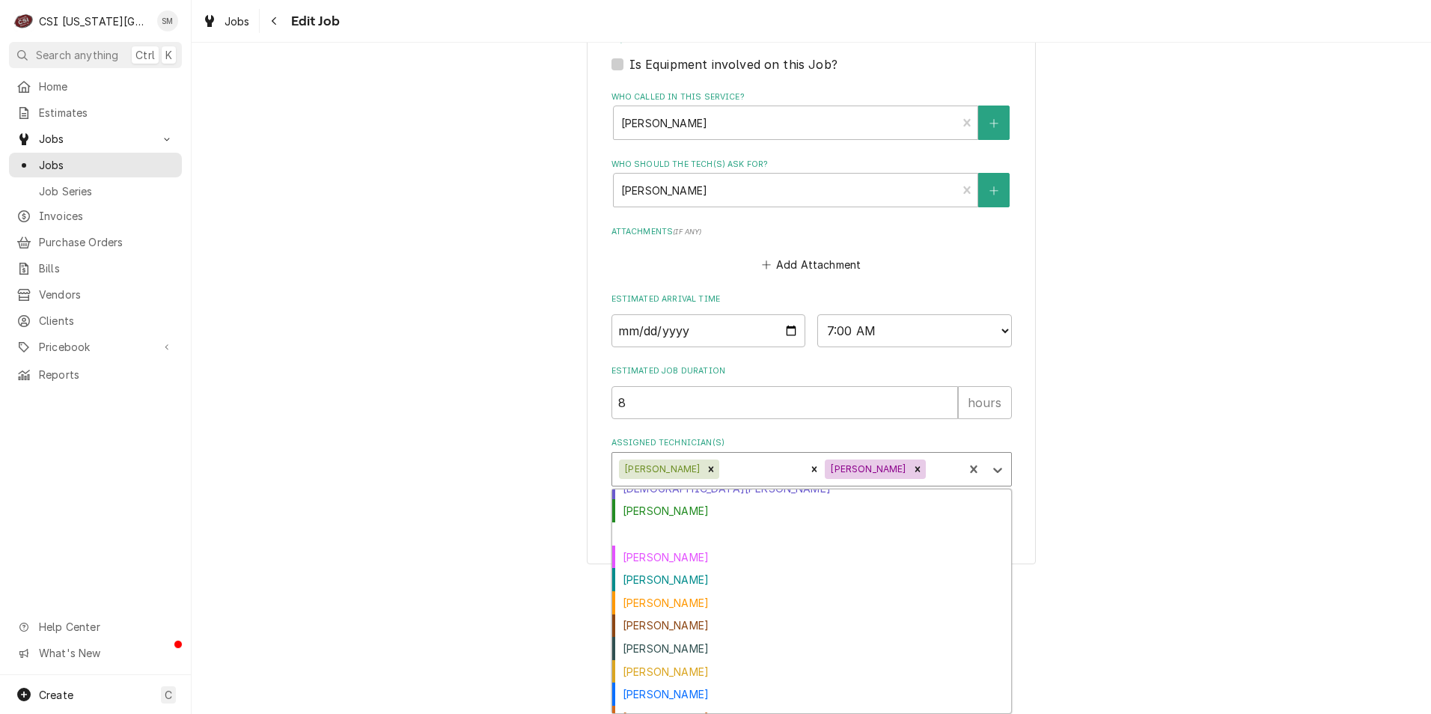
scroll to position [150, 0]
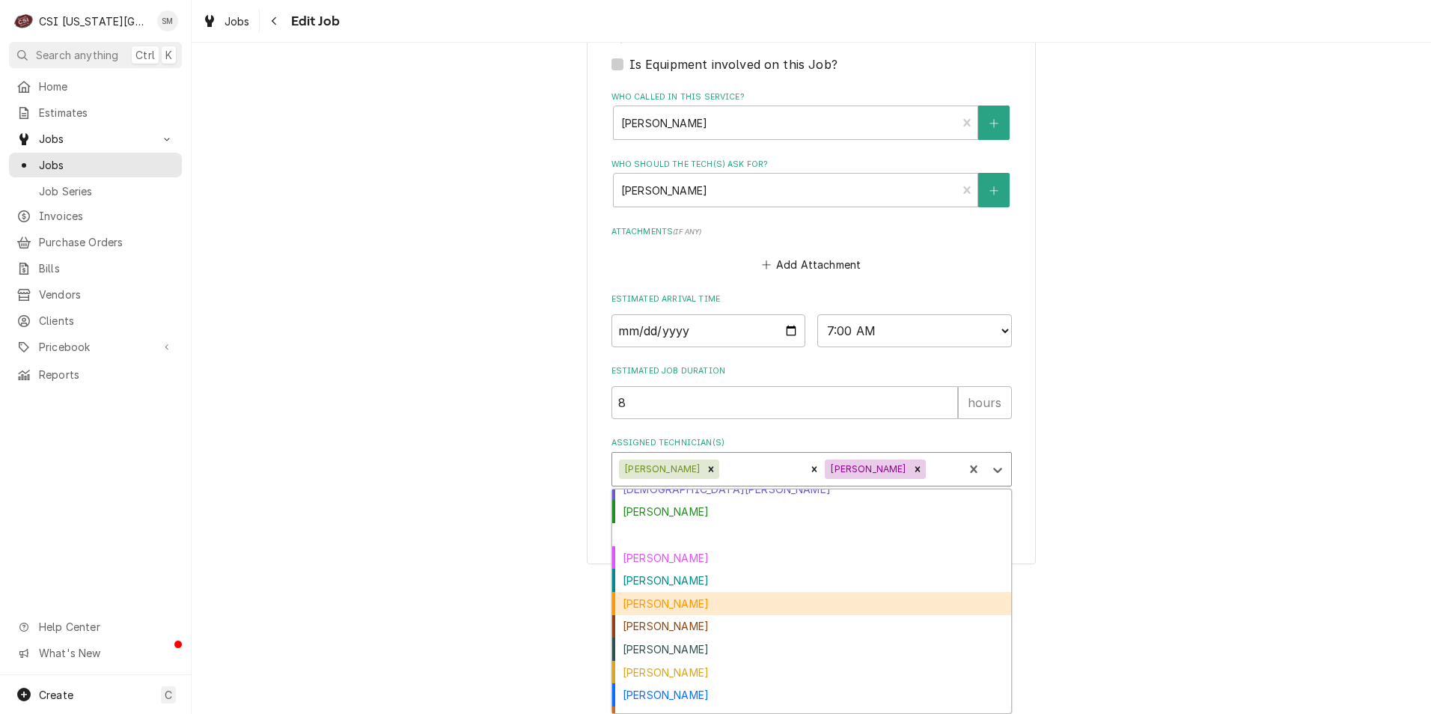
click at [699, 605] on div "Joey Stahl" at bounding box center [811, 603] width 399 height 23
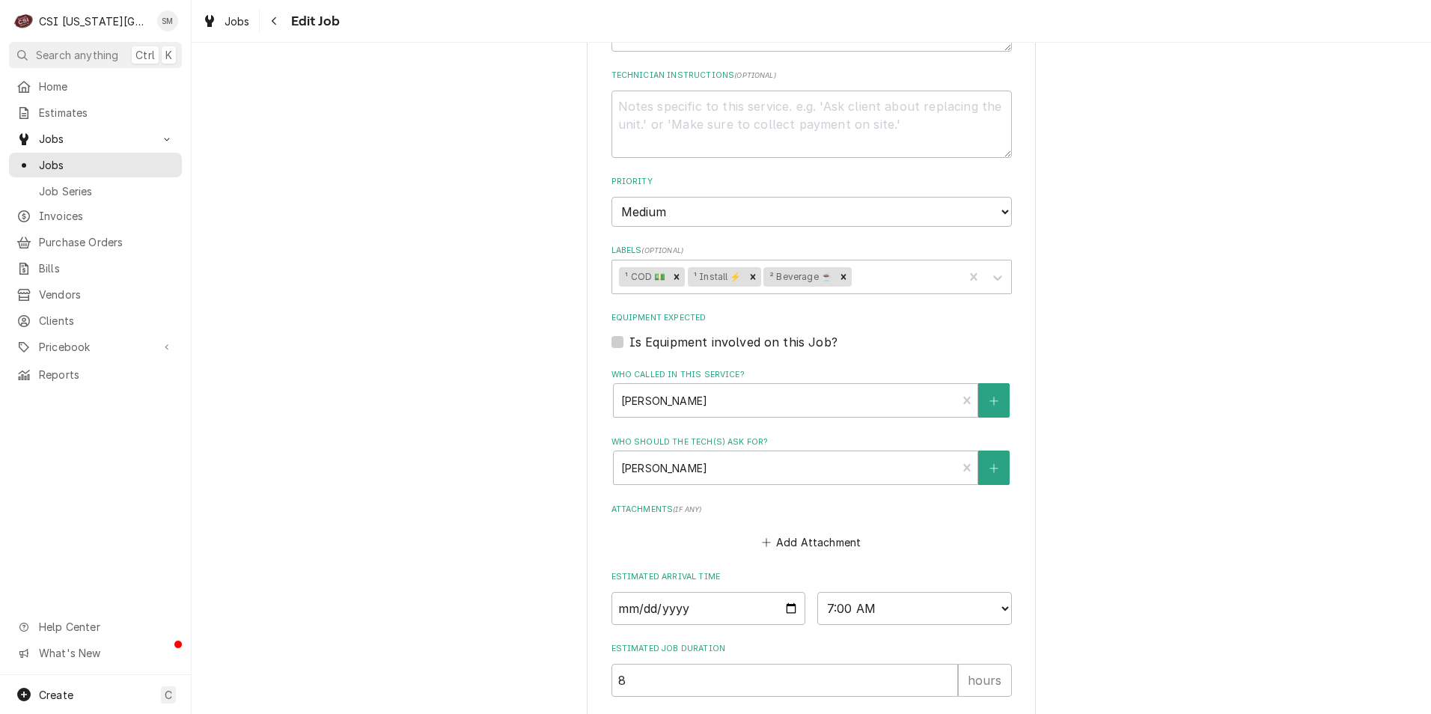
scroll to position [867, 0]
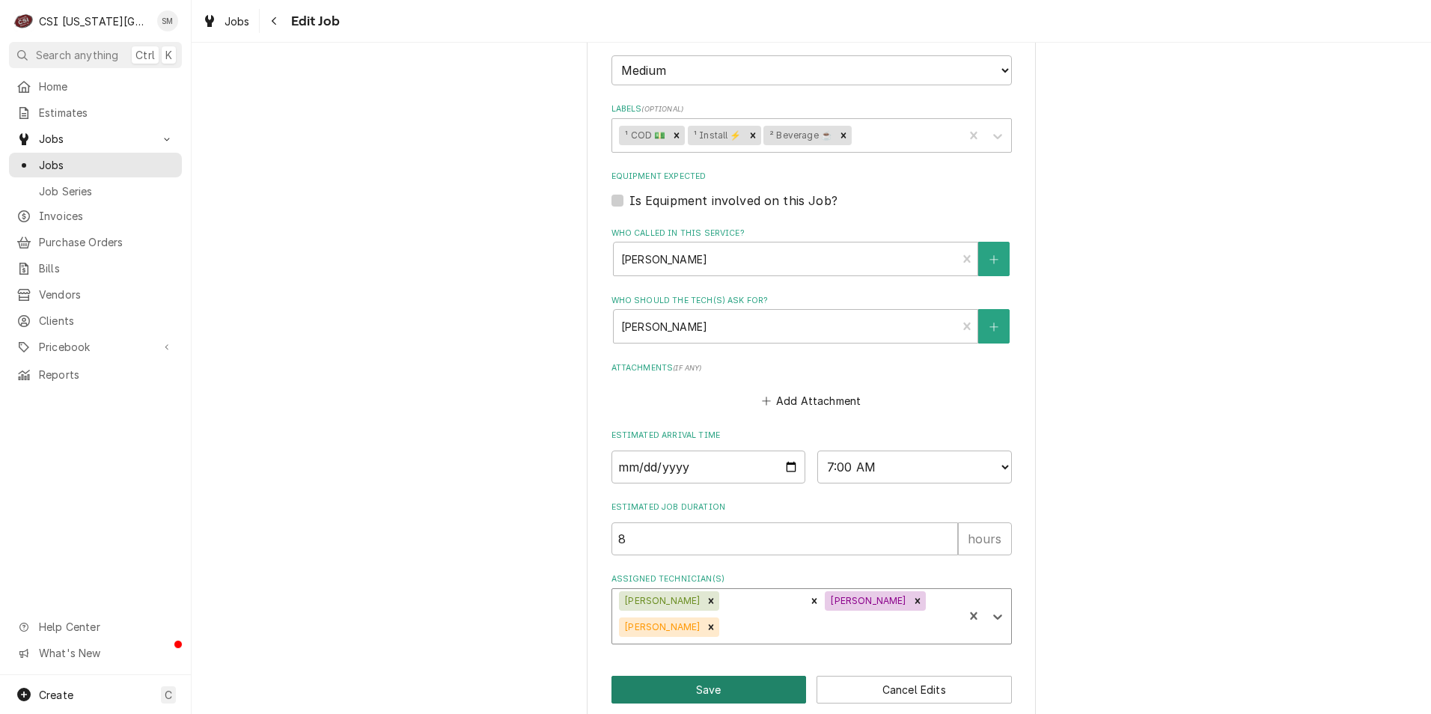
click at [700, 676] on button "Save" at bounding box center [708, 690] width 195 height 28
type textarea "x"
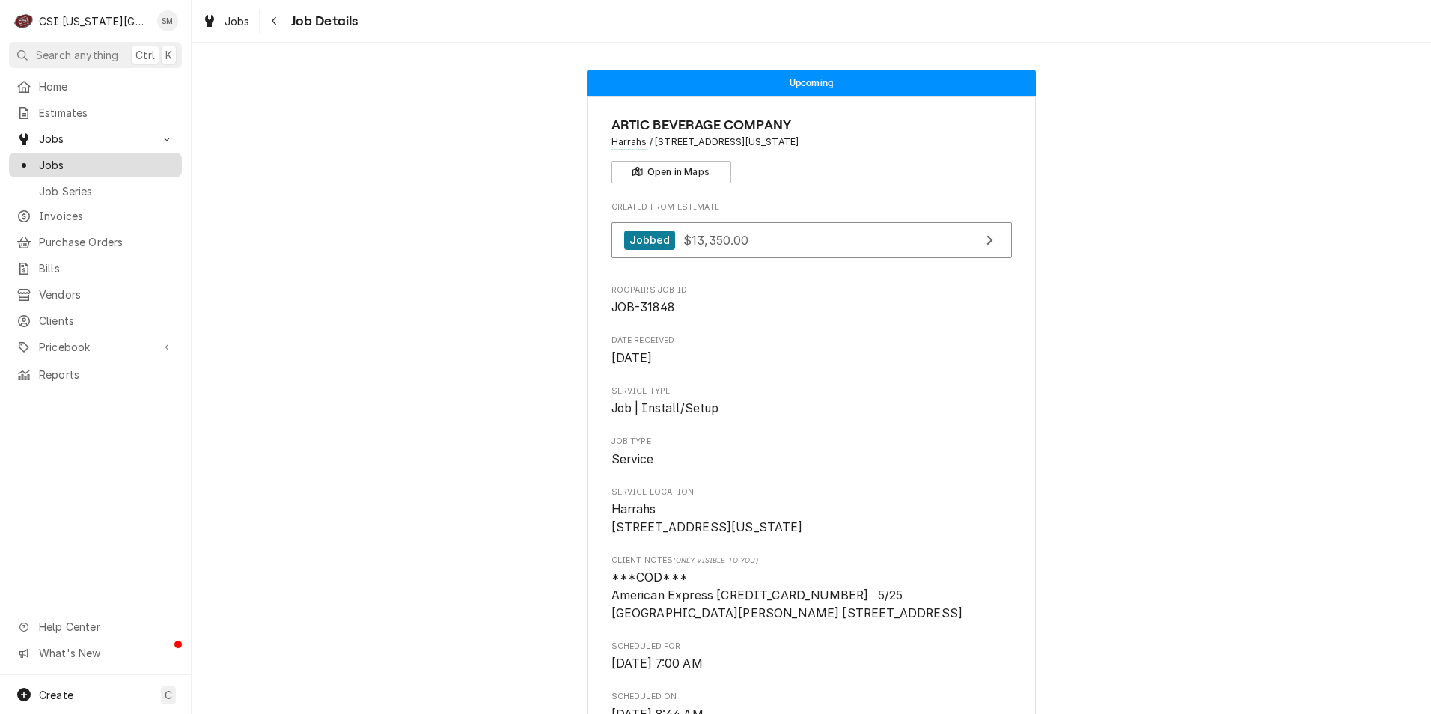
click at [61, 159] on span "Jobs" at bounding box center [106, 165] width 135 height 16
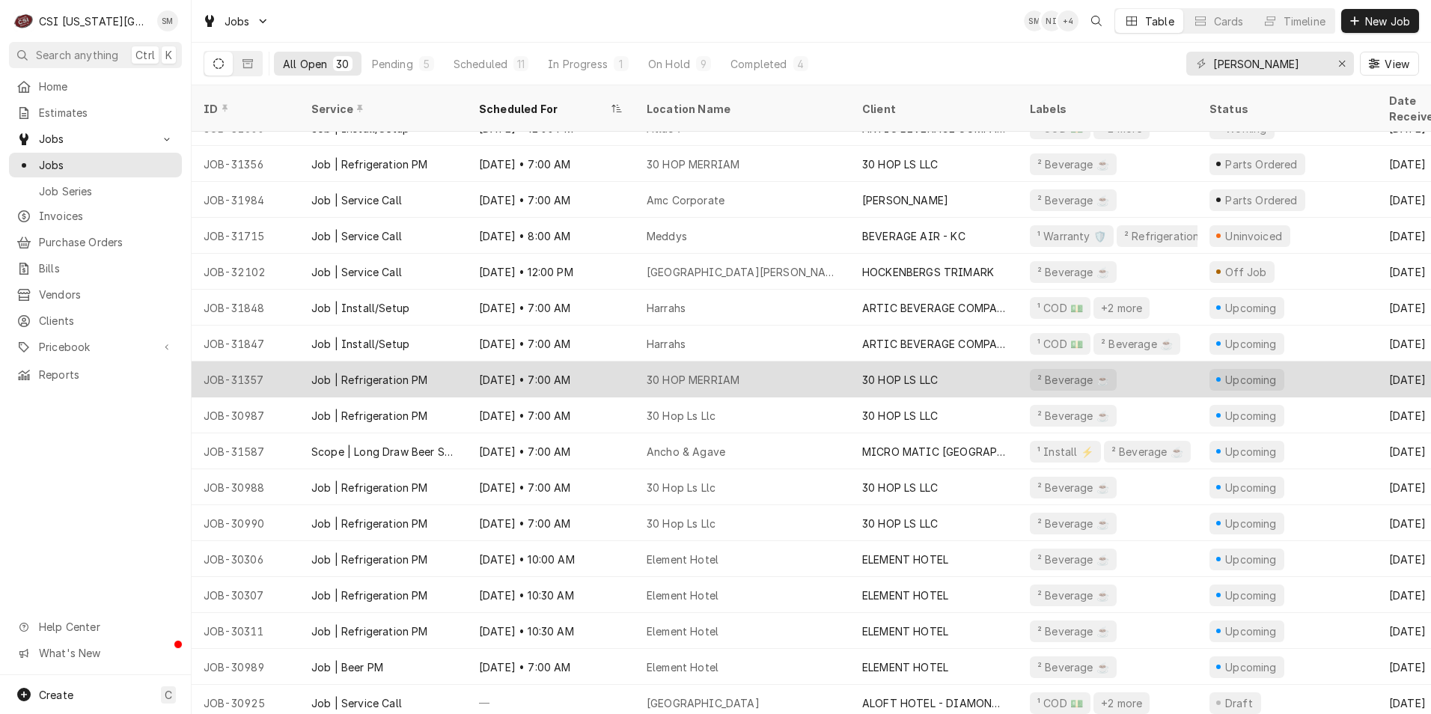
scroll to position [420, 0]
